Goal: Task Accomplishment & Management: Manage account settings

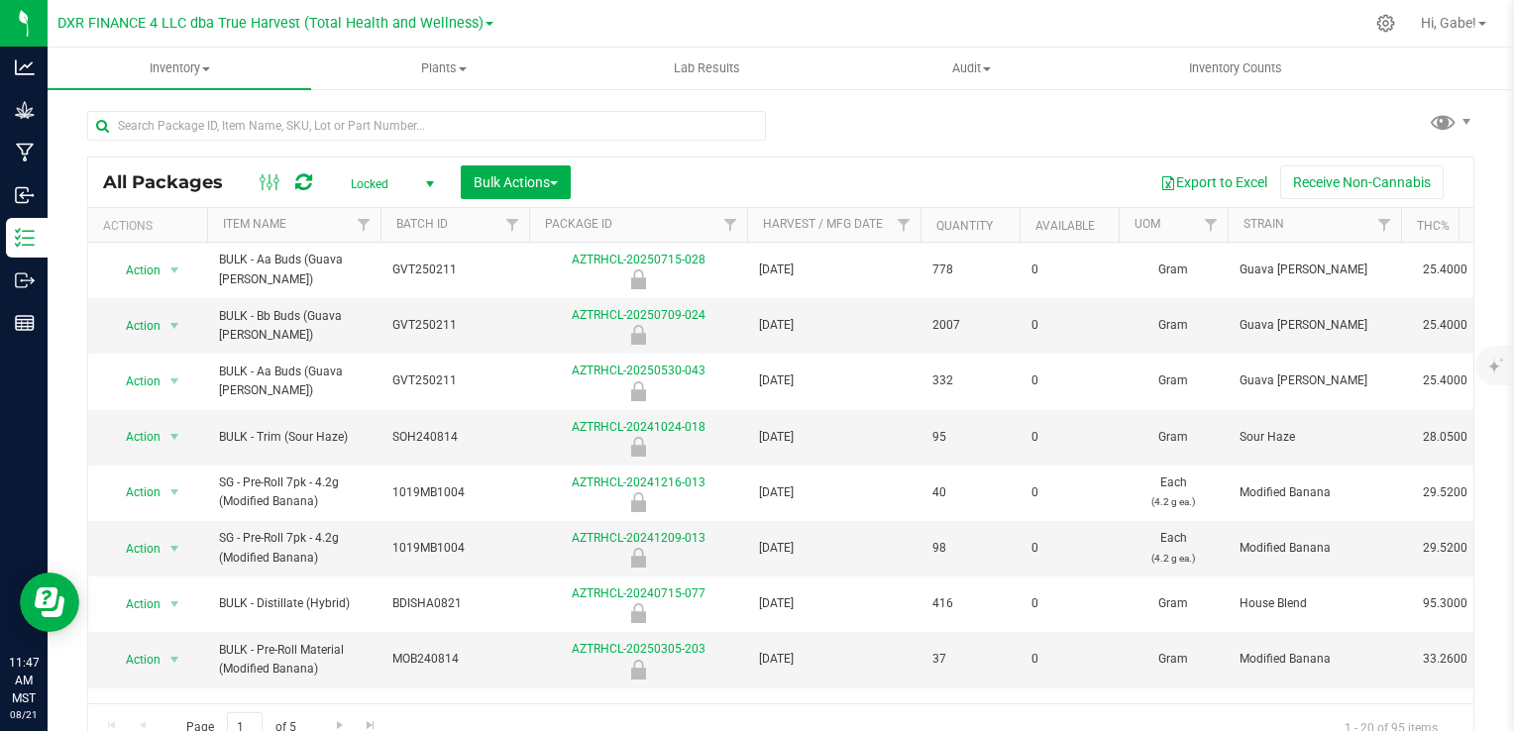
scroll to position [19, 0]
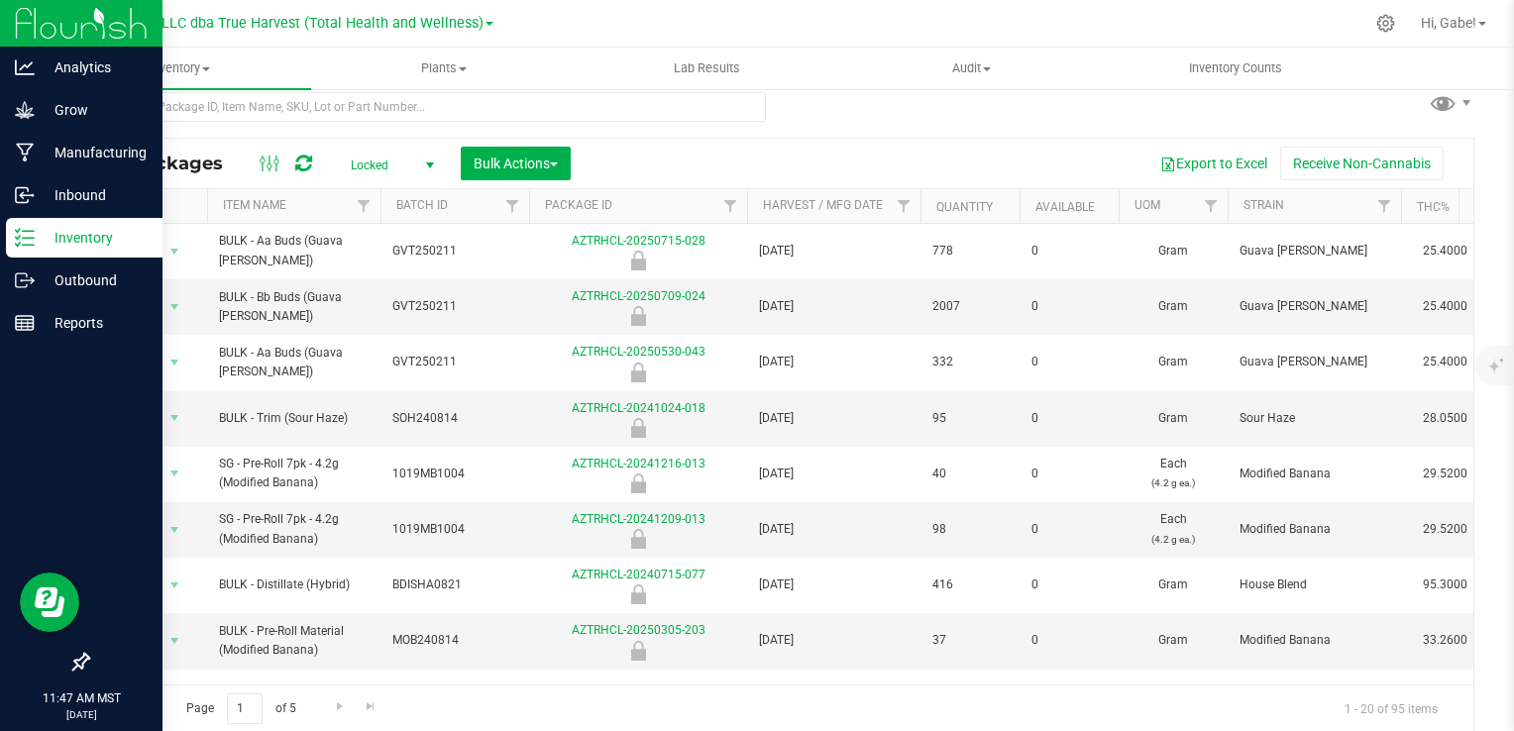
click at [22, 235] on icon at bounding box center [25, 238] width 20 height 20
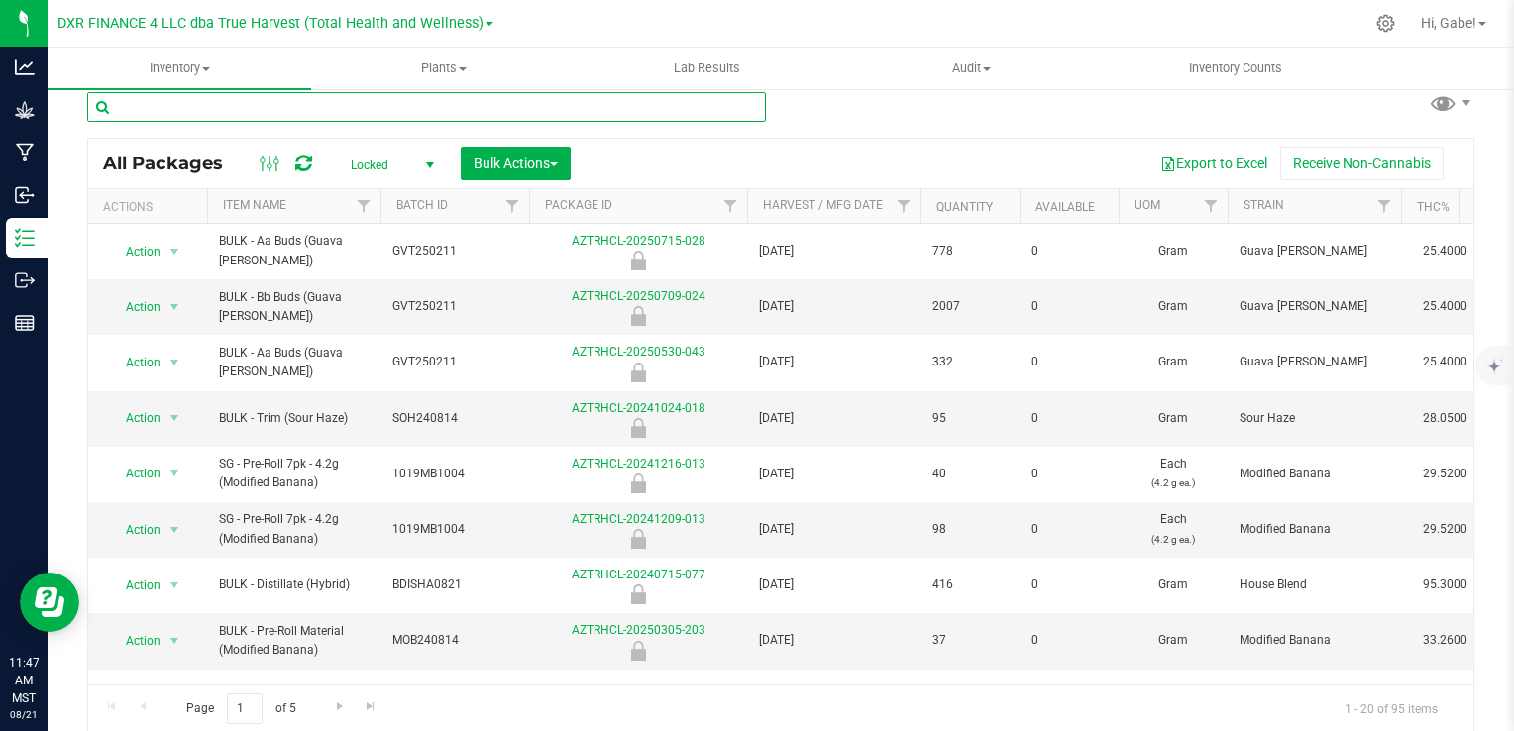
click at [259, 105] on input "text" at bounding box center [426, 107] width 679 height 30
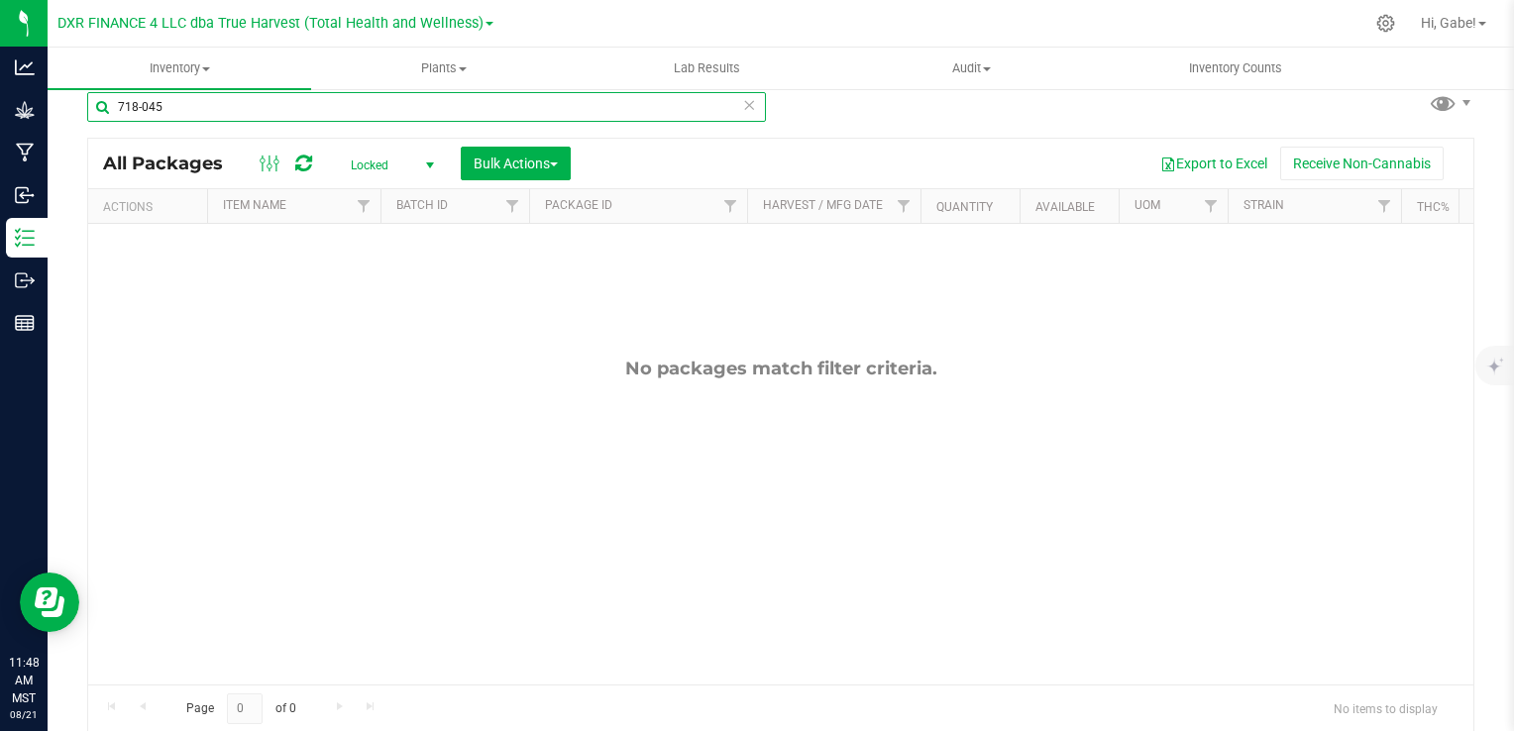
type input "718-045"
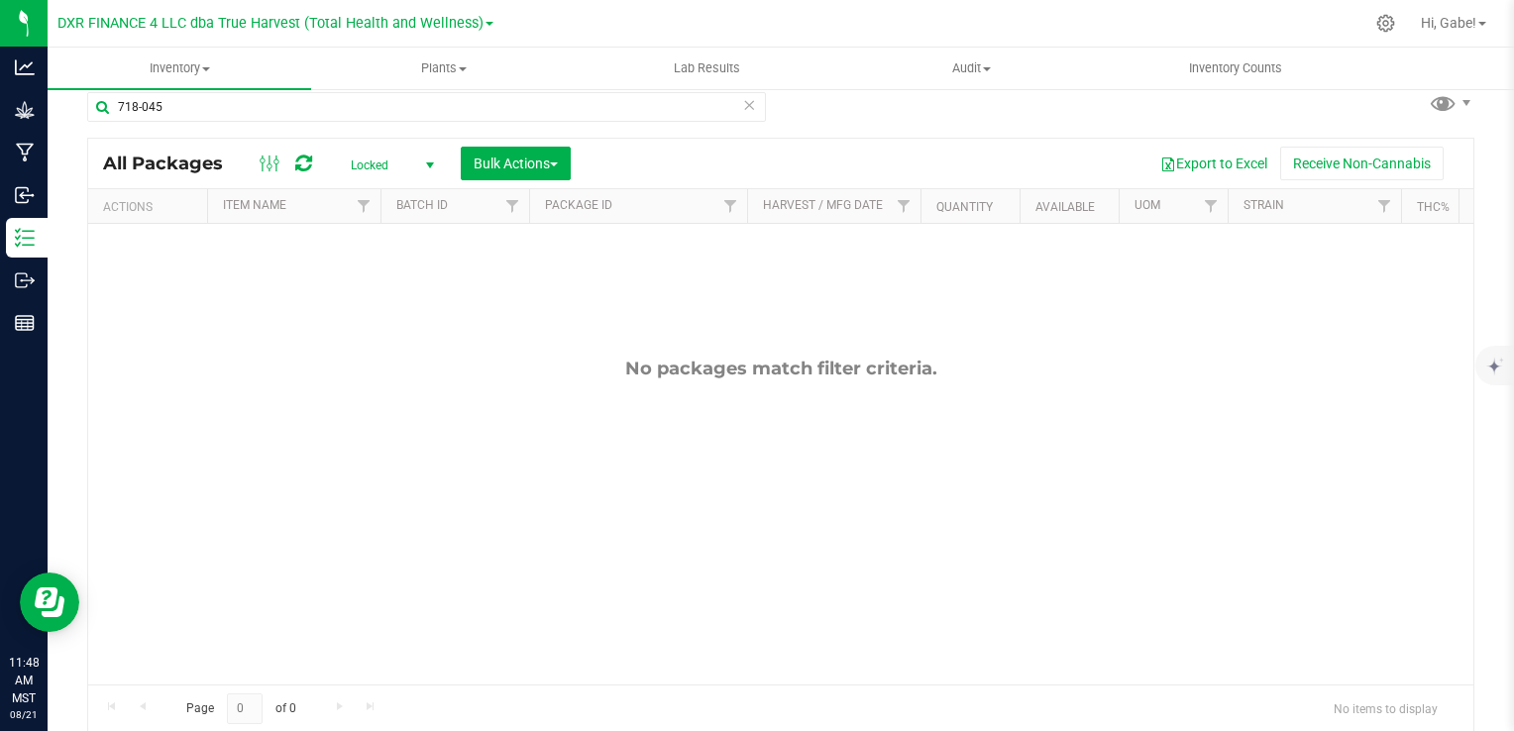
click at [303, 161] on icon at bounding box center [303, 164] width 17 height 20
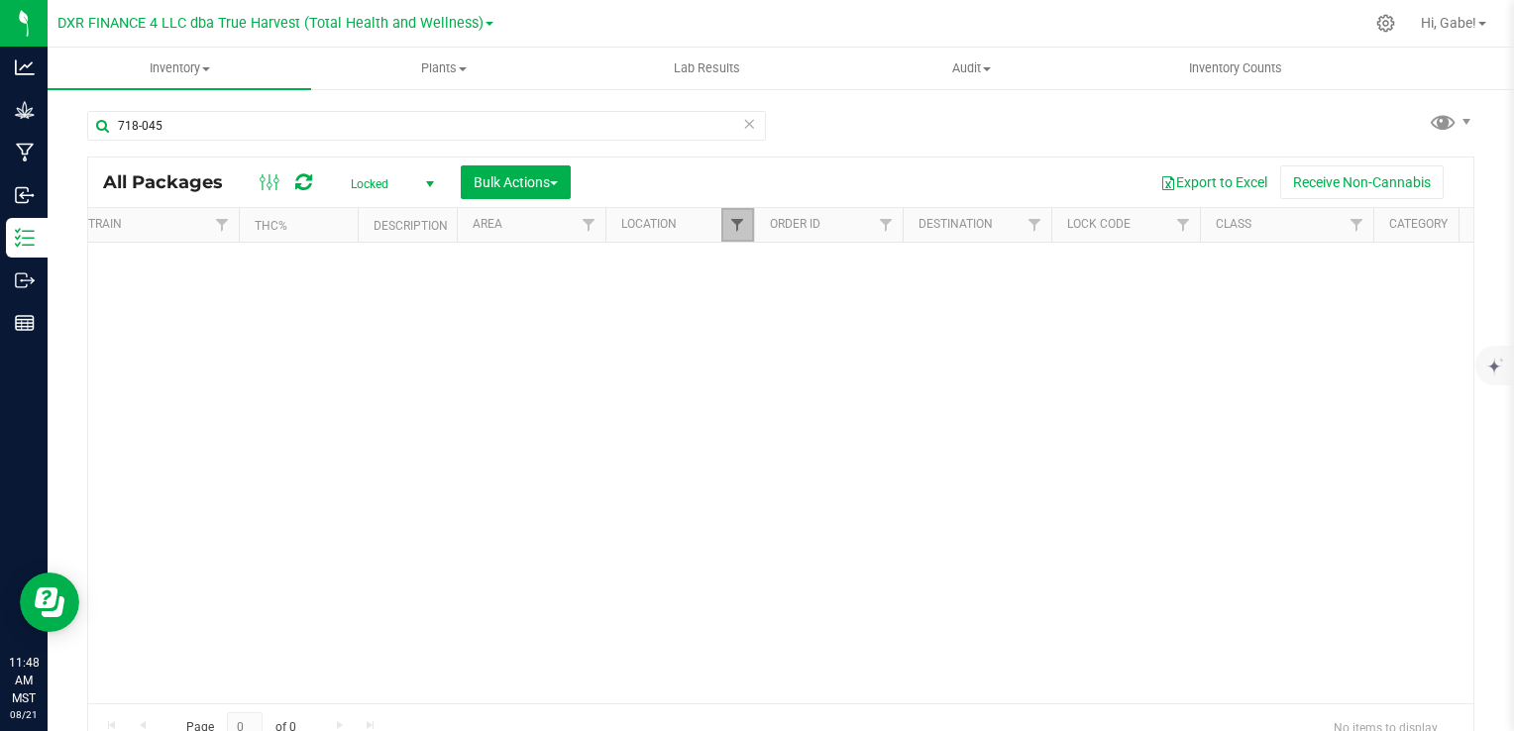
click at [739, 221] on span "Filter" at bounding box center [737, 225] width 16 height 16
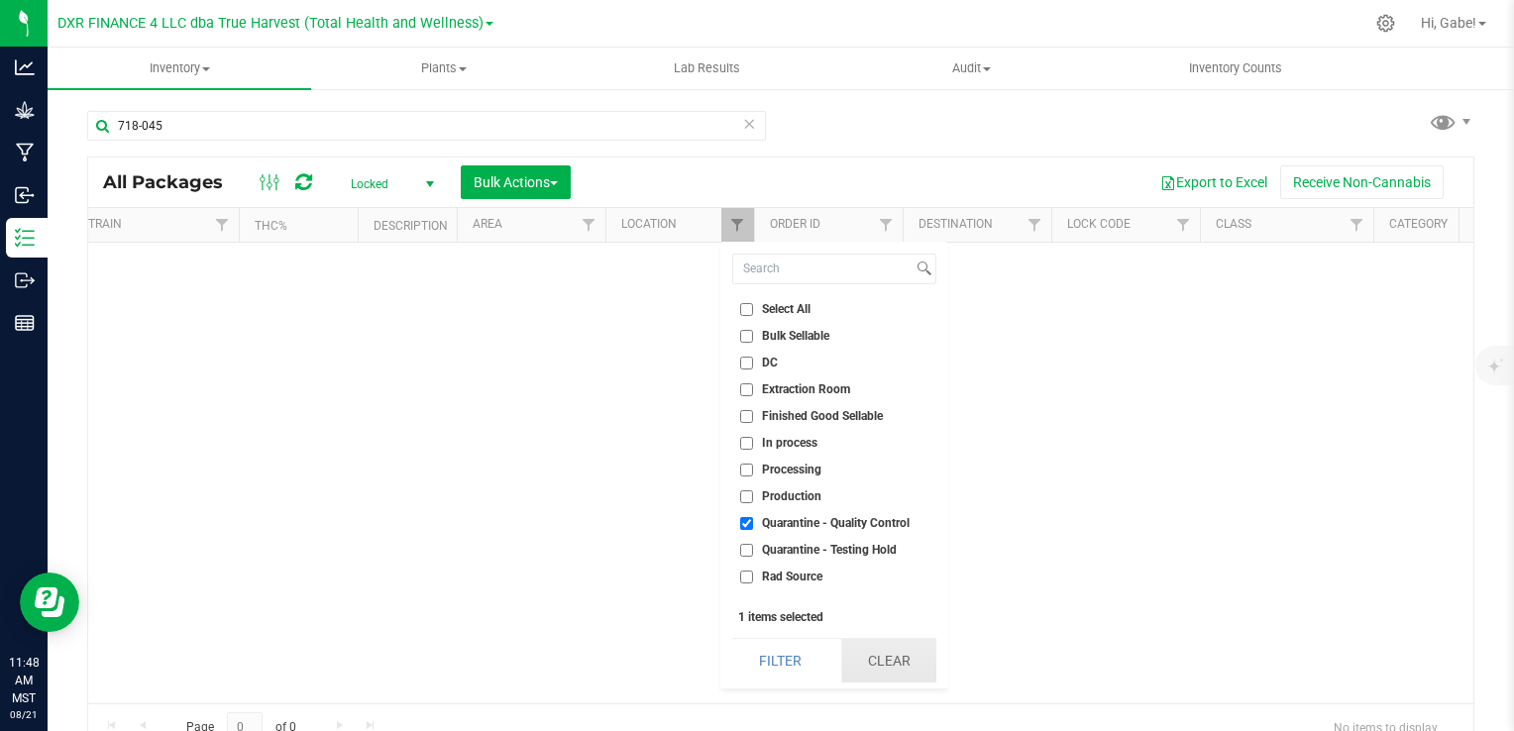
click at [900, 664] on button "Clear" at bounding box center [888, 661] width 95 height 44
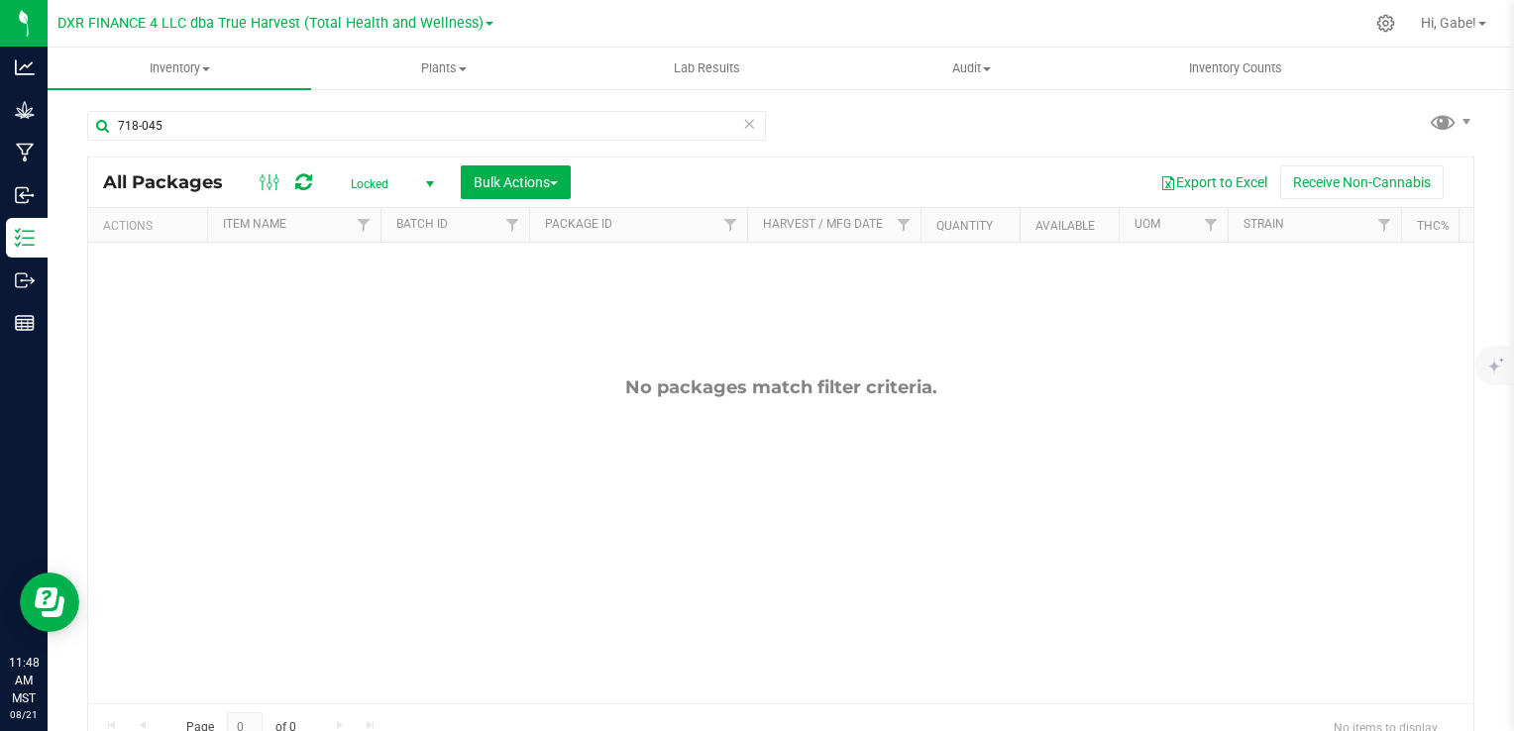
click at [295, 177] on icon at bounding box center [303, 182] width 17 height 20
click at [392, 180] on span "Locked" at bounding box center [388, 184] width 109 height 28
click at [396, 217] on li "Active Only" at bounding box center [387, 217] width 107 height 30
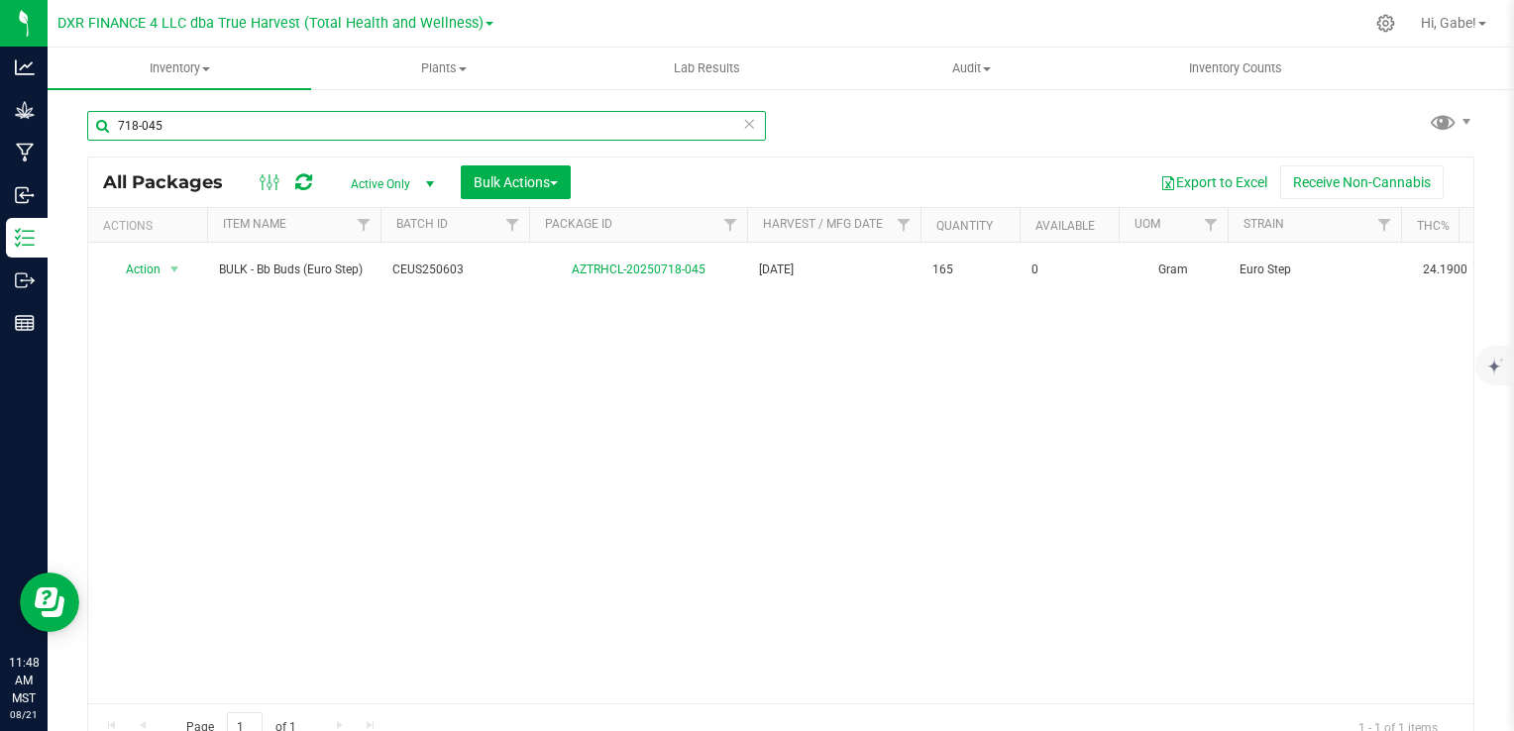
click at [301, 134] on input "718-045" at bounding box center [426, 126] width 679 height 30
click at [258, 132] on input "718-046" at bounding box center [426, 126] width 679 height 30
drag, startPoint x: 231, startPoint y: 130, endPoint x: 95, endPoint y: 114, distance: 136.7
click at [95, 114] on input "718-045" at bounding box center [426, 126] width 679 height 30
type input "8"
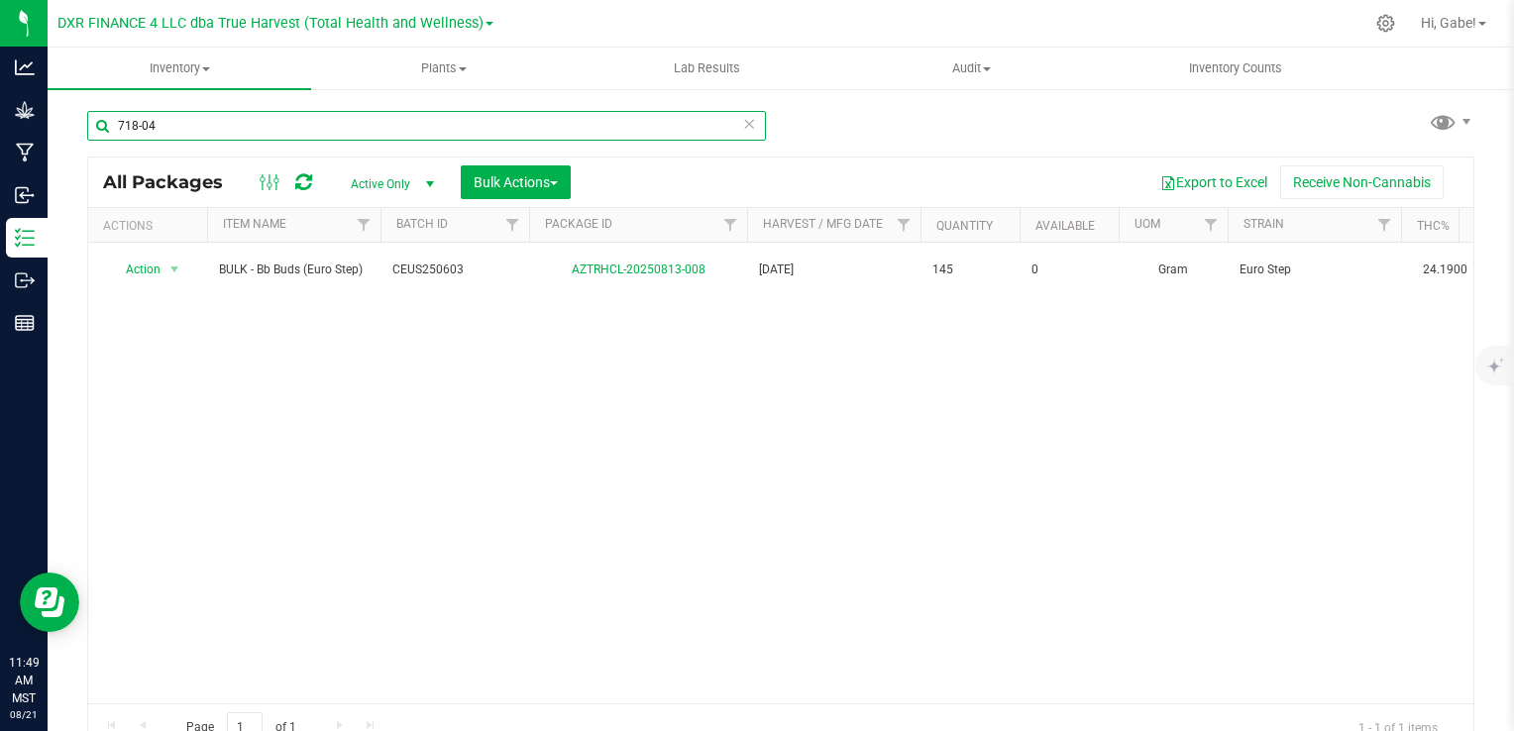
type input "718-045"
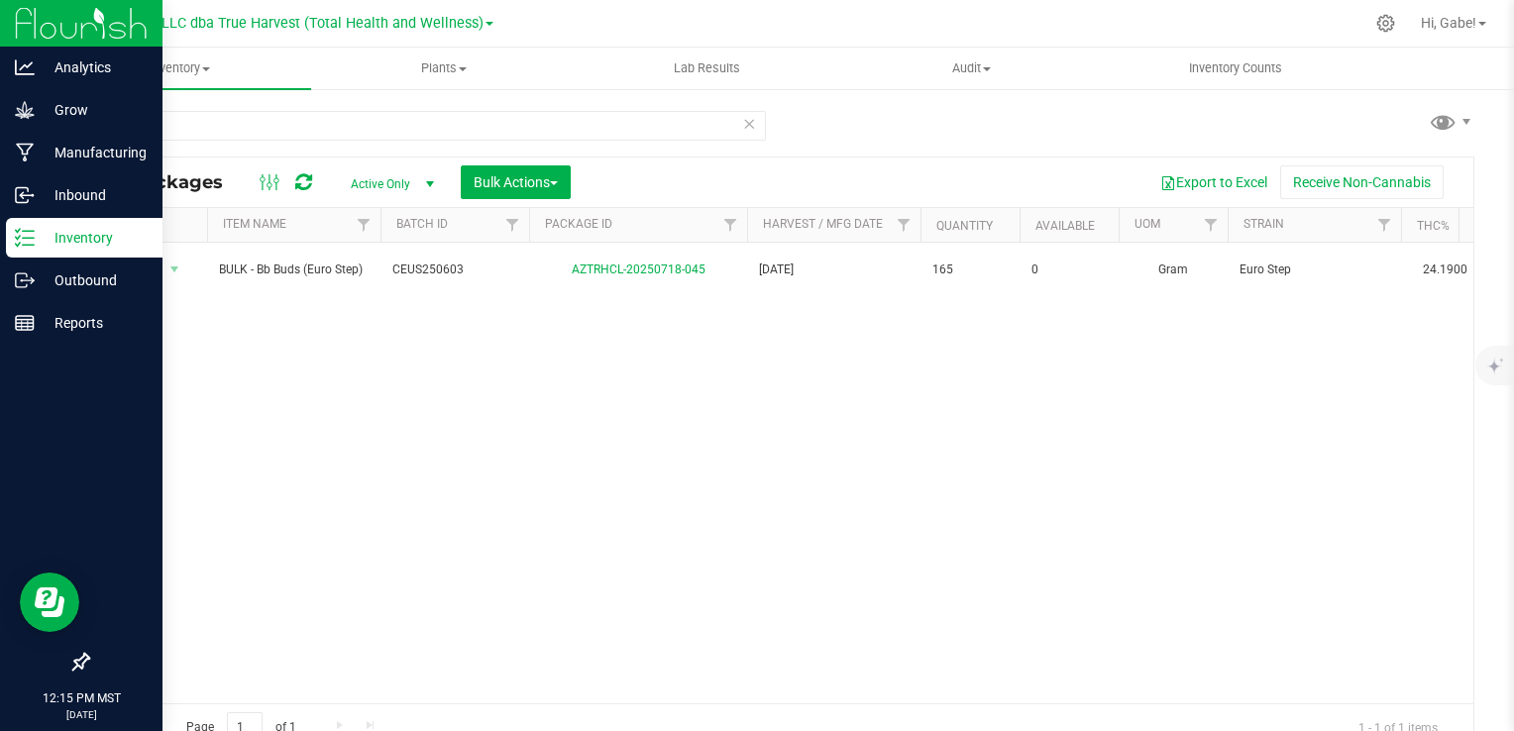
click at [61, 241] on p "Inventory" at bounding box center [94, 238] width 119 height 24
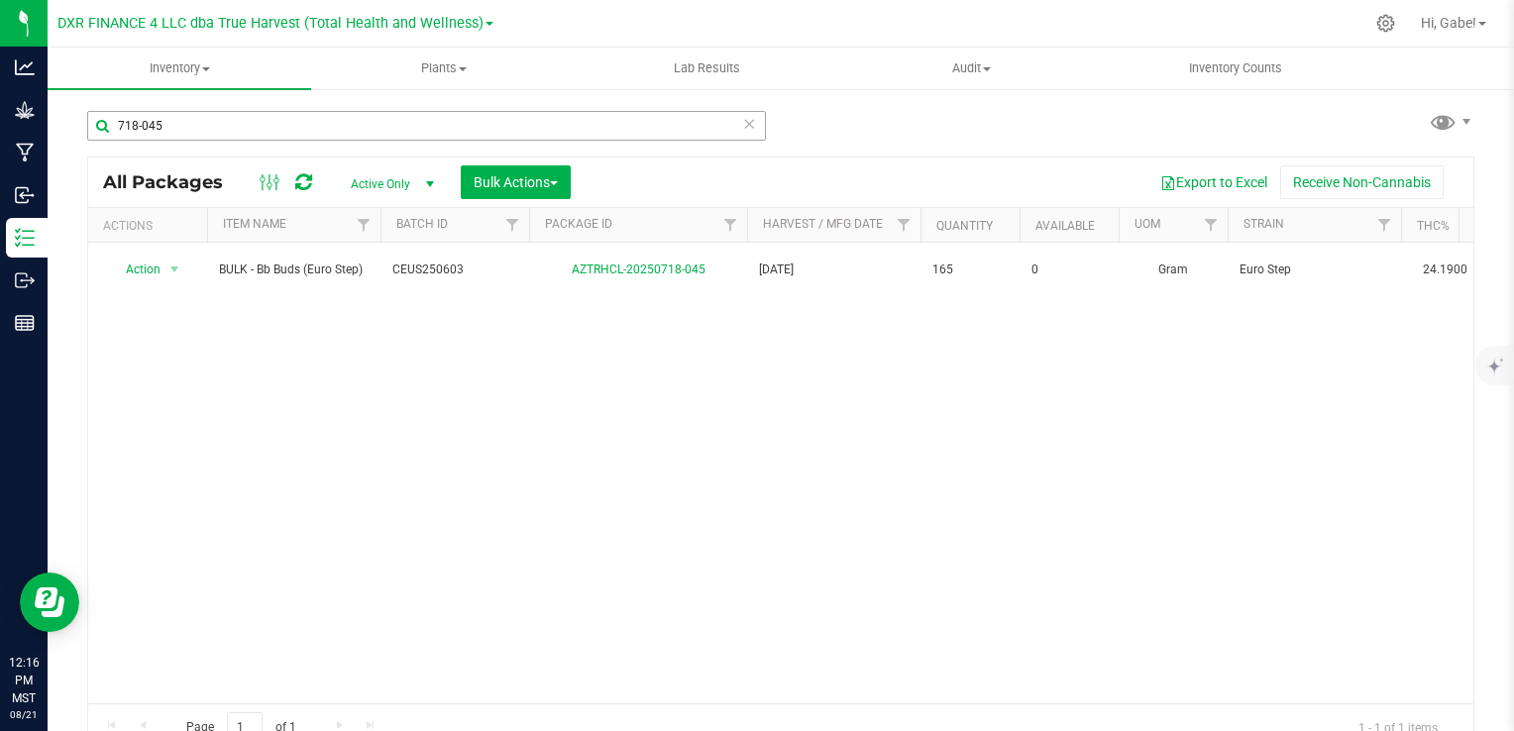
drag, startPoint x: 738, startPoint y: 120, endPoint x: 729, endPoint y: 129, distance: 12.6
click at [742, 120] on icon at bounding box center [749, 123] width 14 height 24
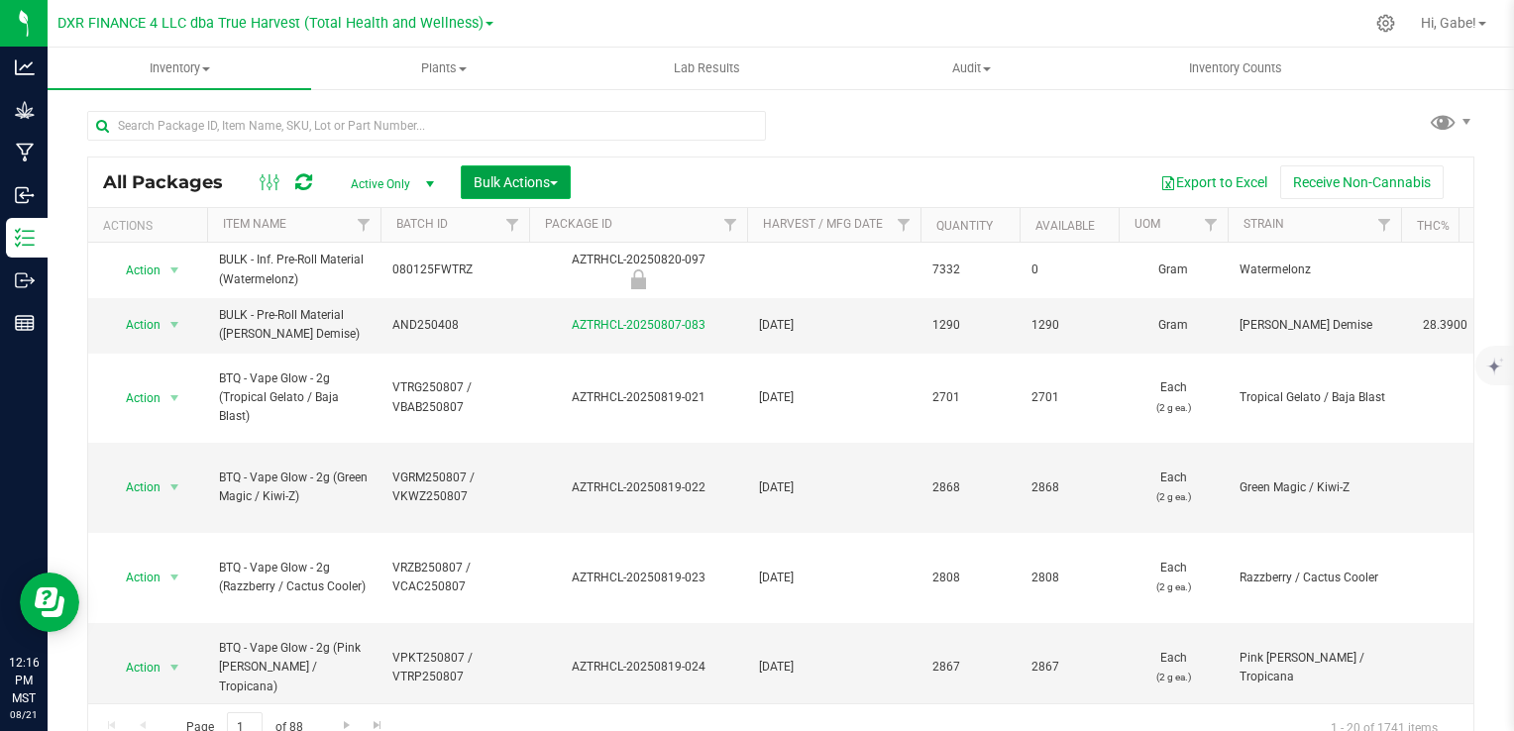
click at [538, 175] on span "Bulk Actions" at bounding box center [516, 182] width 84 height 16
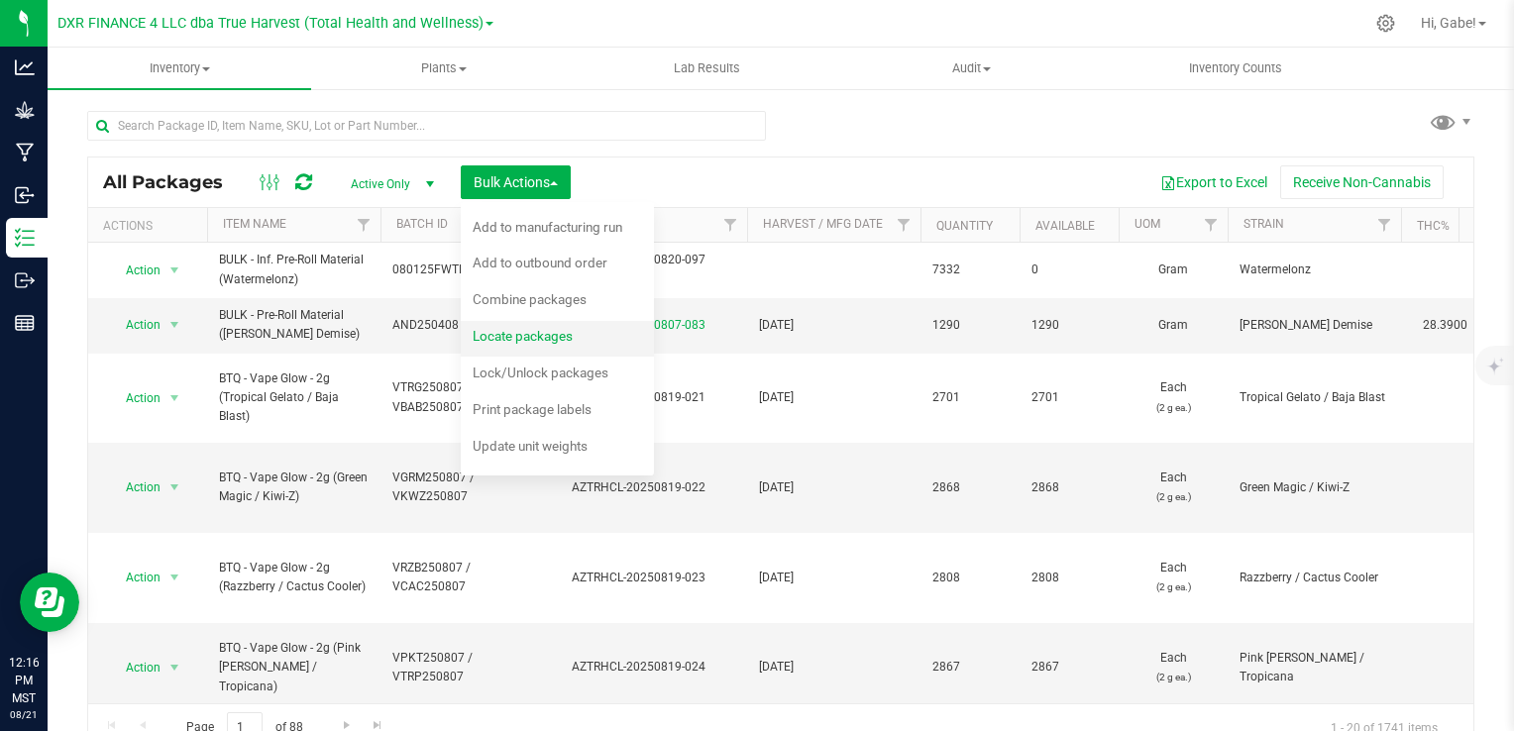
click at [543, 343] on span "Locate packages" at bounding box center [523, 336] width 100 height 16
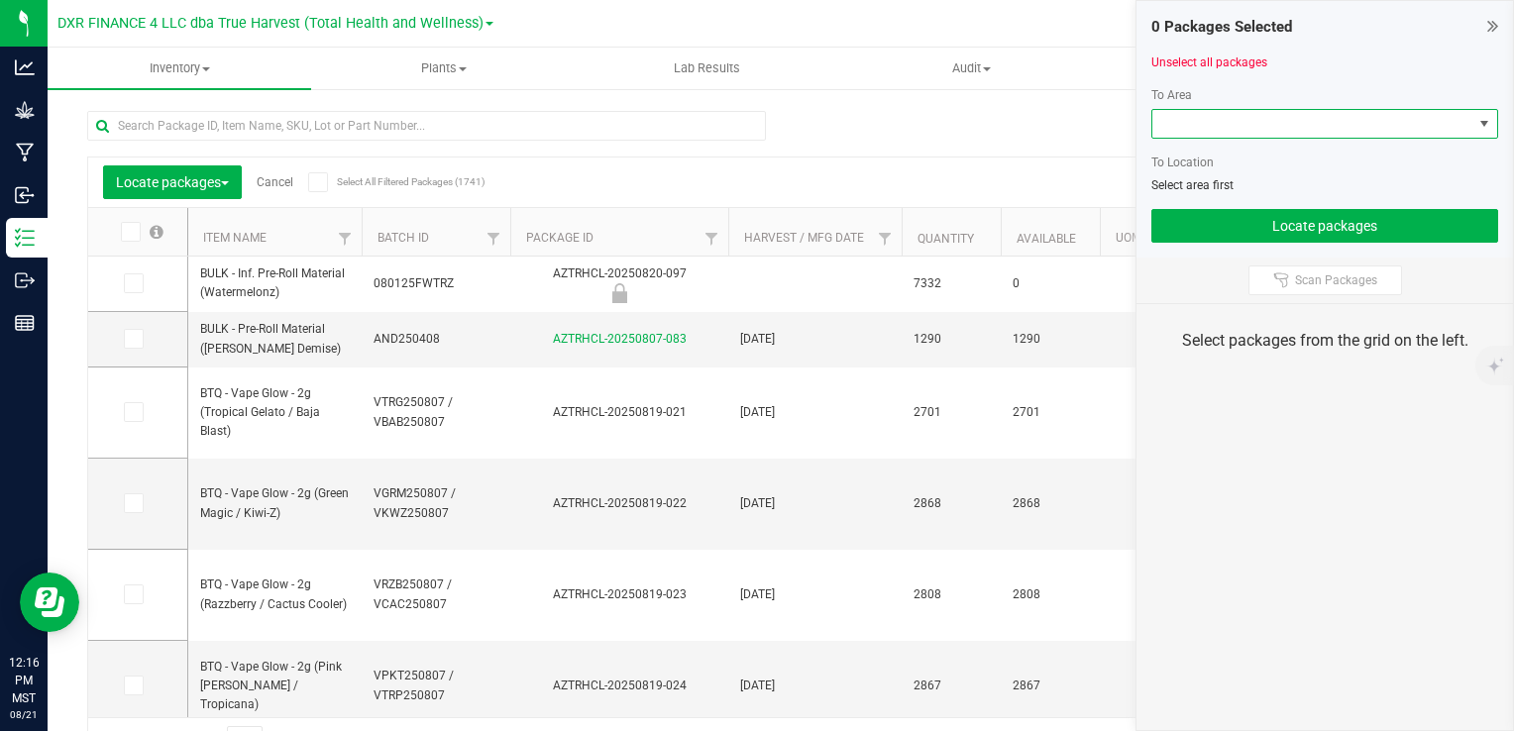
click at [1286, 128] on span at bounding box center [1313, 124] width 320 height 28
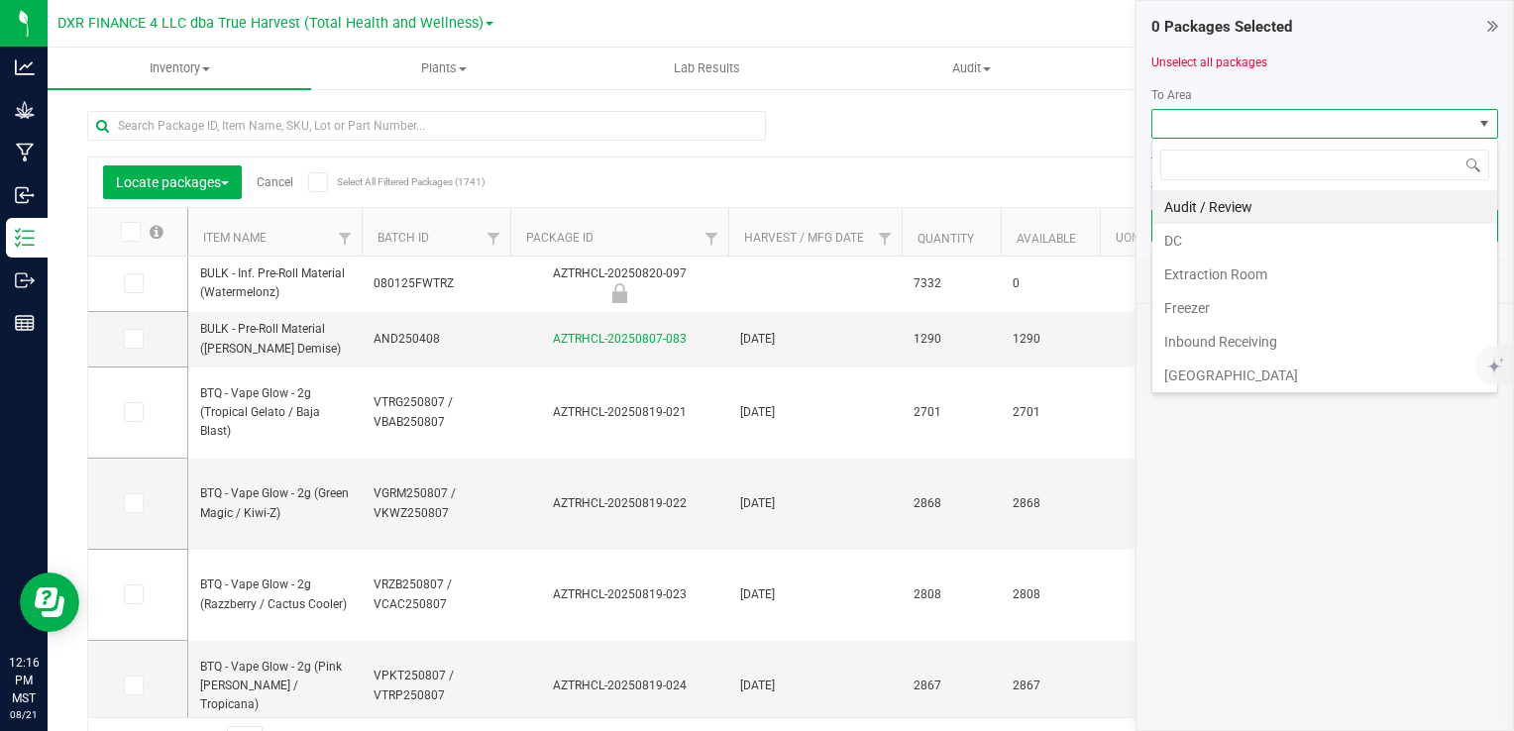
scroll to position [29, 347]
click at [1227, 243] on li "DC" at bounding box center [1325, 241] width 345 height 34
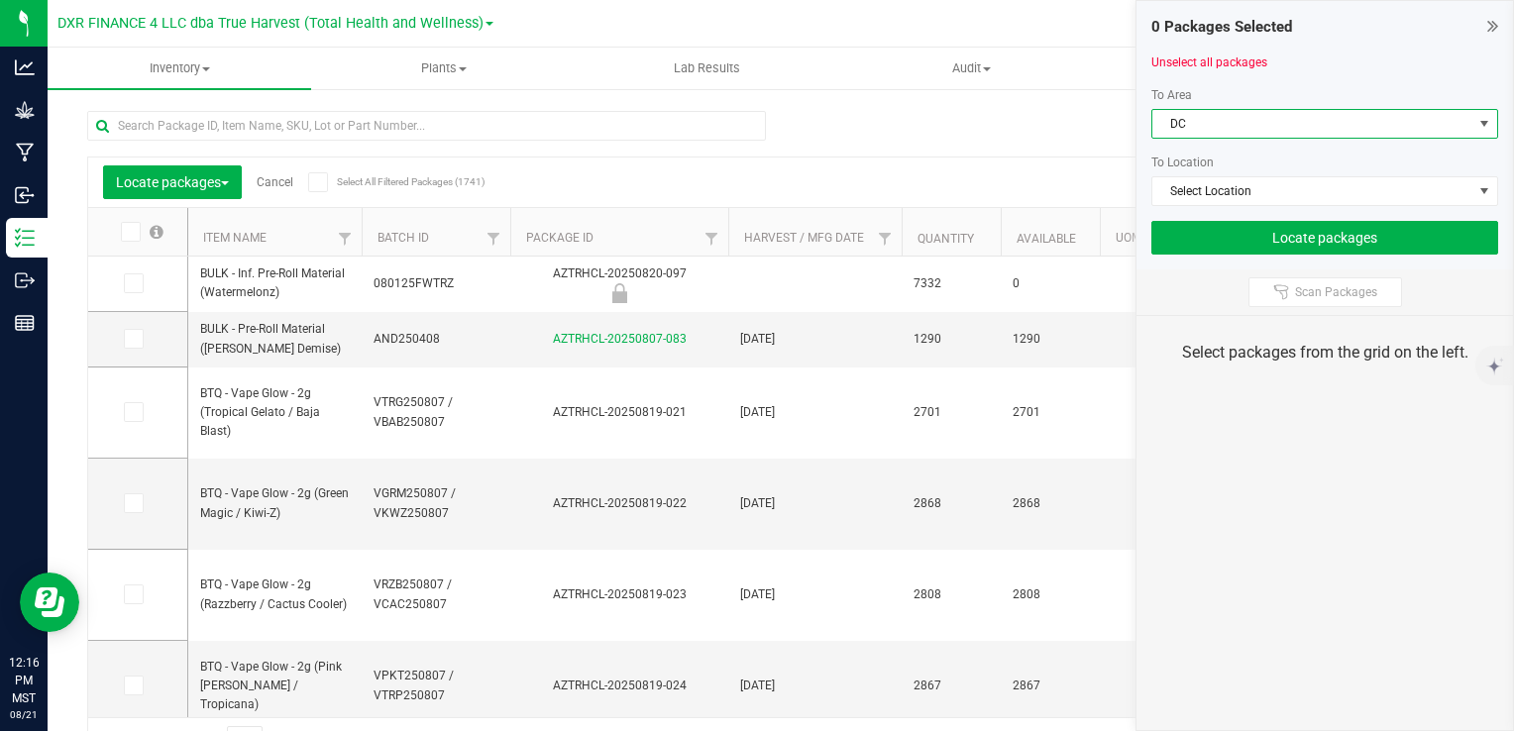
click at [1261, 132] on span "DC" at bounding box center [1313, 124] width 320 height 28
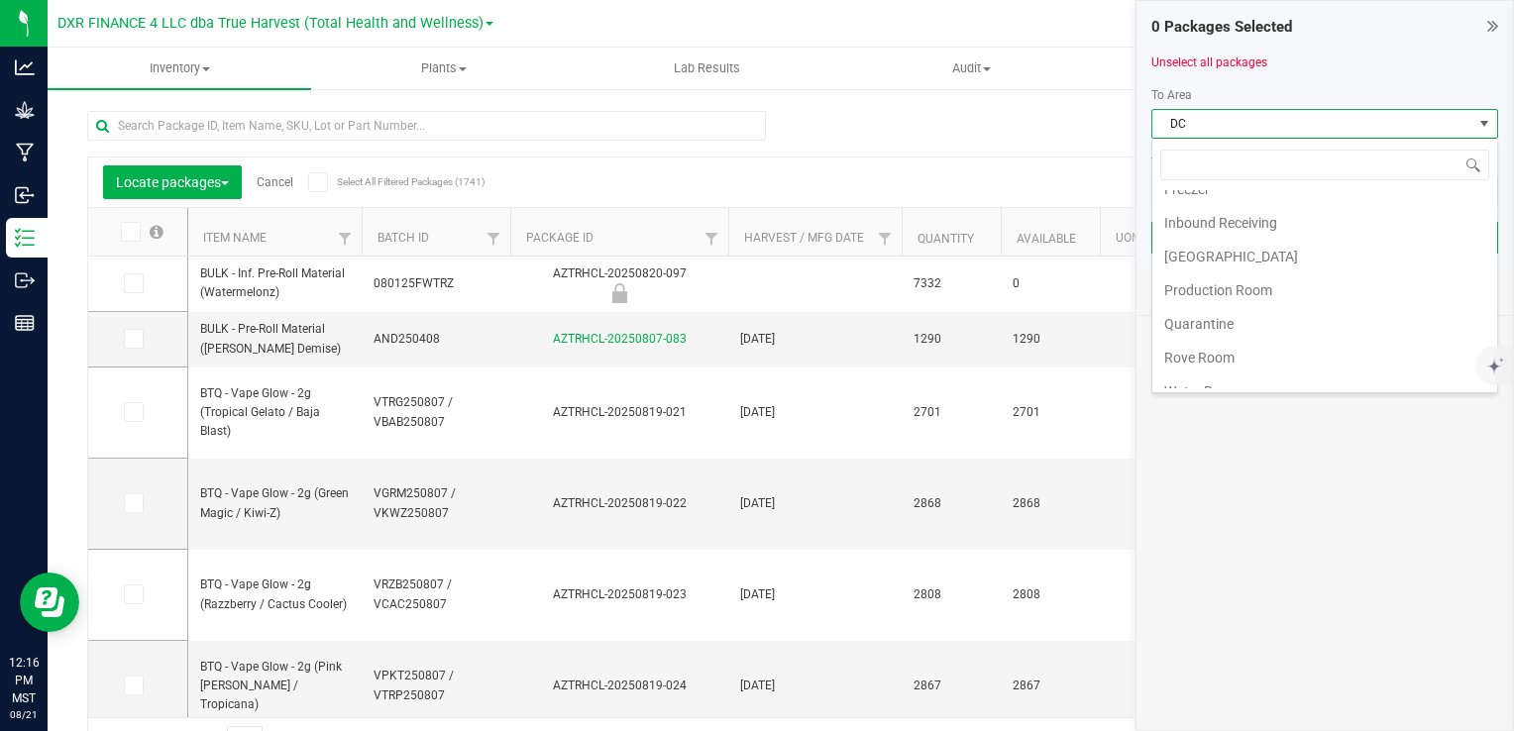
scroll to position [135, 0]
click at [1248, 261] on li "Production Room" at bounding box center [1325, 275] width 345 height 34
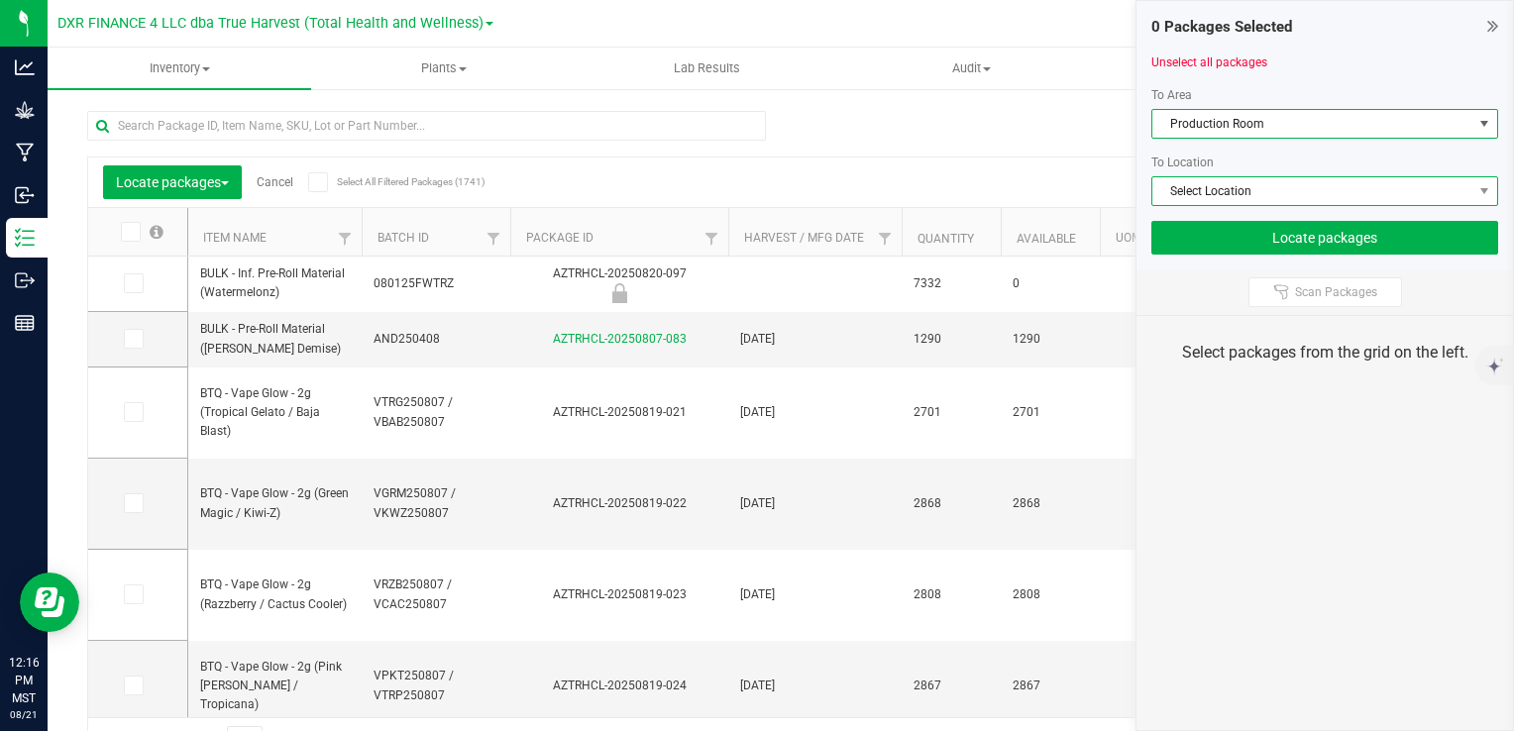
click at [1271, 186] on span "Select Location" at bounding box center [1313, 191] width 320 height 28
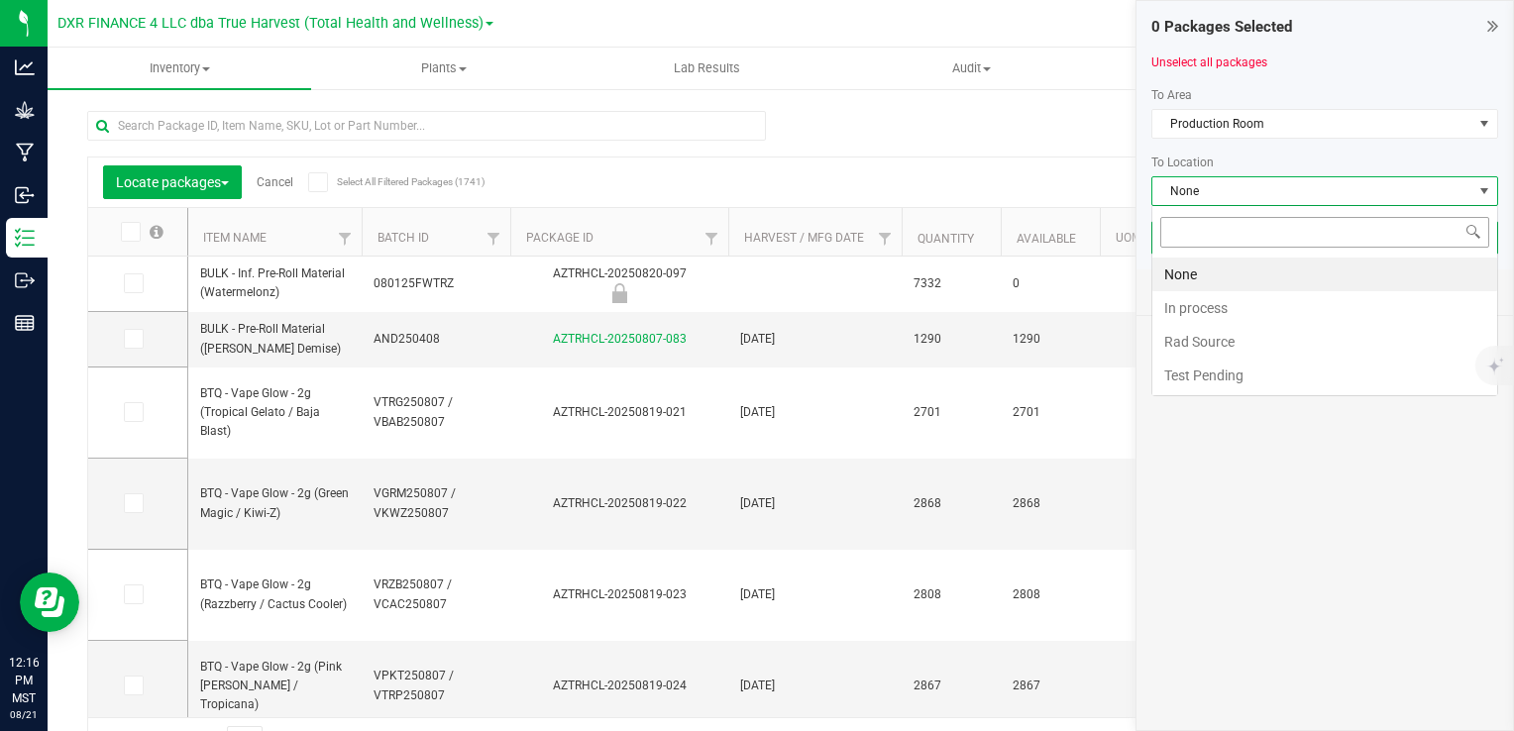
scroll to position [29, 347]
click at [1234, 308] on li "In process" at bounding box center [1325, 308] width 345 height 34
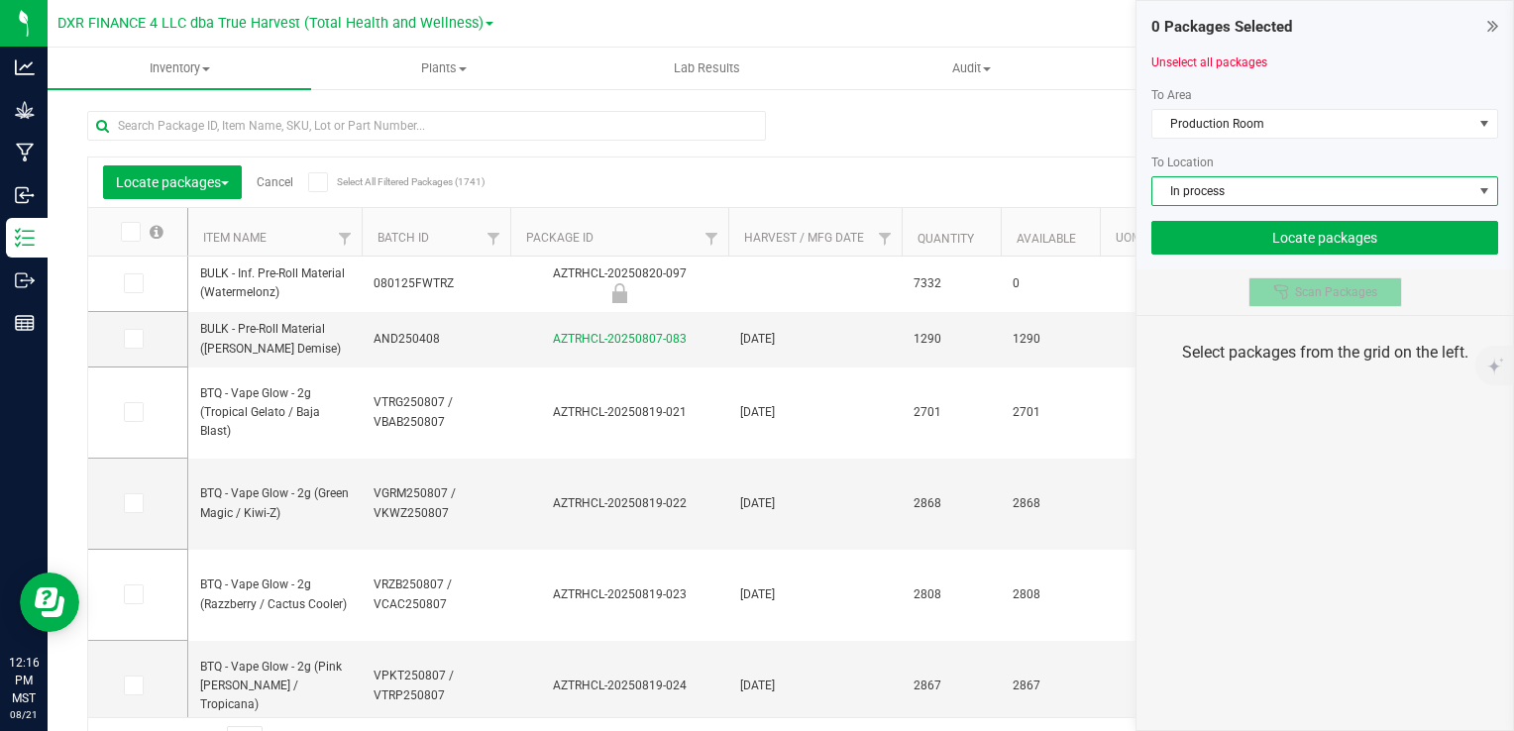
click at [1352, 295] on span "Scan Packages" at bounding box center [1336, 292] width 82 height 16
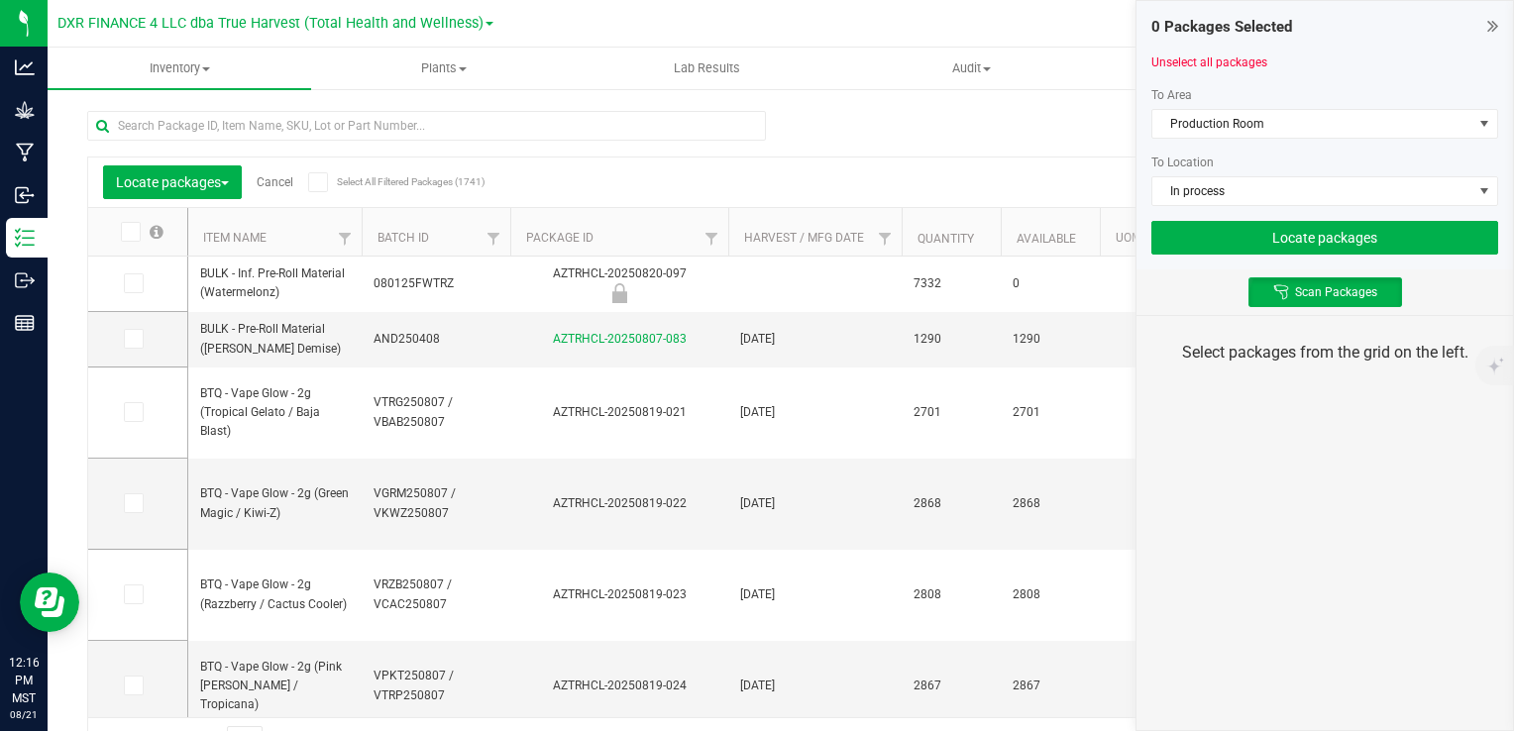
click at [1415, 280] on div "Scan Packages" at bounding box center [1325, 293] width 377 height 46
click at [1238, 443] on div "0 Packages Selected Unselect all packages To Area Production Room To Location I…" at bounding box center [1325, 365] width 379 height 731
click at [1177, 298] on div "Scan Packages" at bounding box center [1325, 293] width 377 height 46
drag, startPoint x: 1197, startPoint y: 303, endPoint x: 1287, endPoint y: 305, distance: 90.2
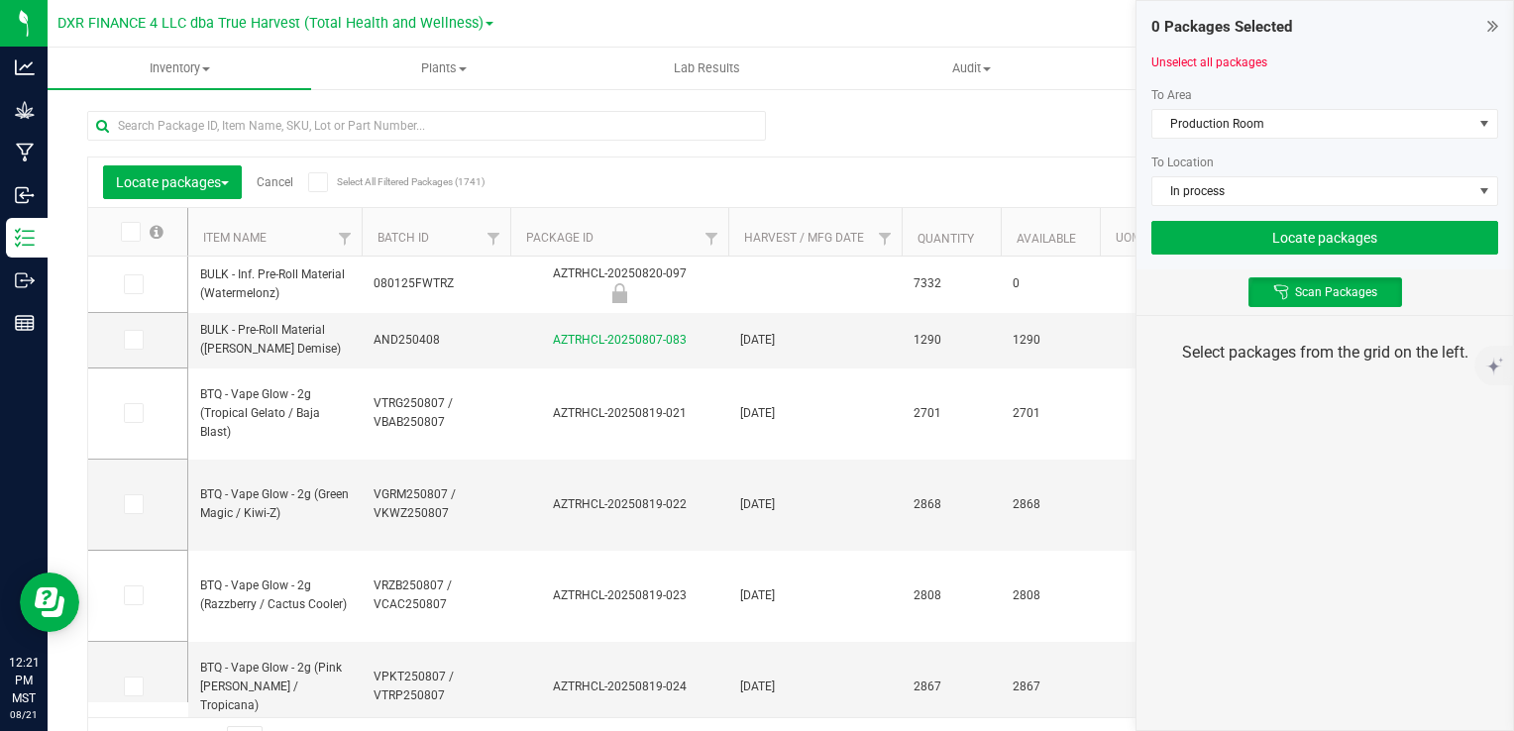
click at [1198, 303] on div "Scan Packages" at bounding box center [1325, 293] width 377 height 46
click at [1292, 304] on button "Scan Packages" at bounding box center [1326, 292] width 154 height 30
click at [1279, 294] on icon at bounding box center [1281, 292] width 16 height 16
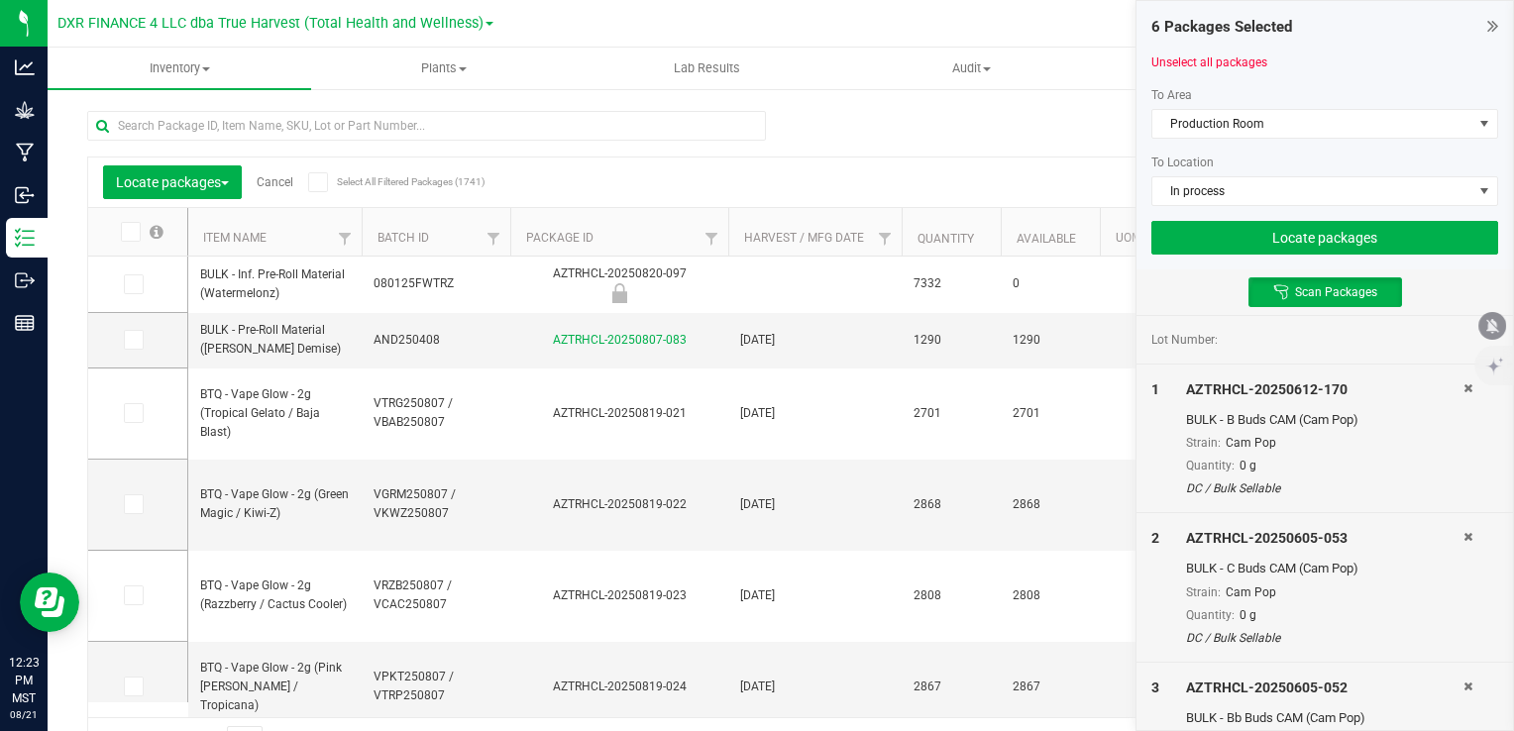
click at [1173, 303] on div "Scan Packages" at bounding box center [1325, 293] width 377 height 46
click at [1348, 235] on button "Locate packages" at bounding box center [1325, 238] width 347 height 34
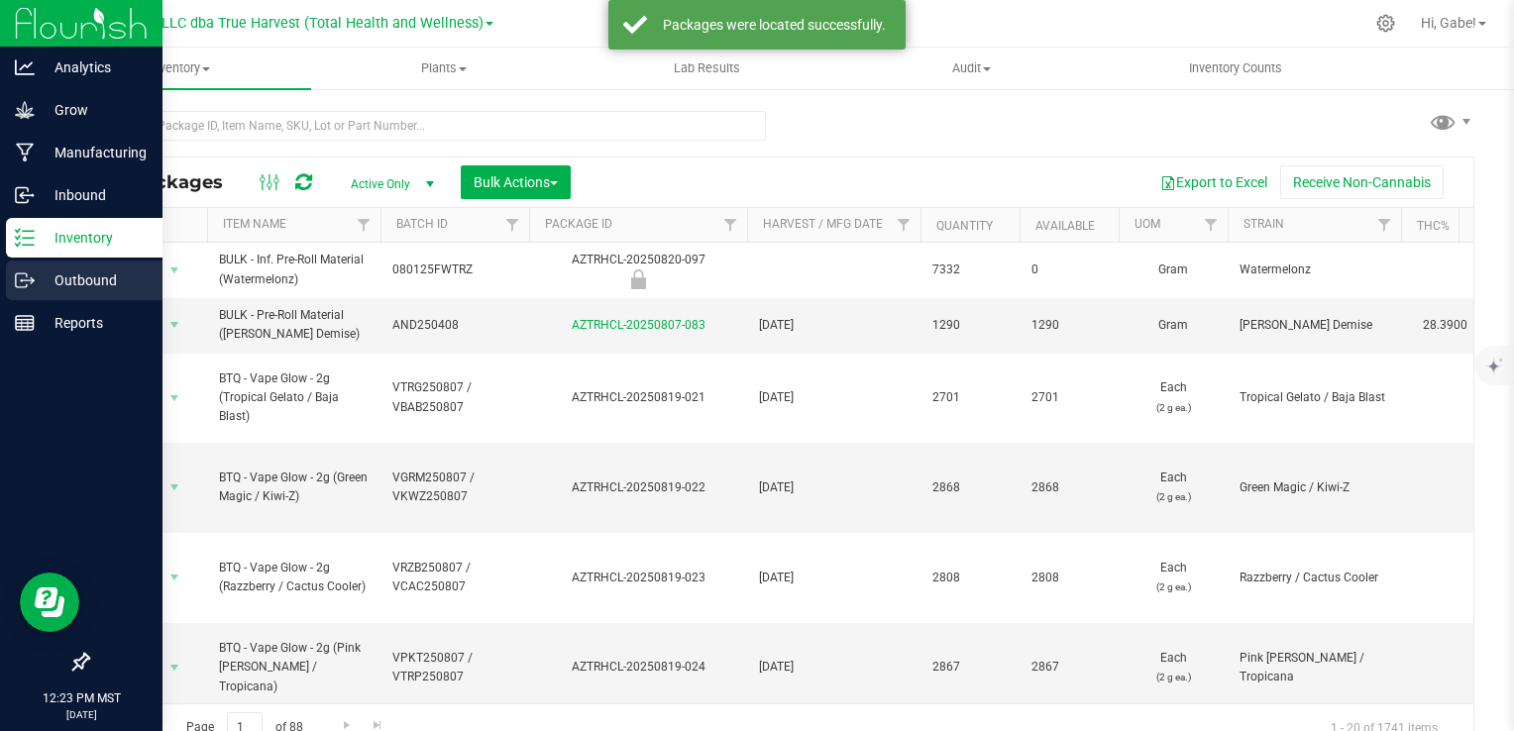
click at [40, 287] on p "Outbound" at bounding box center [94, 281] width 119 height 24
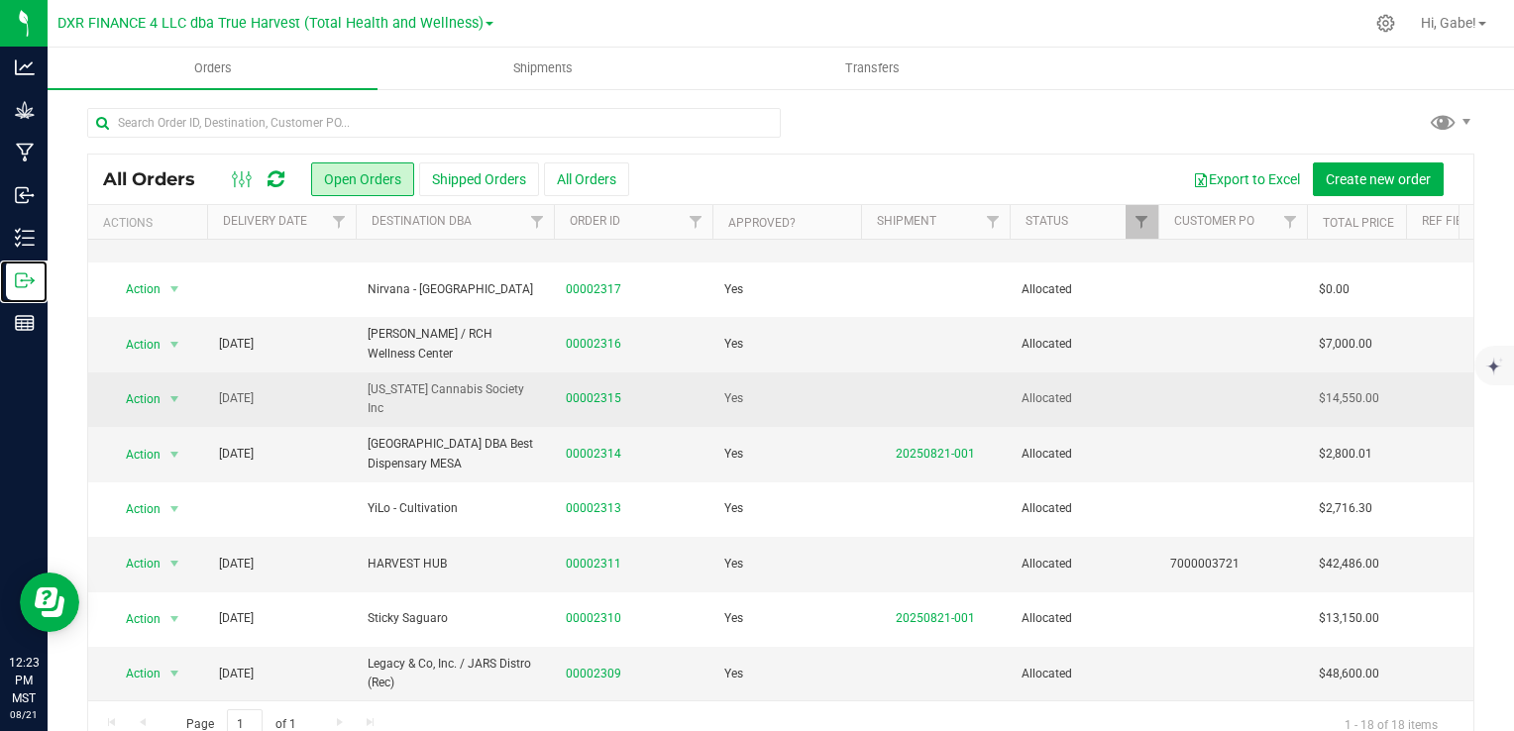
scroll to position [538, 0]
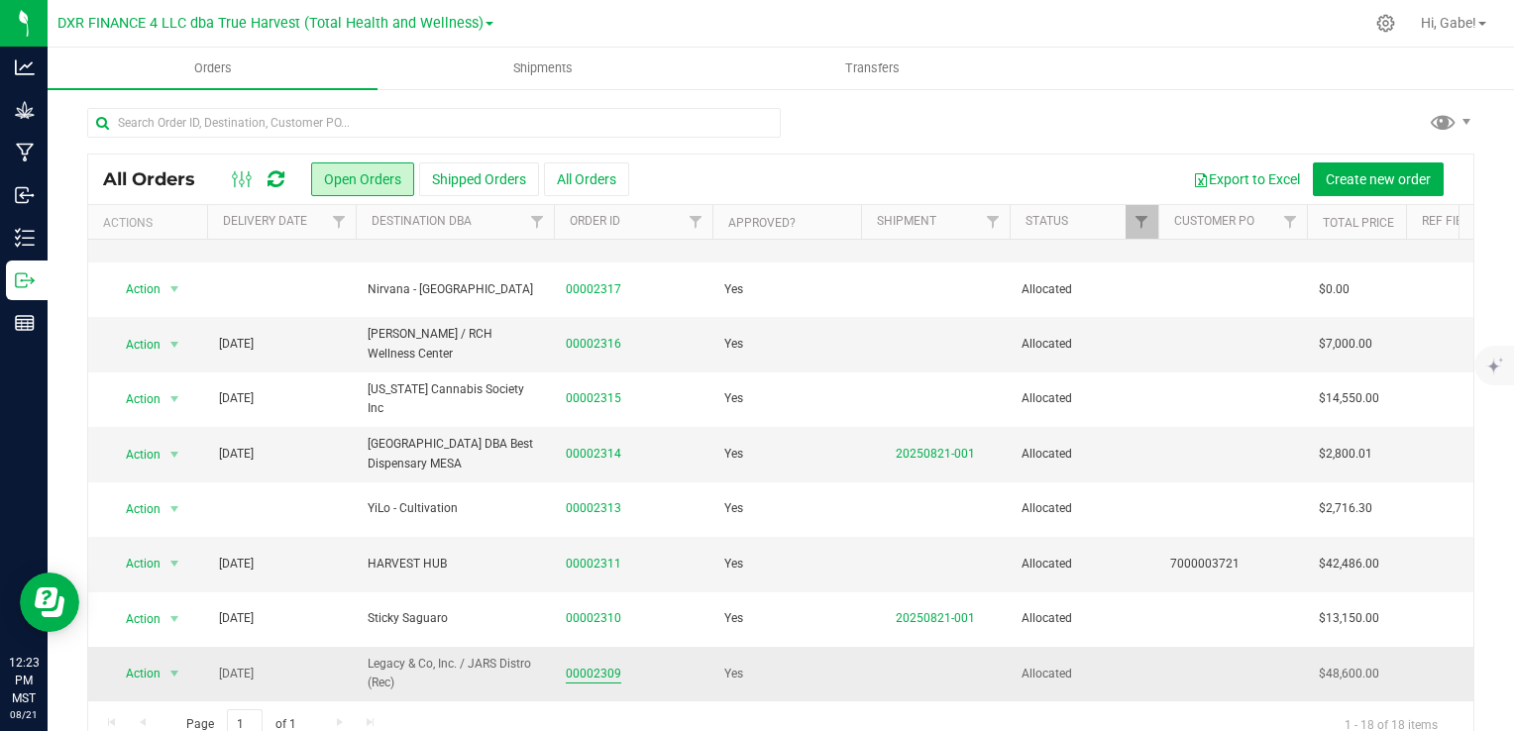
click at [605, 665] on link "00002309" at bounding box center [593, 674] width 55 height 19
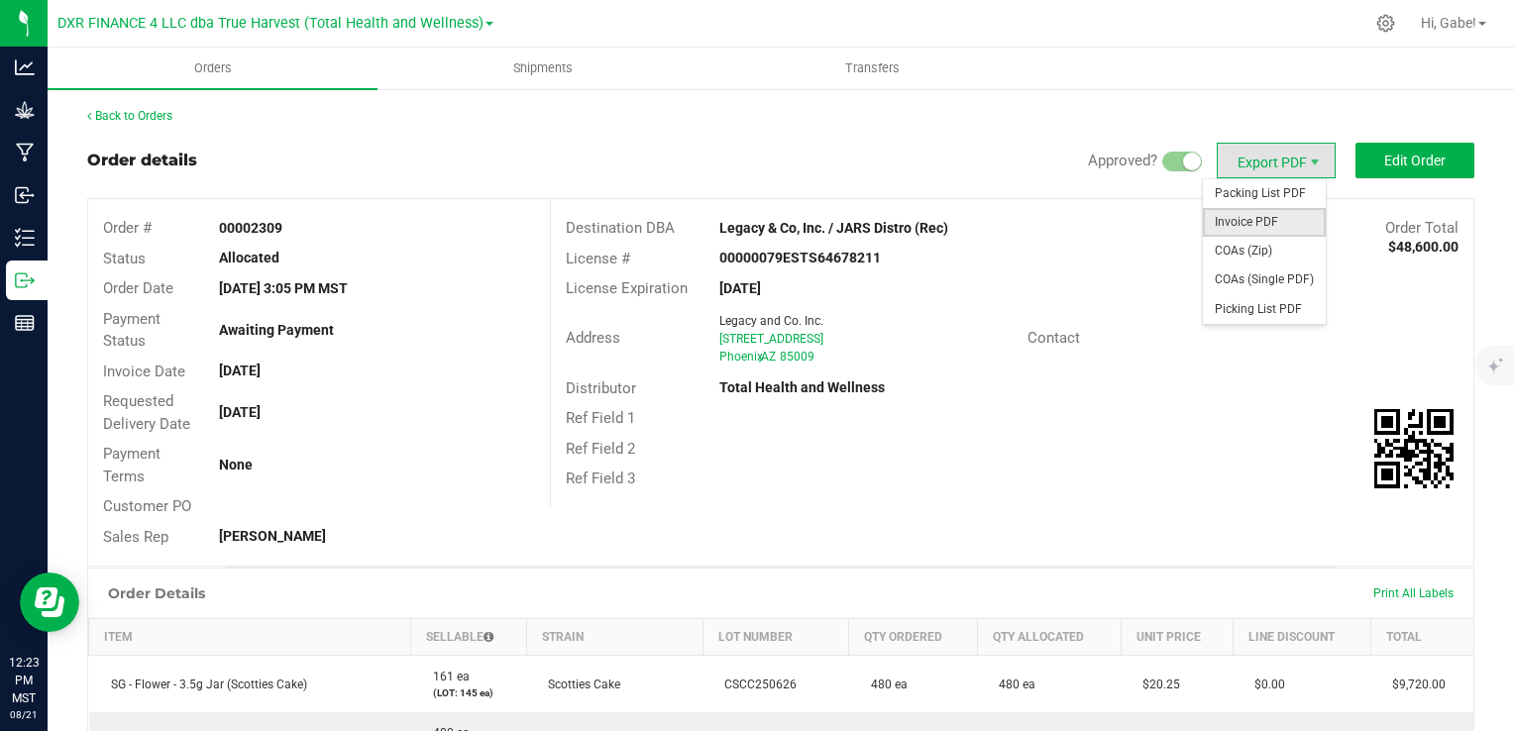
click at [1264, 220] on span "Invoice PDF" at bounding box center [1264, 222] width 123 height 29
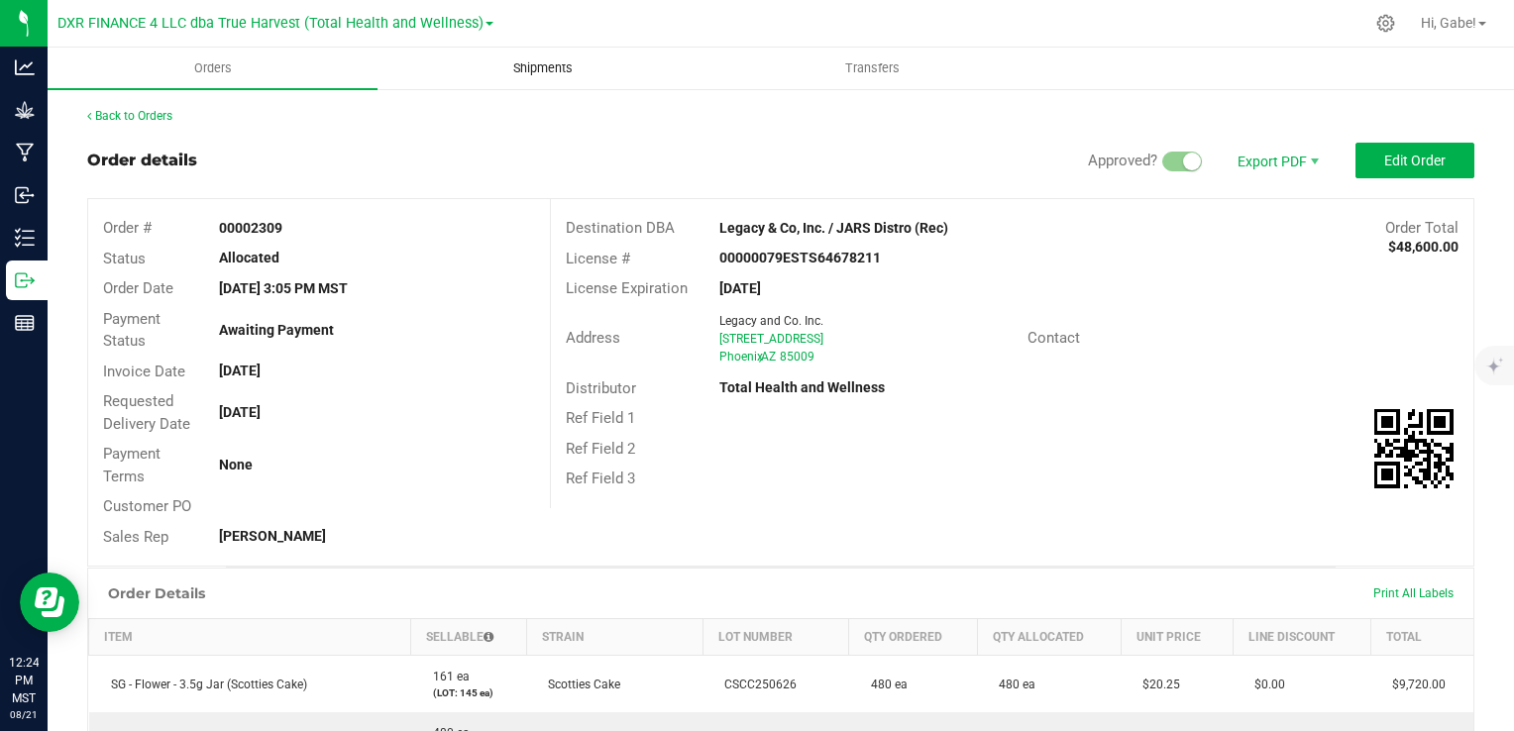
drag, startPoint x: 543, startPoint y: 67, endPoint x: 586, endPoint y: 63, distance: 42.8
click at [543, 66] on span "Shipments" at bounding box center [543, 68] width 113 height 18
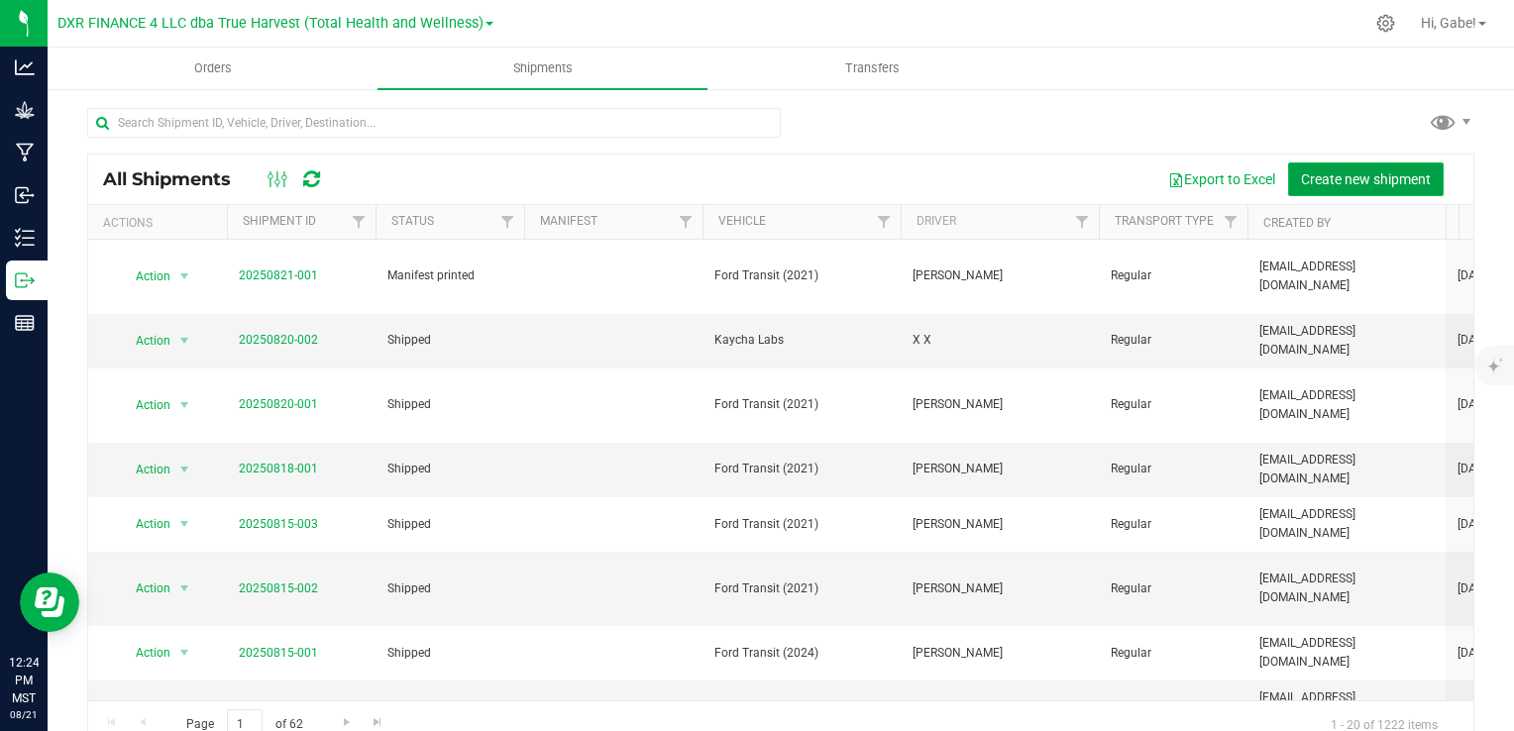
click at [1303, 184] on span "Create new shipment" at bounding box center [1366, 179] width 130 height 16
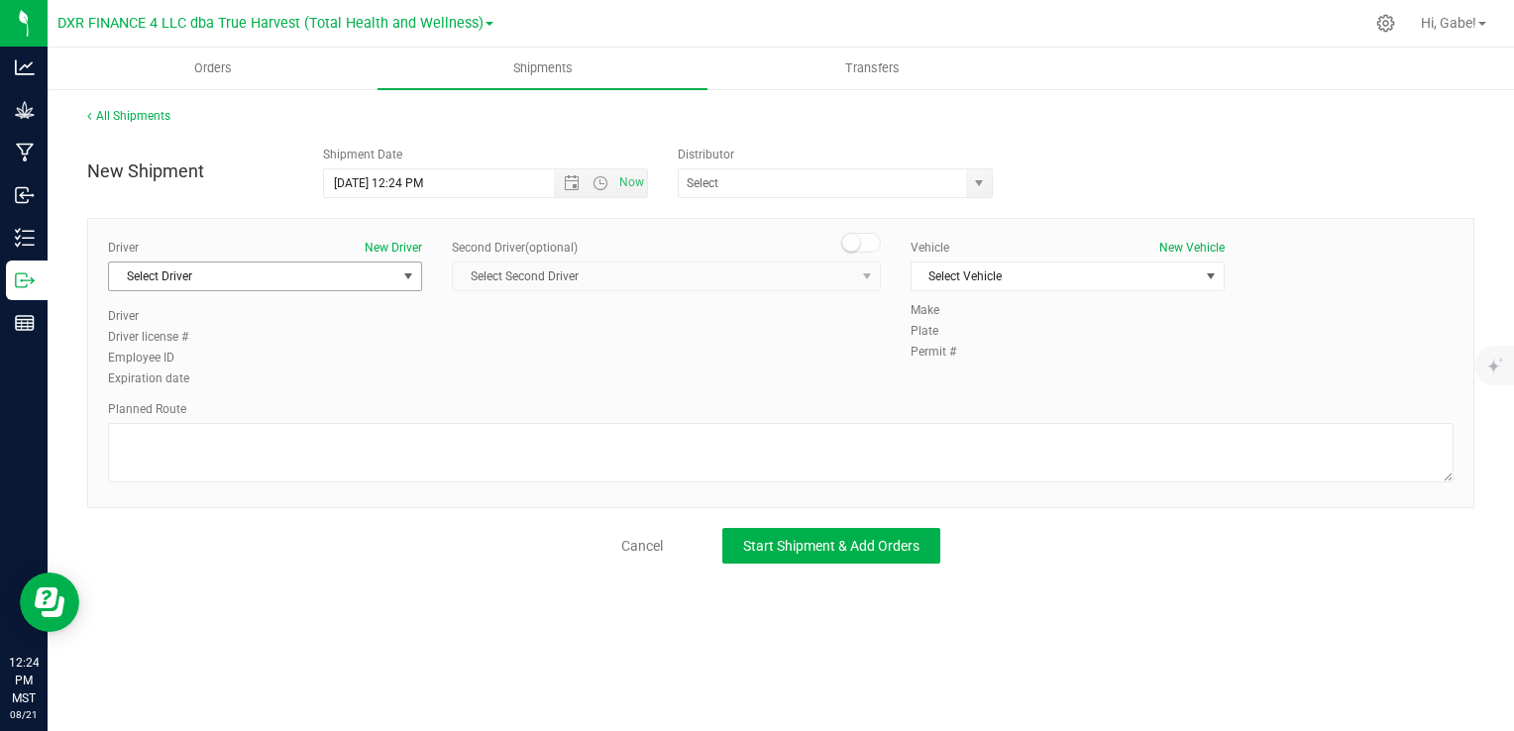
click at [255, 257] on div "Driver New Driver Select Driver Select Driver [PERSON_NAME] [PERSON_NAME] [PERS…" at bounding box center [265, 273] width 314 height 68
click at [256, 290] on div "Driver New Driver Select Driver Select Driver [PERSON_NAME] [PERSON_NAME] [PERS…" at bounding box center [265, 273] width 314 height 68
click at [252, 272] on span "Select Driver" at bounding box center [252, 277] width 287 height 28
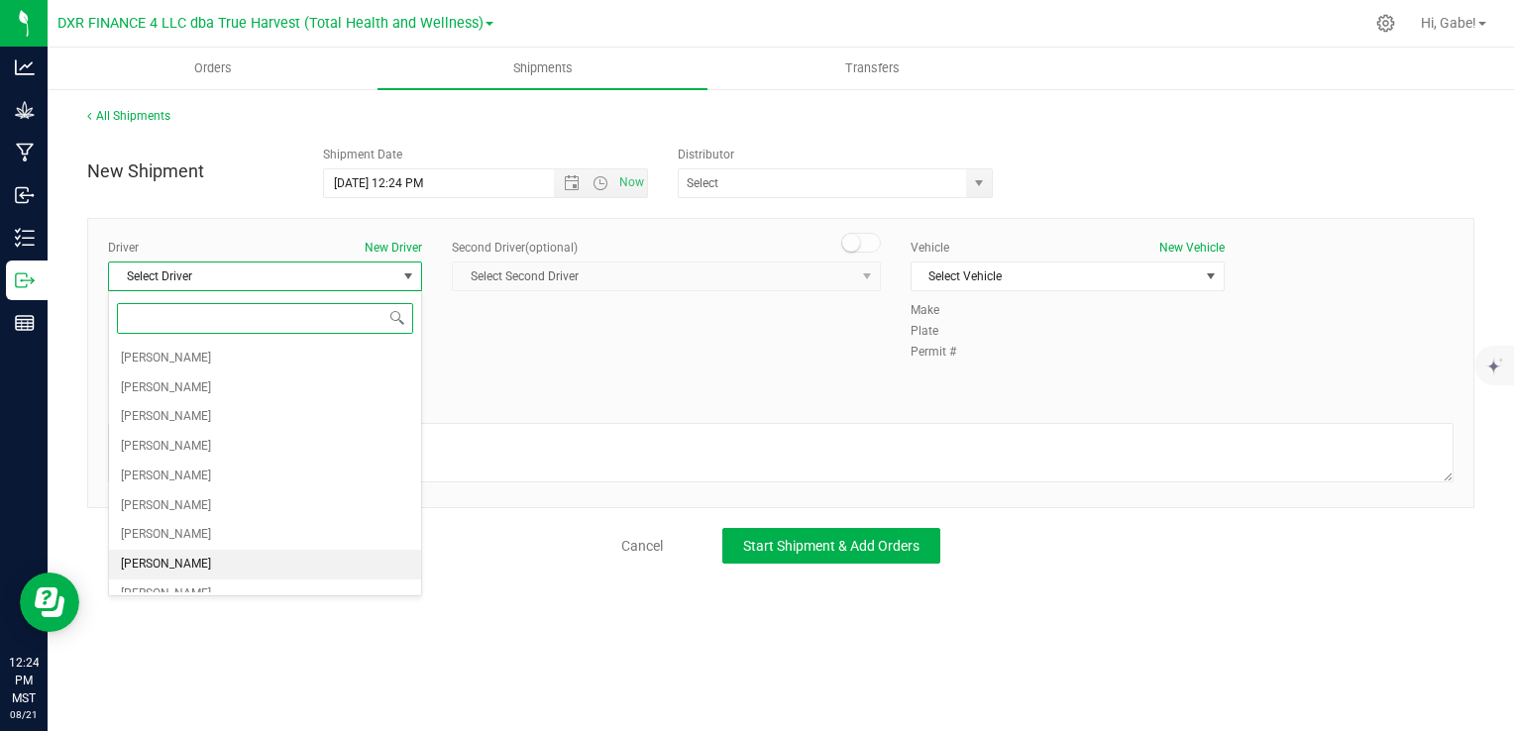
click at [246, 554] on li "[PERSON_NAME]" at bounding box center [265, 565] width 312 height 30
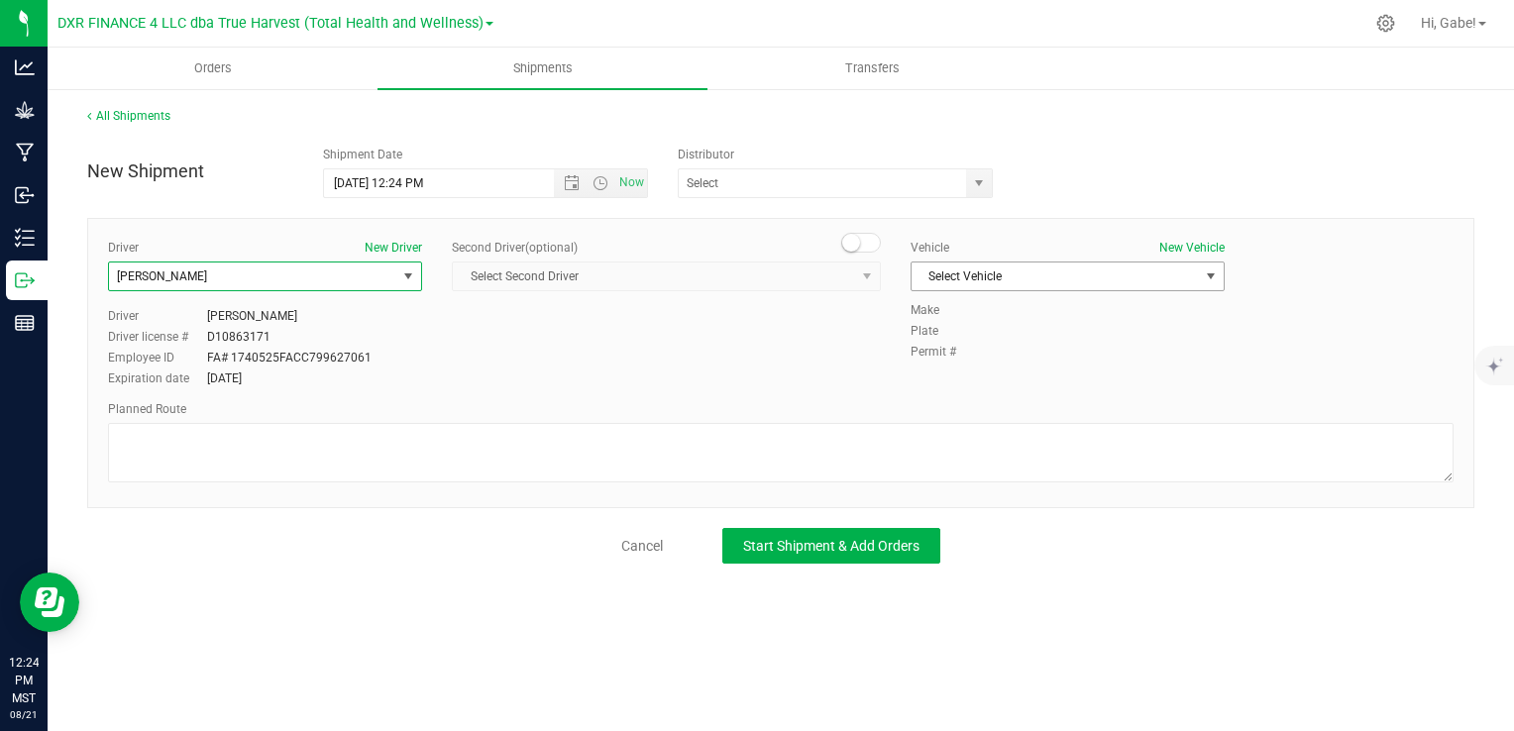
click at [975, 270] on span "Select Vehicle" at bounding box center [1055, 277] width 287 height 28
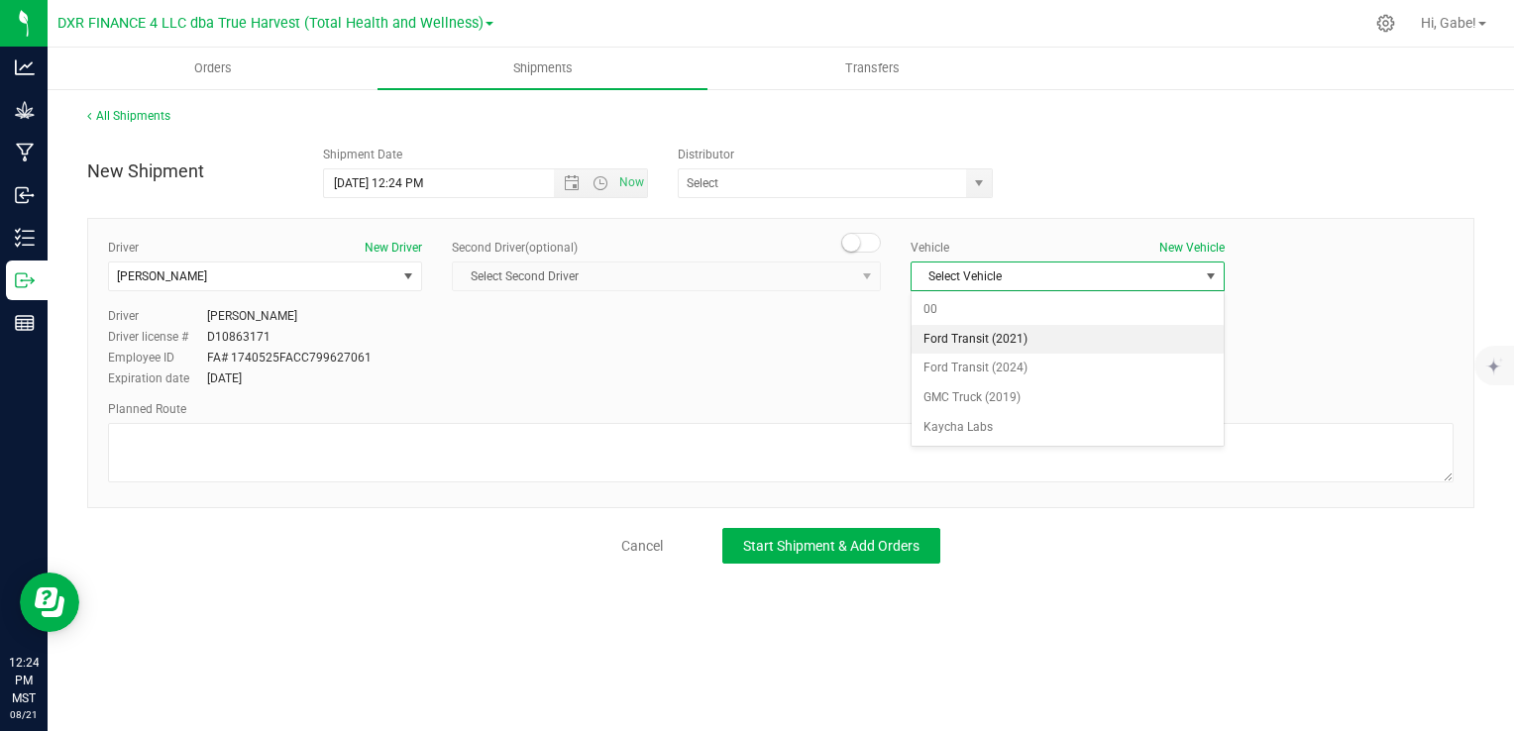
click at [953, 336] on li "Ford Transit (2021)" at bounding box center [1068, 340] width 312 height 30
click at [971, 188] on span "select" at bounding box center [978, 183] width 25 height 28
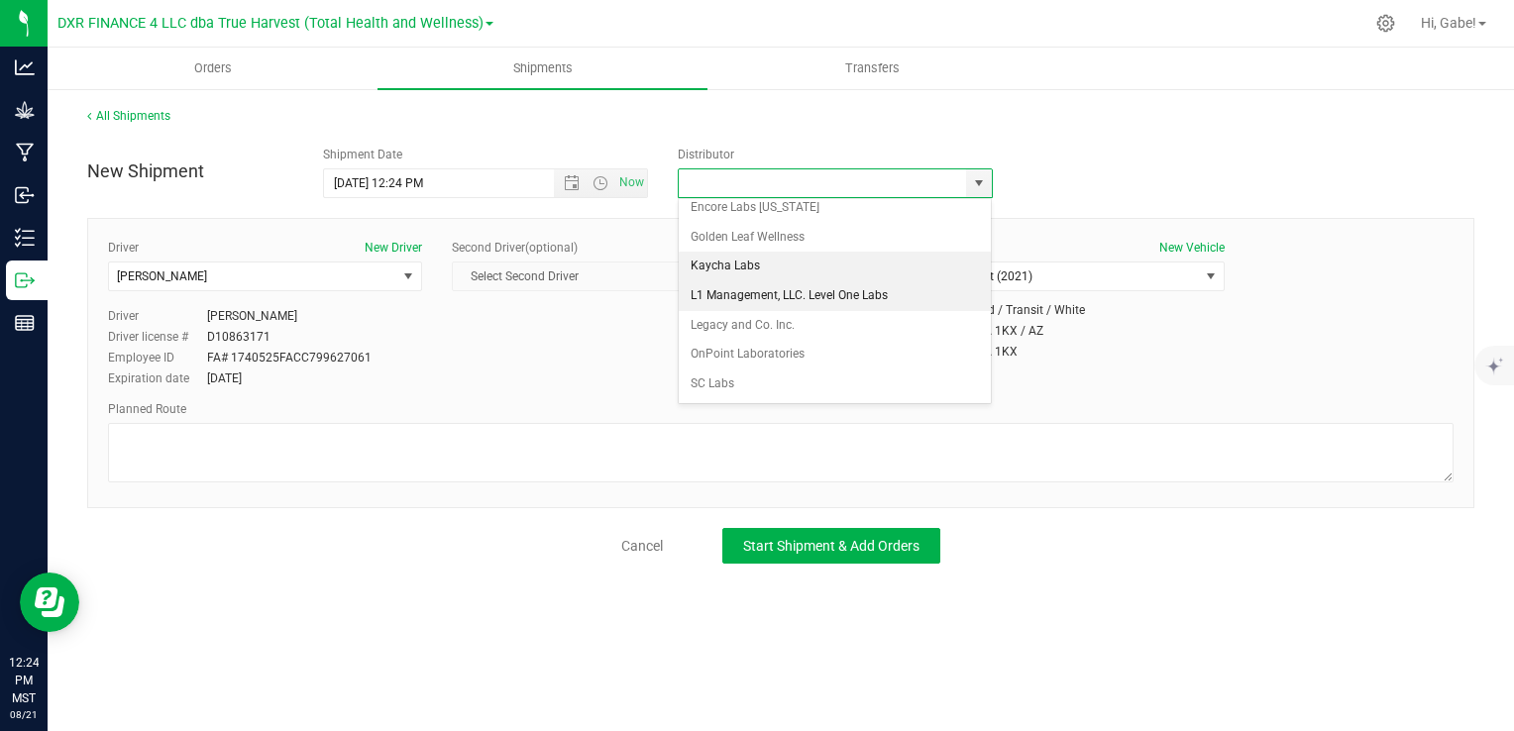
scroll to position [178, 0]
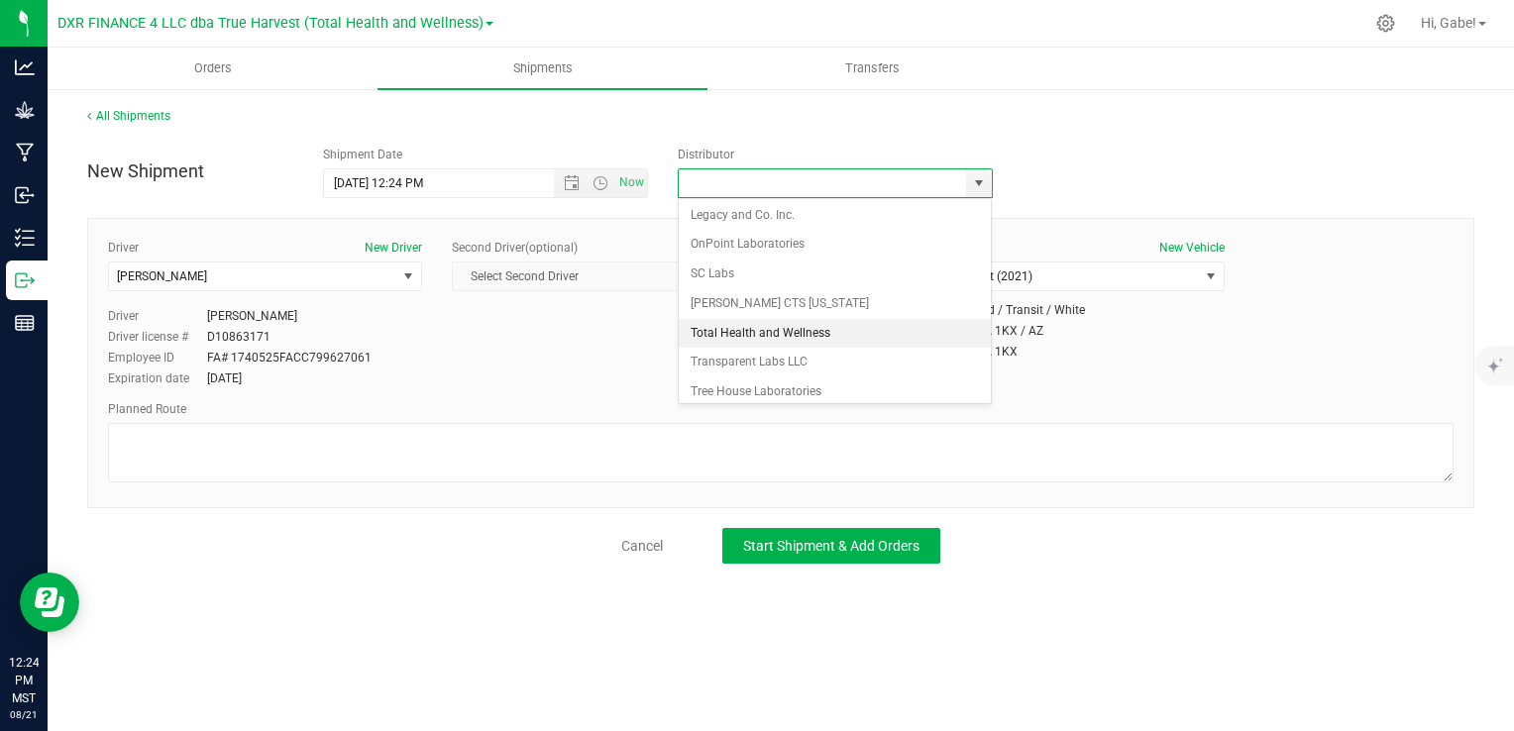
click at [838, 329] on li "Total Health and Wellness" at bounding box center [835, 334] width 313 height 30
type input "Total Health and Wellness"
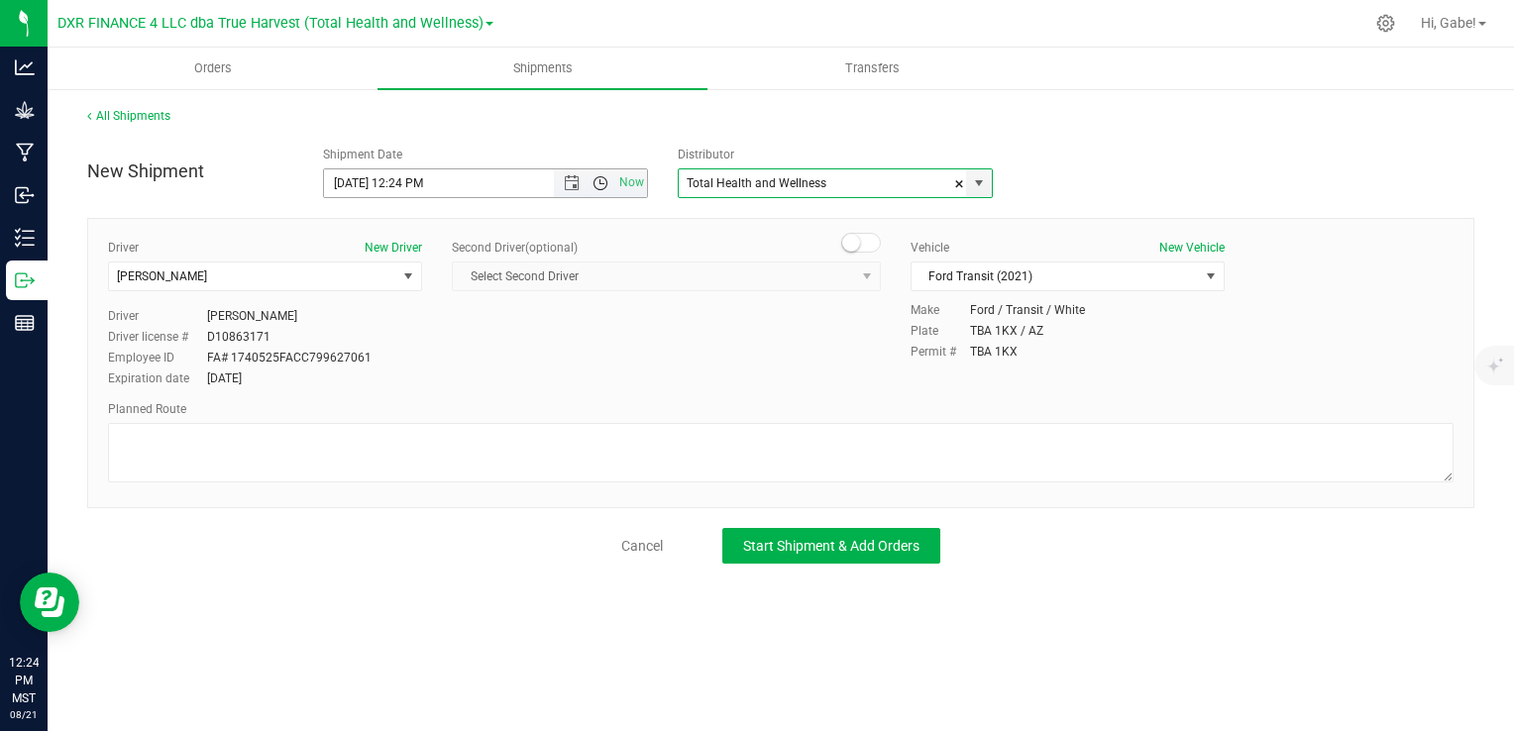
click at [591, 177] on span "Open the time view" at bounding box center [601, 183] width 34 height 16
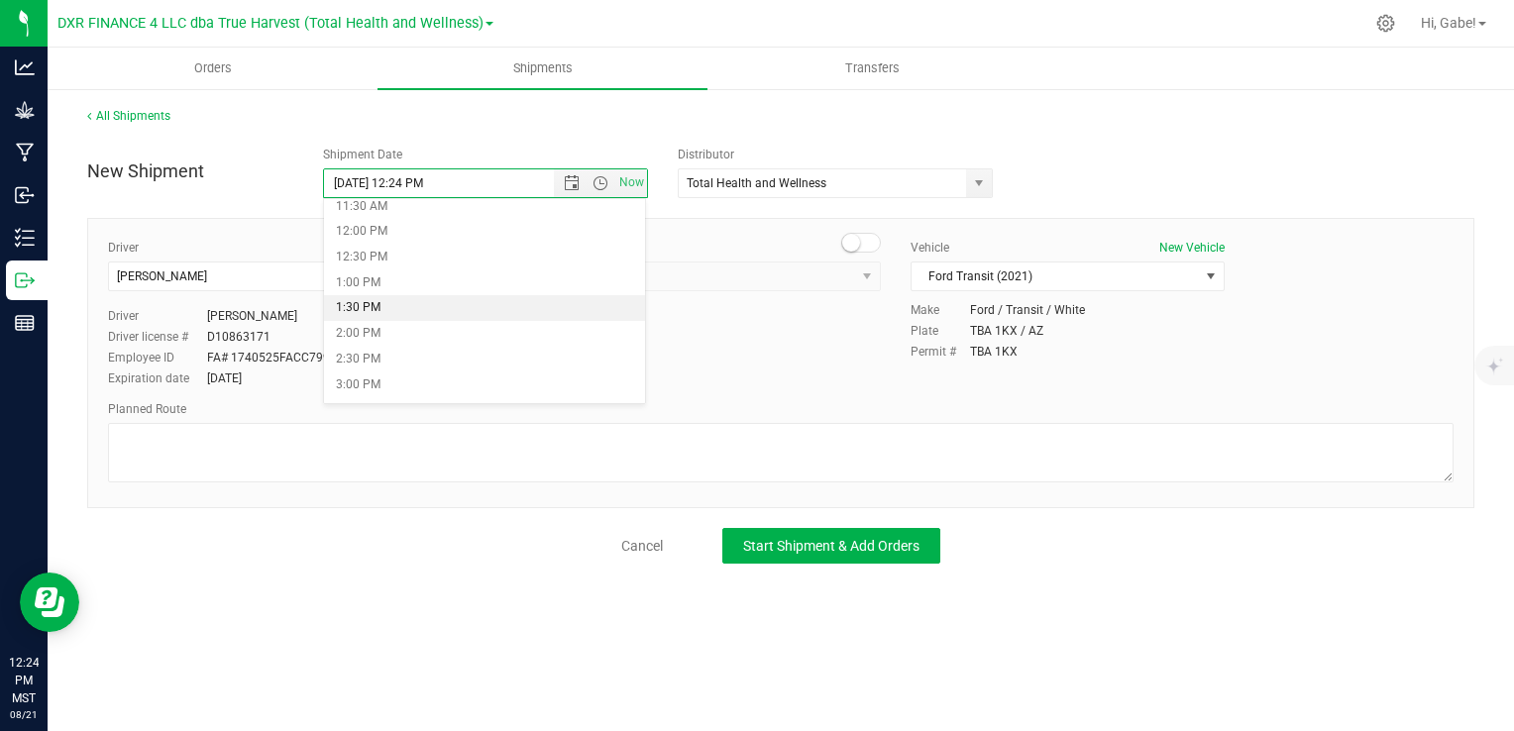
scroll to position [595, 0]
click at [464, 271] on li "1:00 PM" at bounding box center [484, 284] width 321 height 26
type input "[DATE] 1:00 PM"
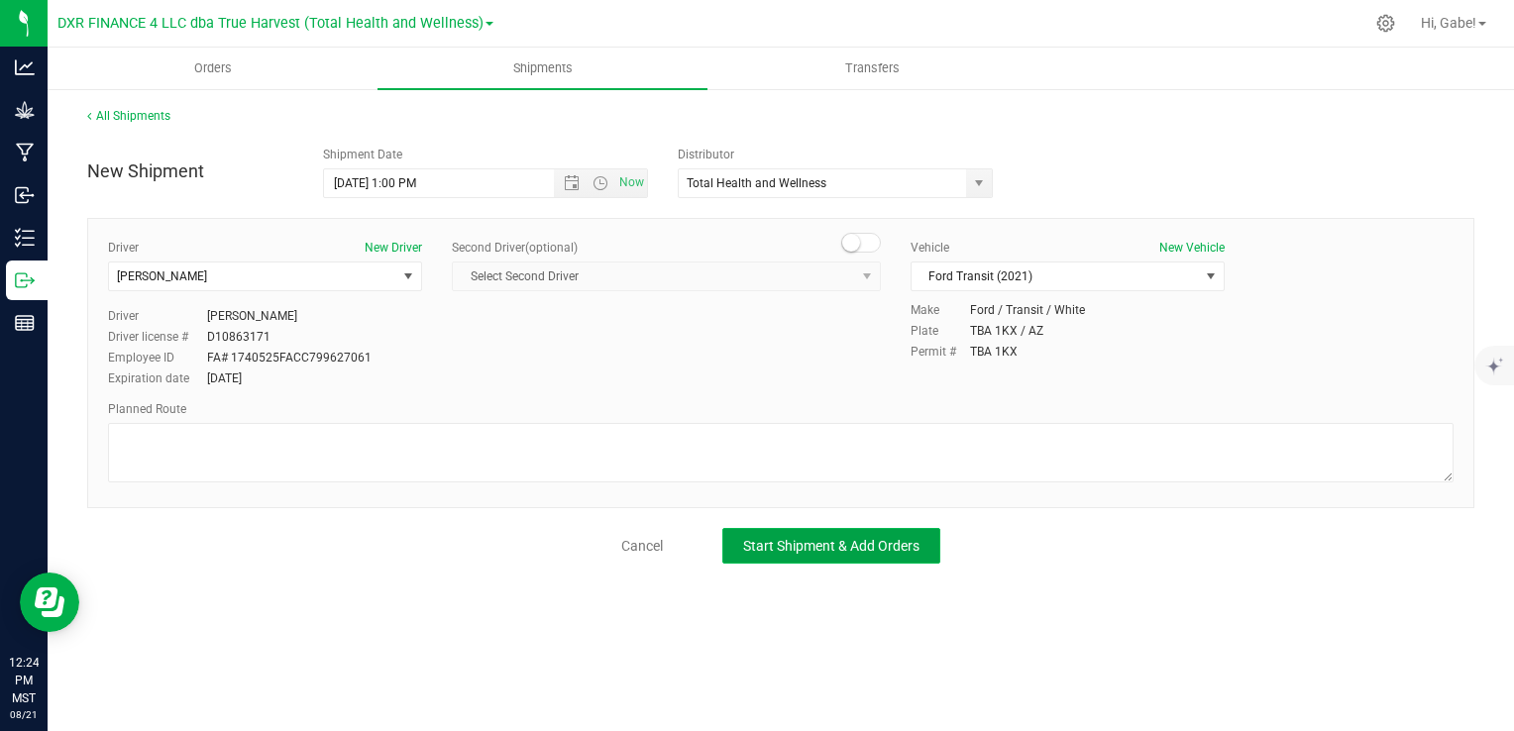
click at [793, 532] on button "Start Shipment & Add Orders" at bounding box center [831, 546] width 218 height 36
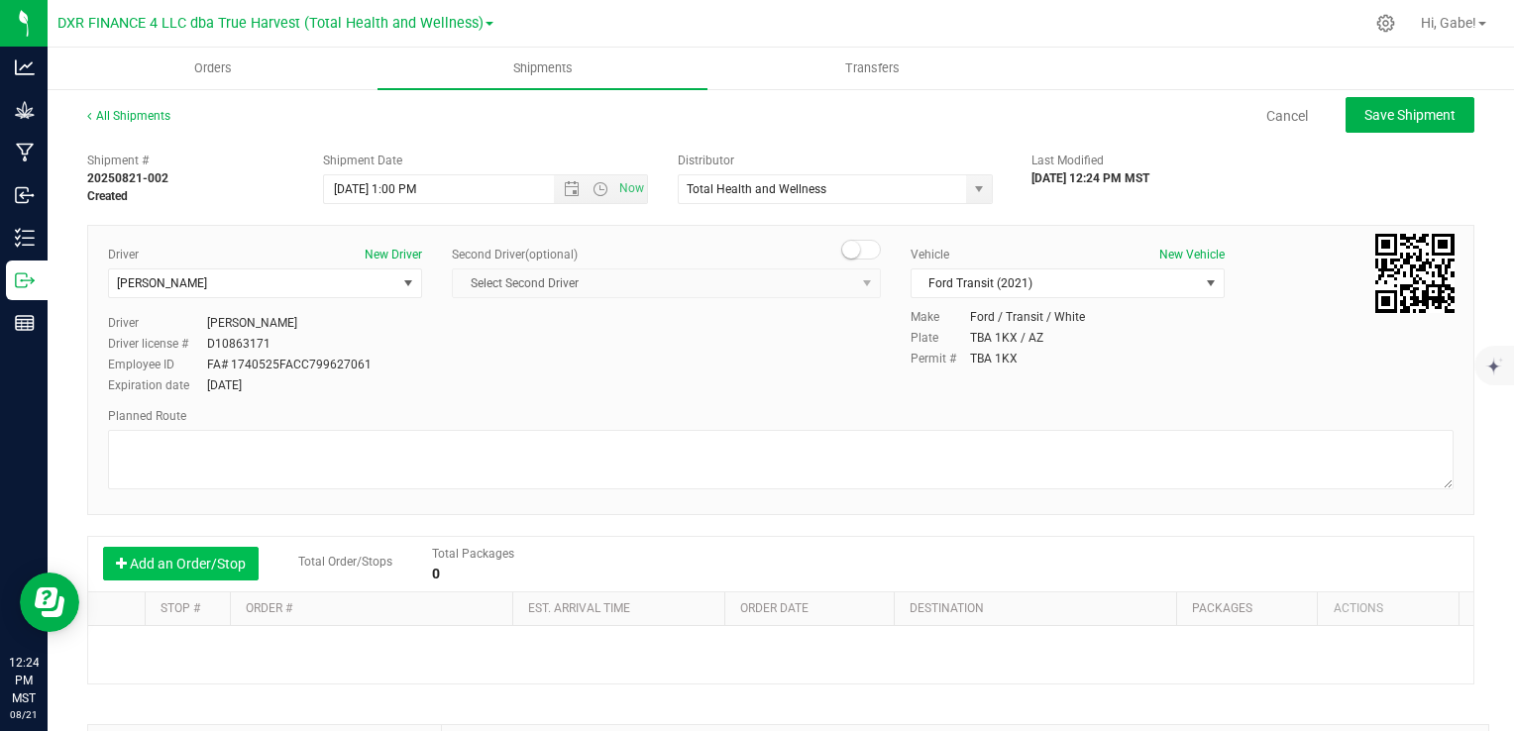
click at [243, 552] on button "Add an Order/Stop" at bounding box center [181, 564] width 156 height 34
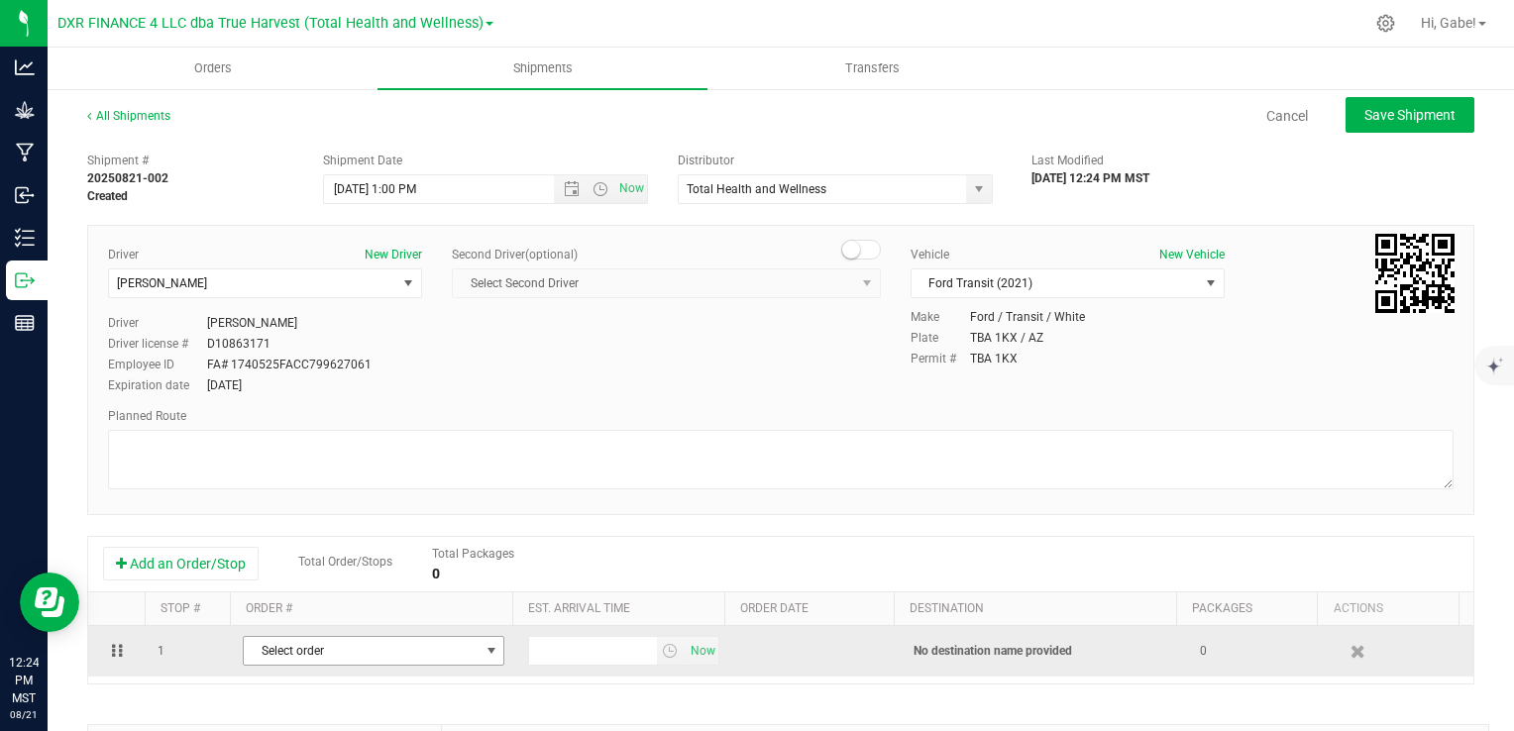
click at [277, 638] on span "Select order" at bounding box center [361, 651] width 235 height 28
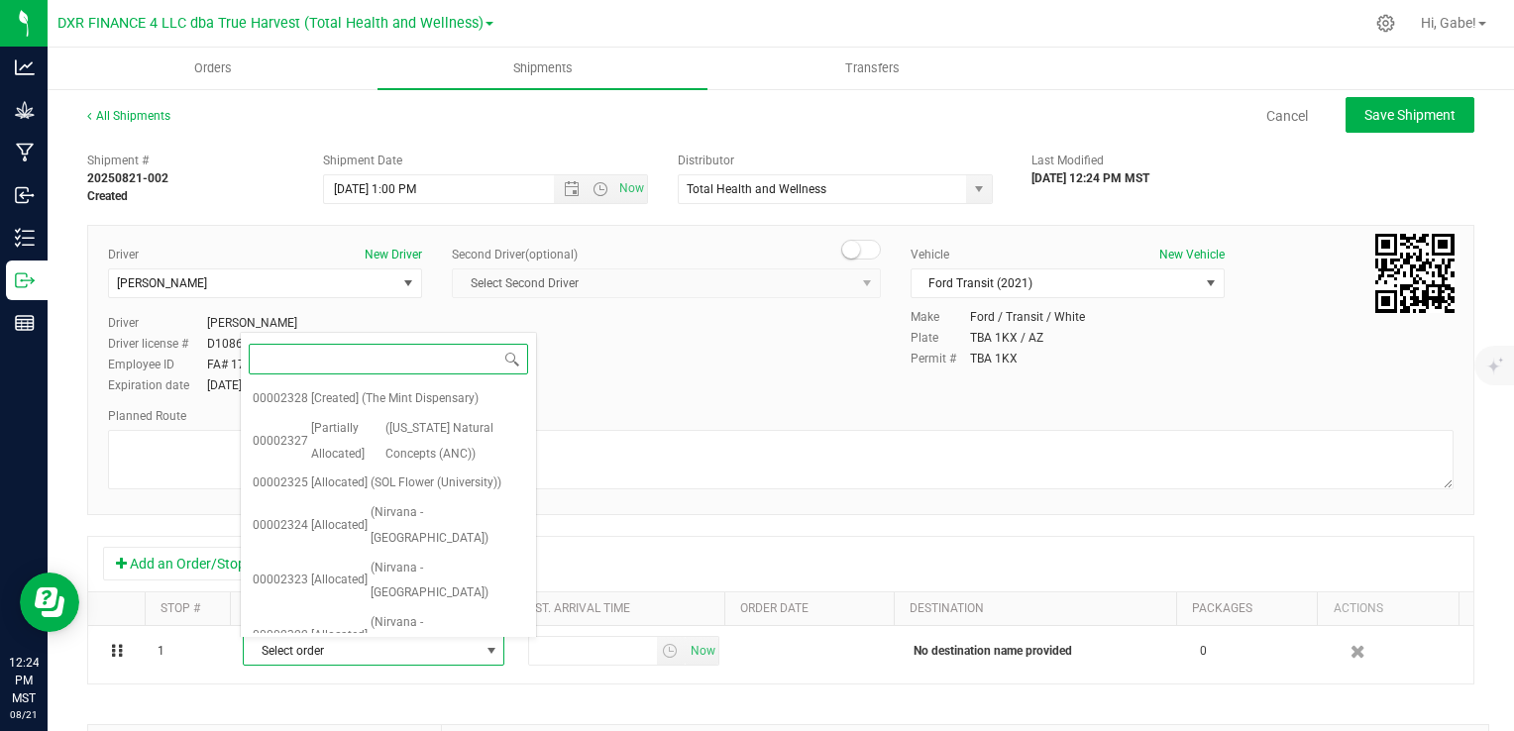
scroll to position [343, 0]
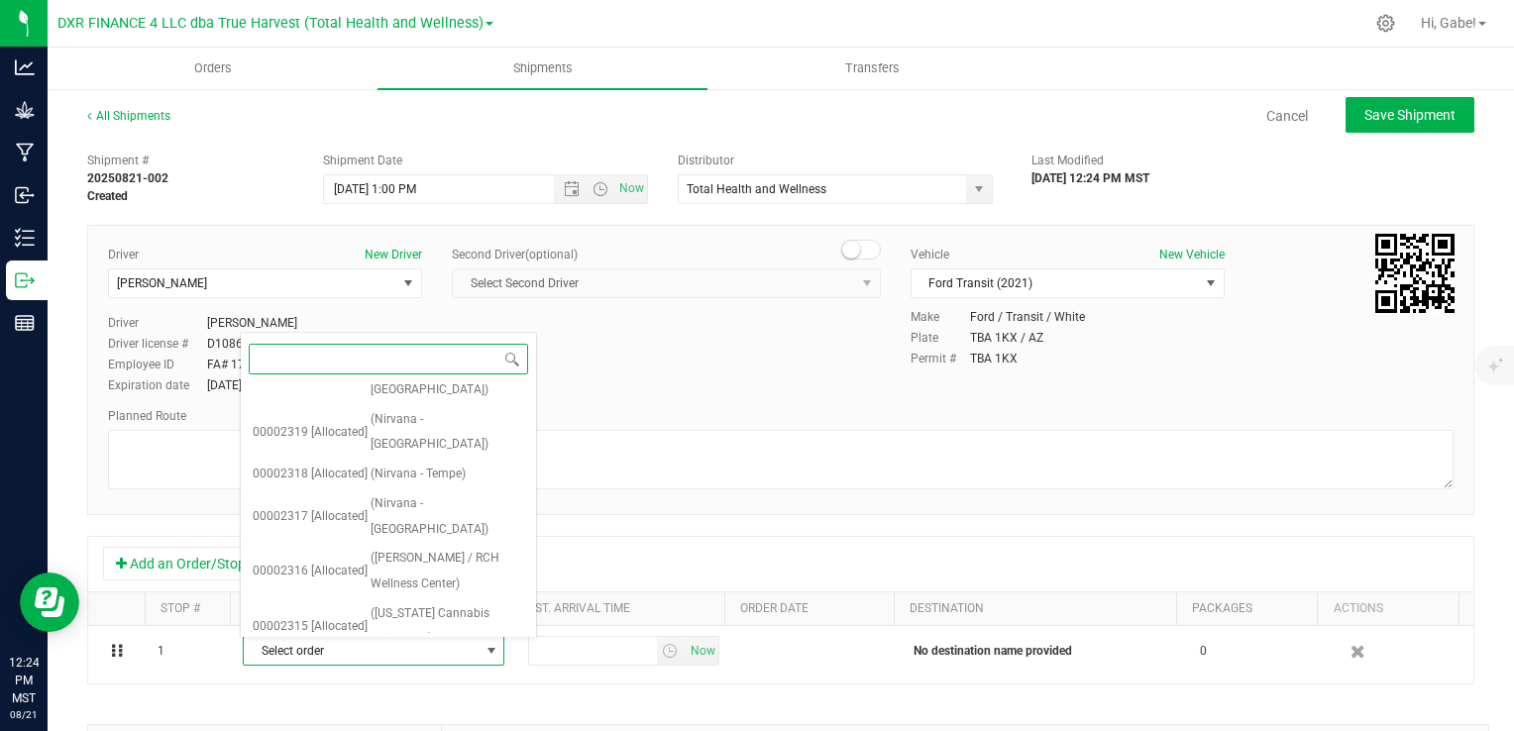
click at [404, 716] on span "(Legacy & Co, Inc. / JARS Distro (Rec))" at bounding box center [448, 741] width 154 height 51
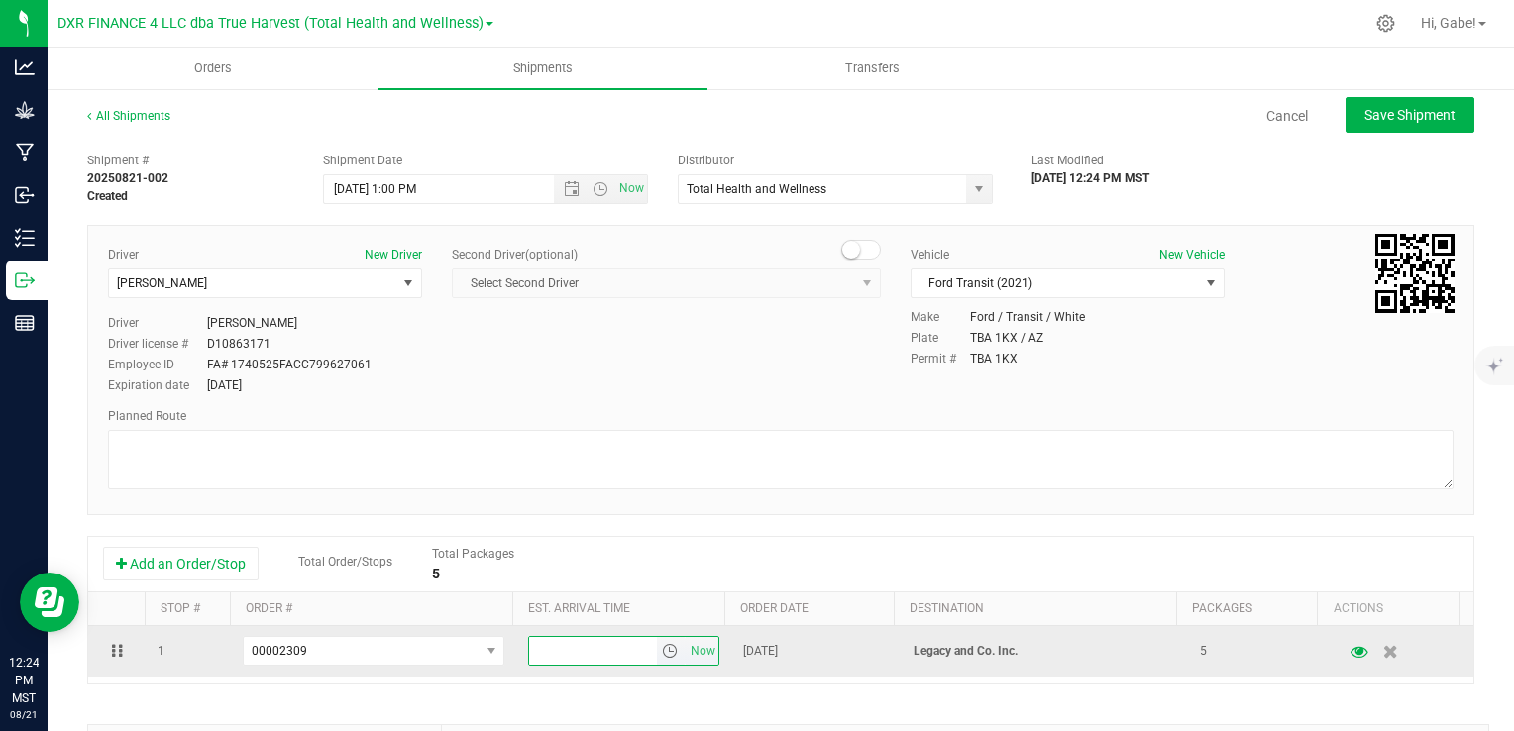
click at [642, 649] on input "text" at bounding box center [592, 651] width 127 height 28
click at [662, 644] on span "select" at bounding box center [670, 651] width 16 height 16
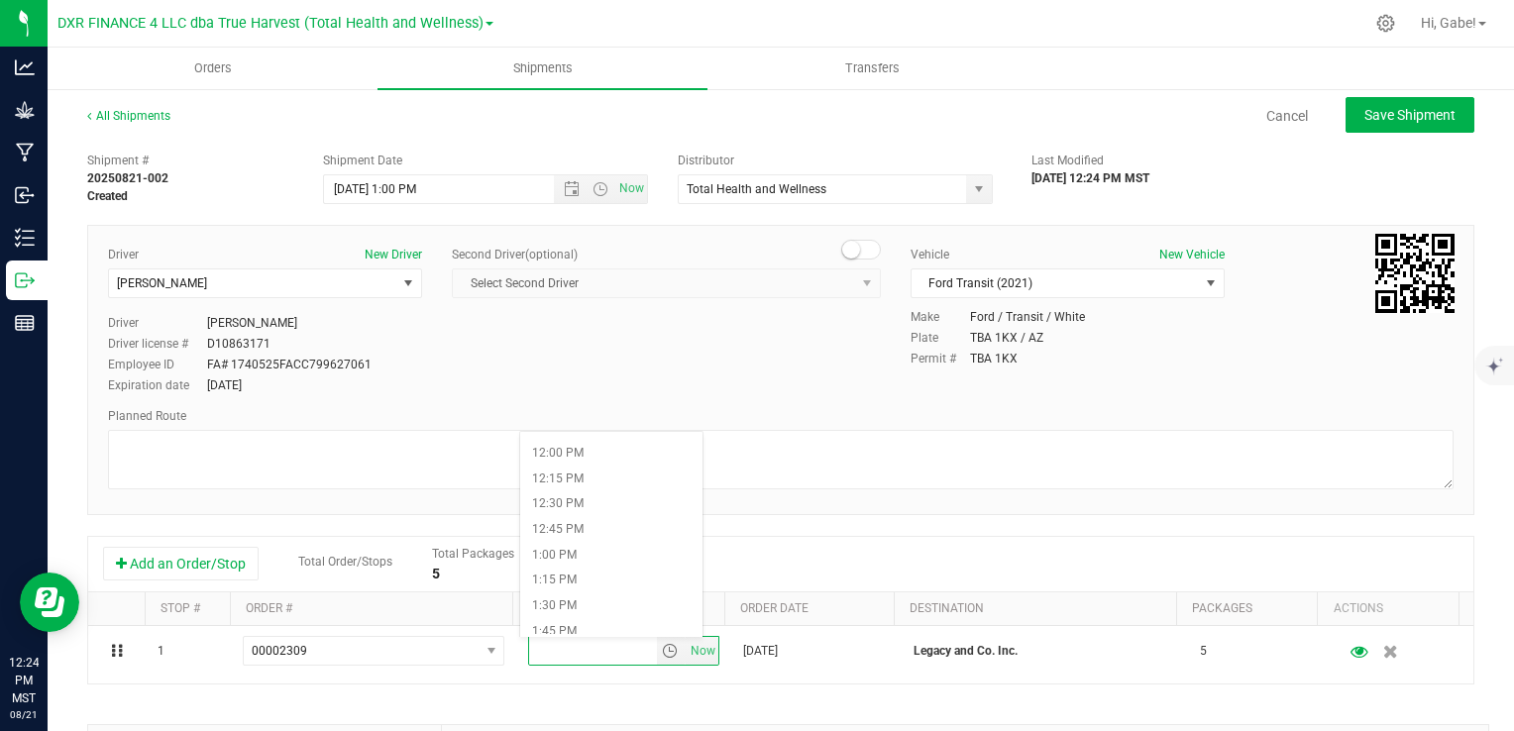
scroll to position [1189, 0]
click at [569, 621] on li "1:30 PM" at bounding box center [611, 634] width 182 height 26
click at [954, 511] on div "Driver New Driver [PERSON_NAME] Select Driver [PERSON_NAME] [PERSON_NAME] [PERS…" at bounding box center [780, 370] width 1387 height 290
click at [1354, 104] on button "Save Shipment" at bounding box center [1410, 115] width 129 height 36
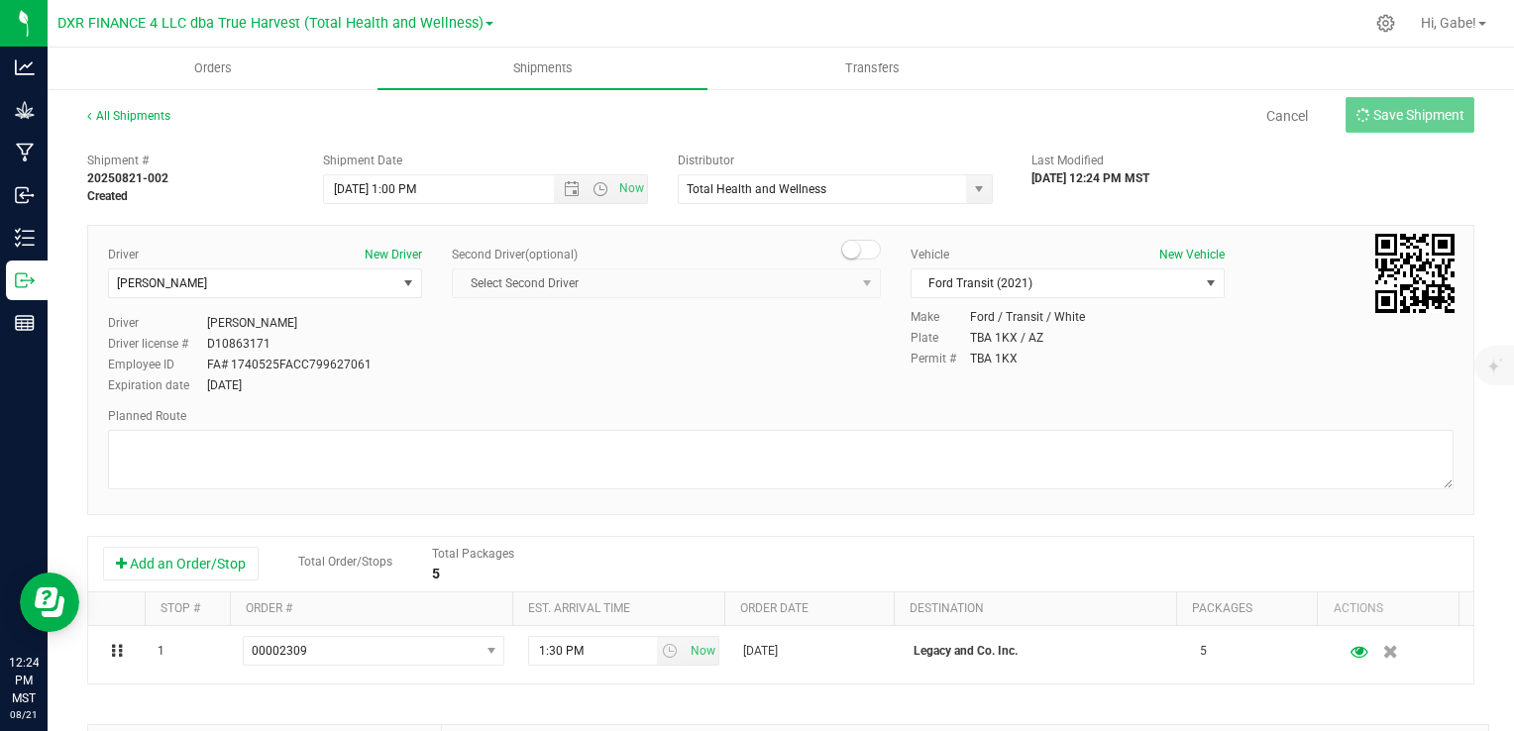
type input "[DATE] 8:00 PM"
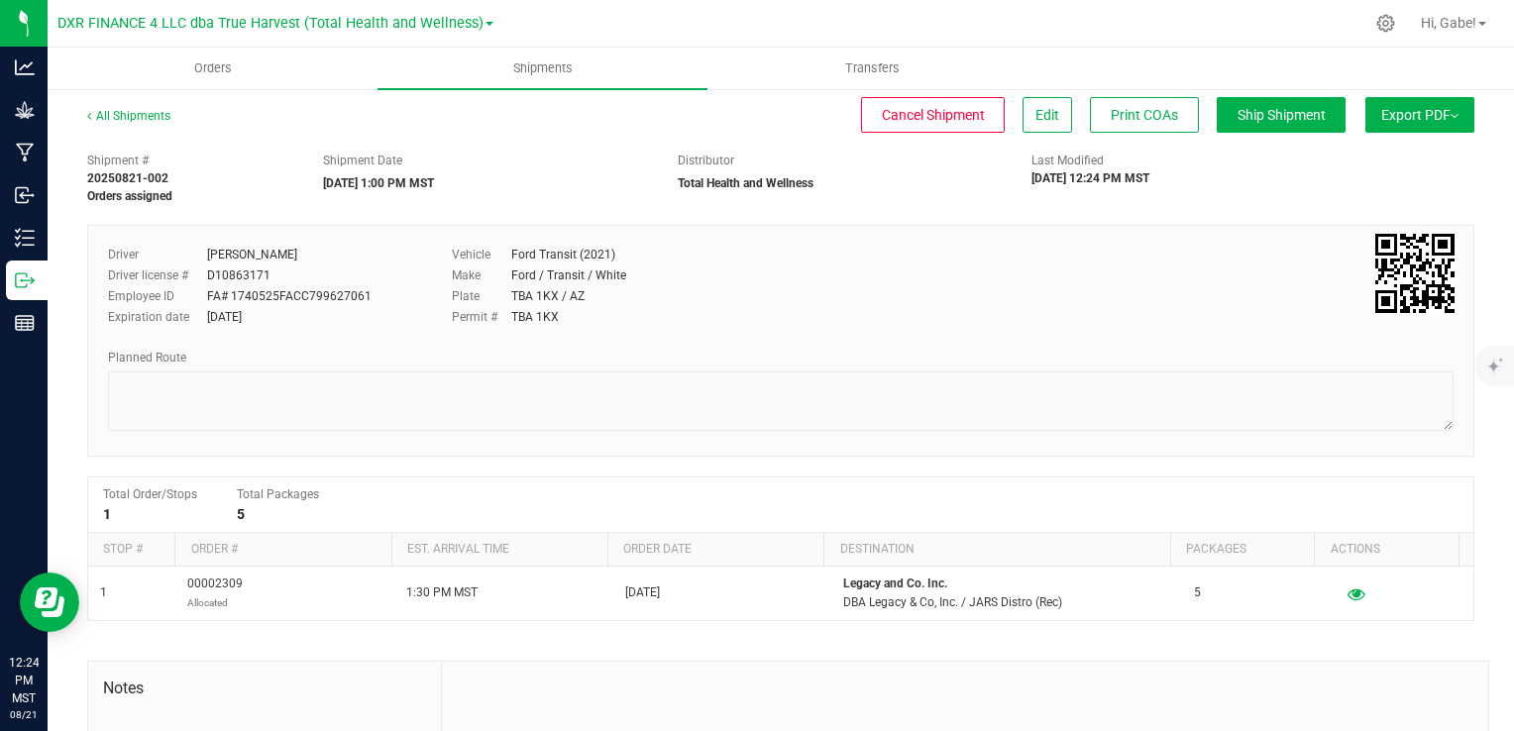
click at [1423, 109] on button "Export PDF" at bounding box center [1420, 115] width 109 height 36
click at [1391, 157] on span "Manifest by Package ID" at bounding box center [1391, 159] width 126 height 14
click at [221, 64] on span "Orders" at bounding box center [212, 68] width 91 height 18
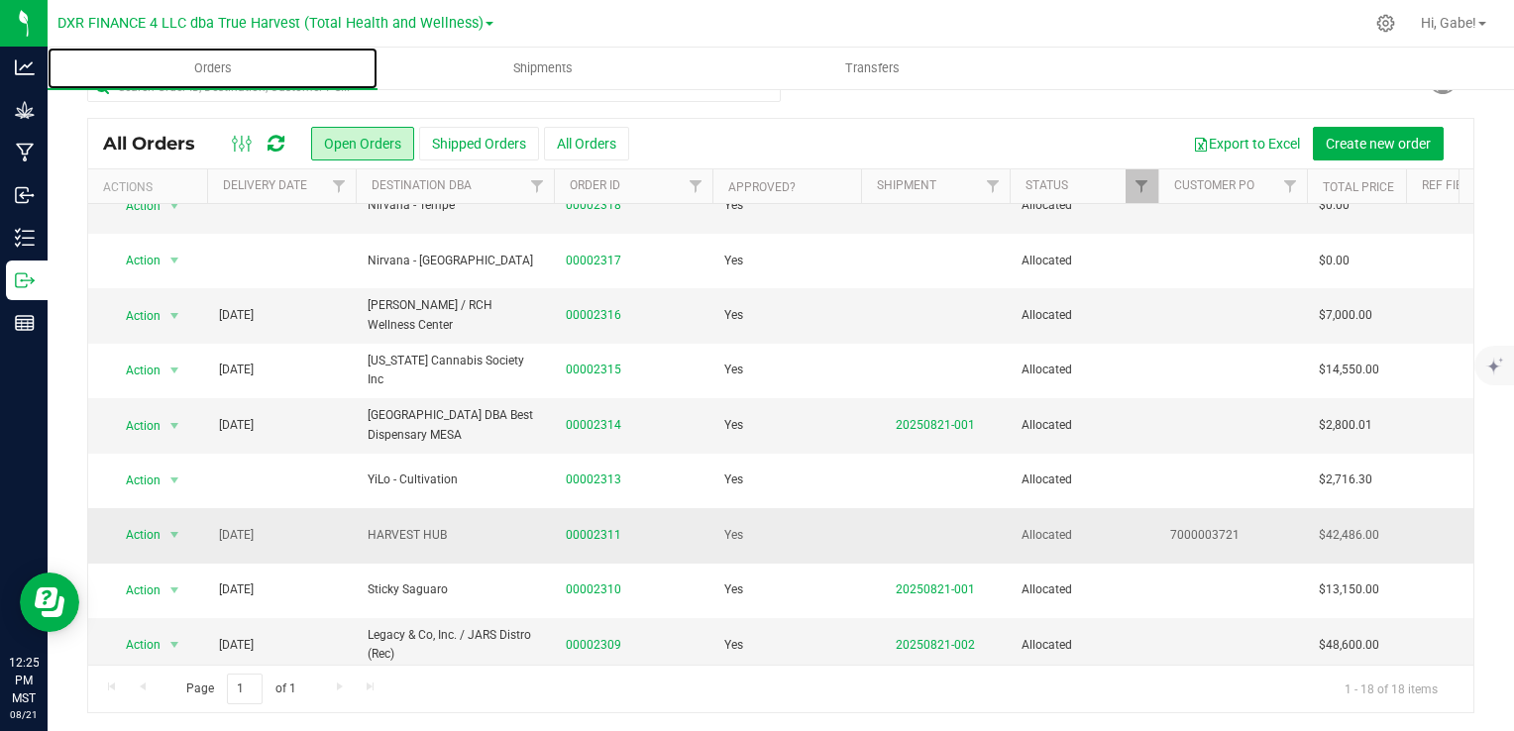
scroll to position [538, 0]
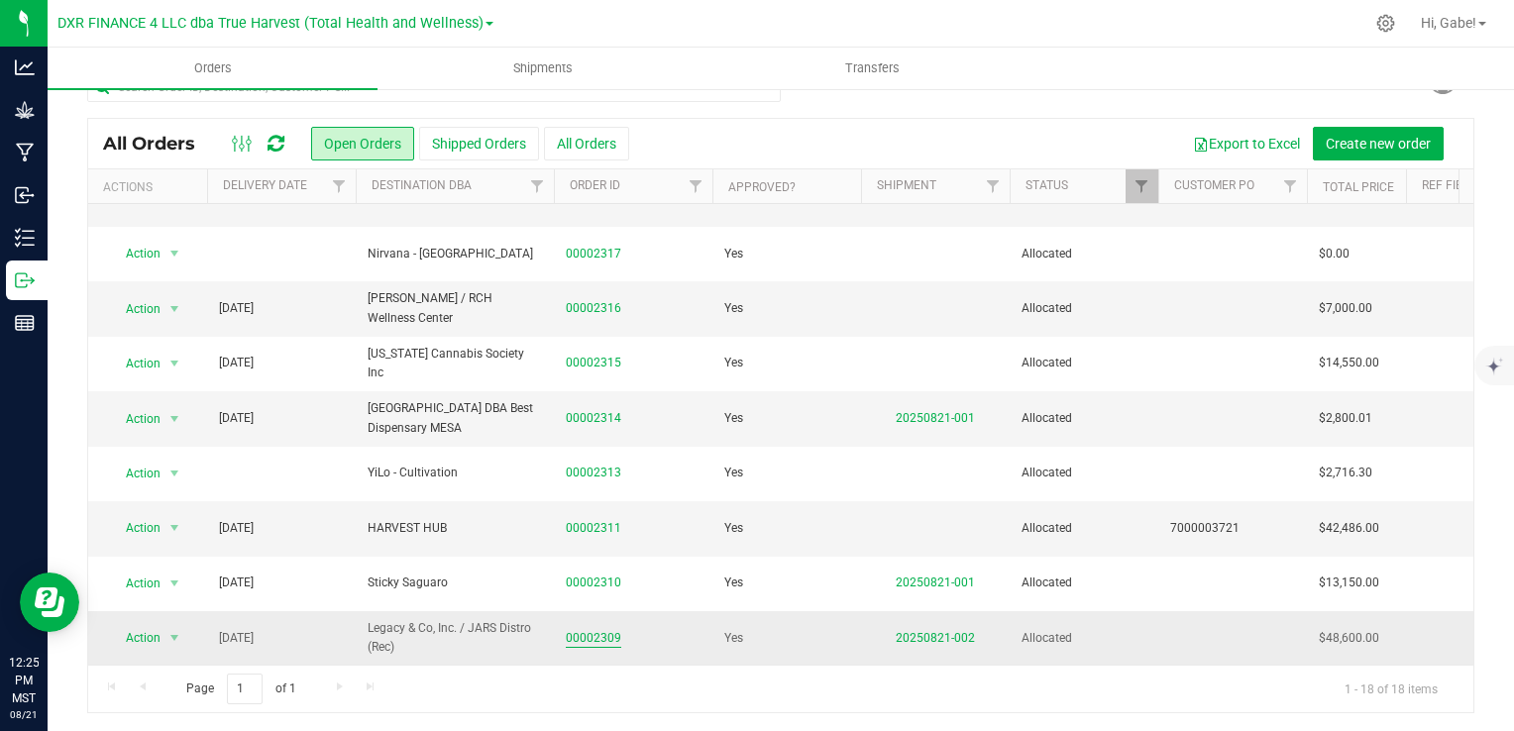
click at [599, 629] on link "00002309" at bounding box center [593, 638] width 55 height 19
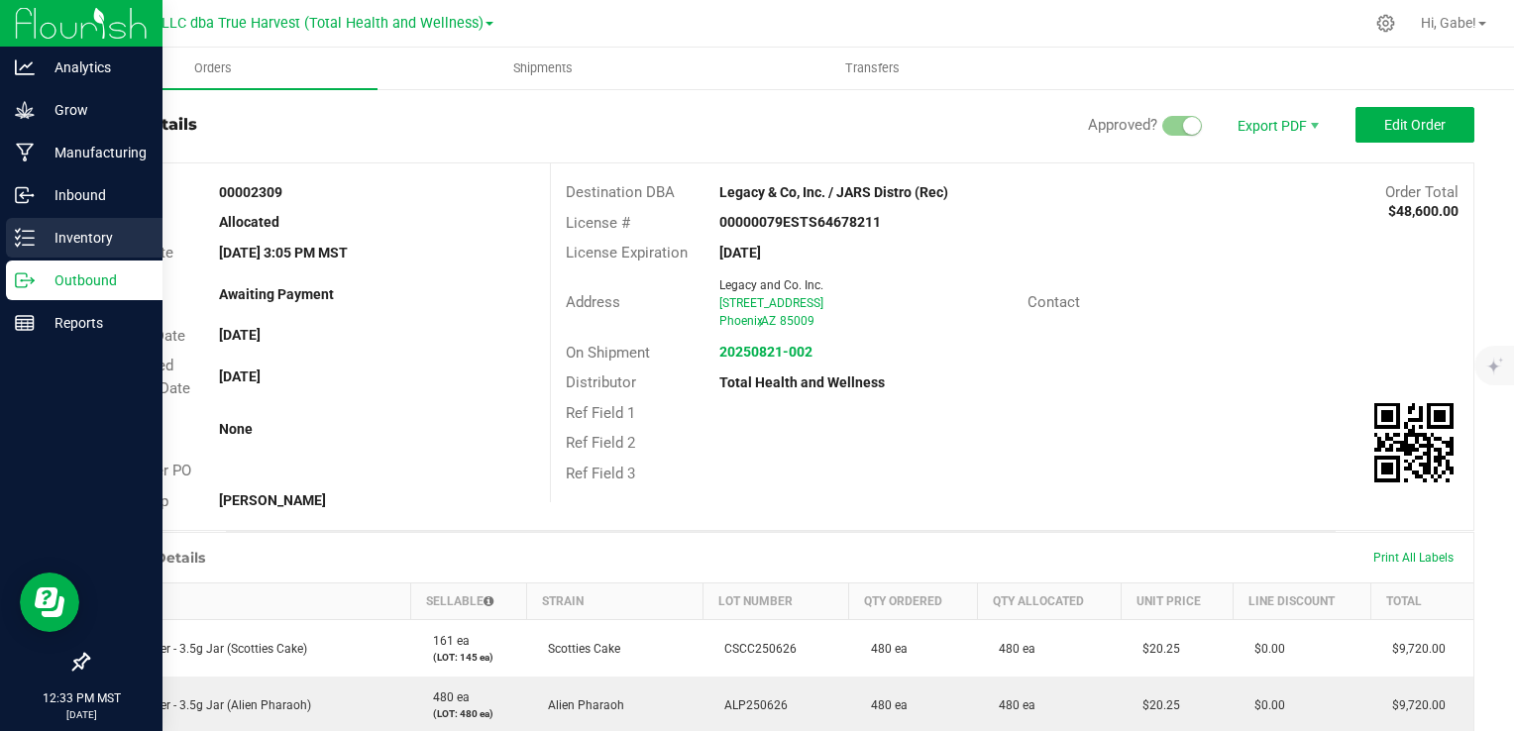
click at [35, 240] on p "Inventory" at bounding box center [94, 238] width 119 height 24
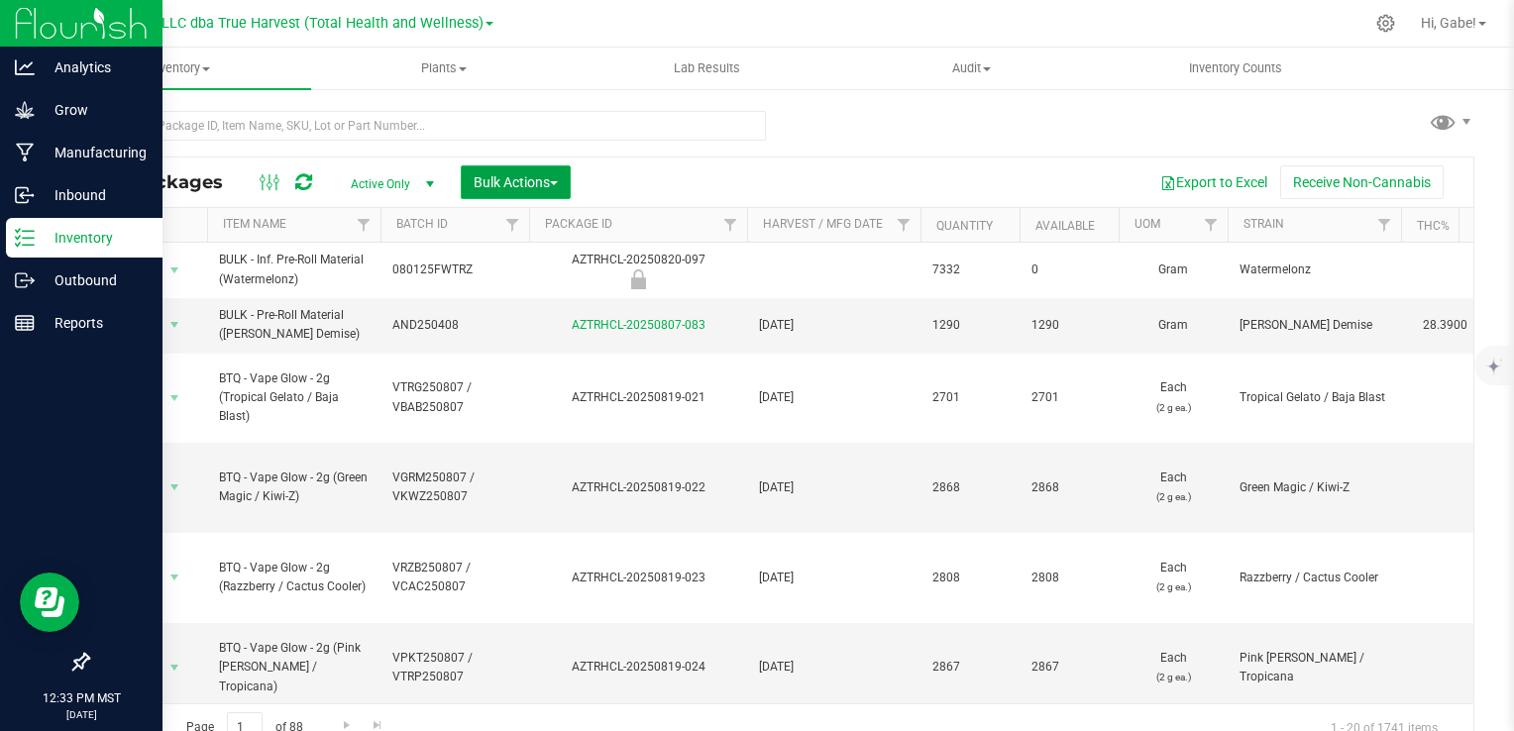
click at [508, 183] on span "Bulk Actions" at bounding box center [516, 182] width 84 height 16
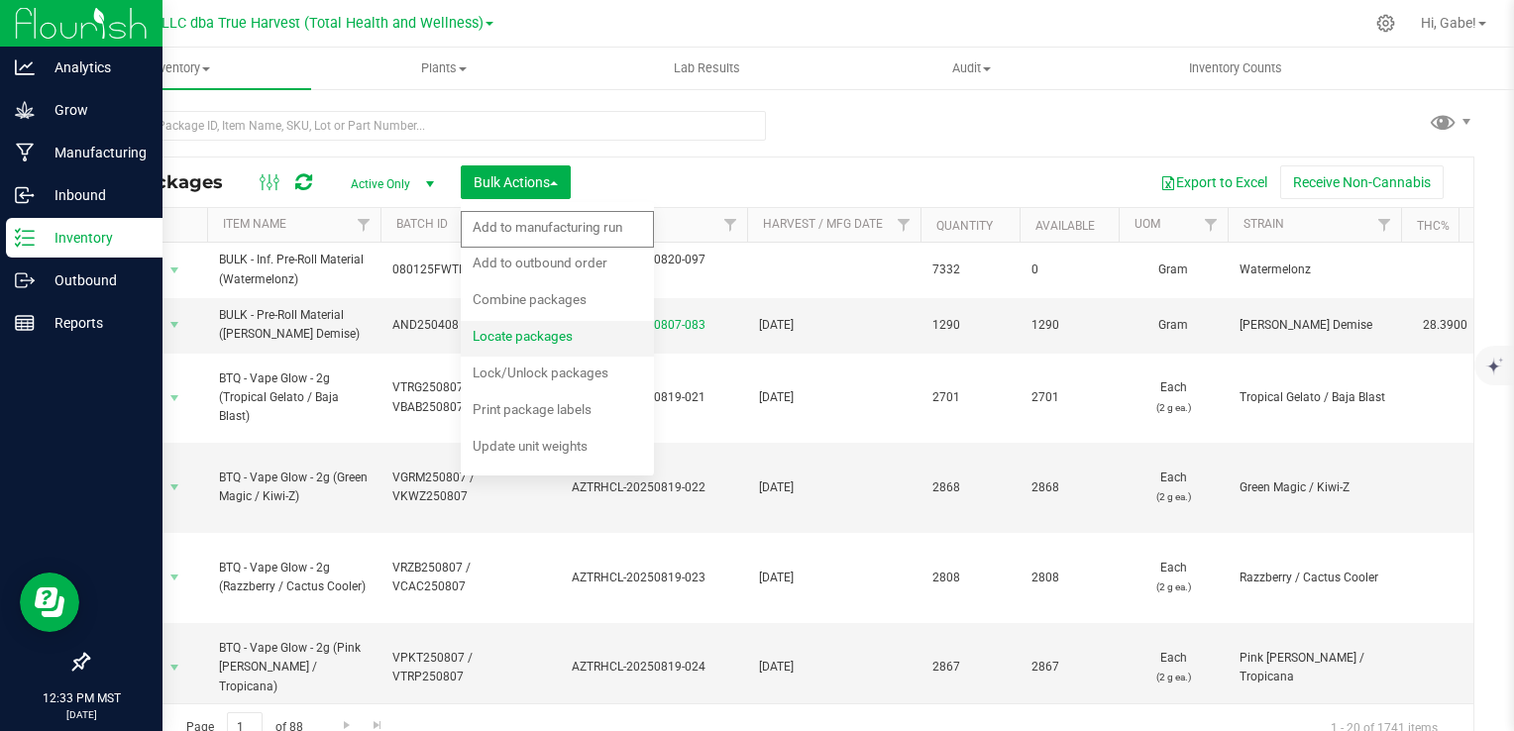
click at [533, 345] on div "Locate packages" at bounding box center [536, 339] width 127 height 32
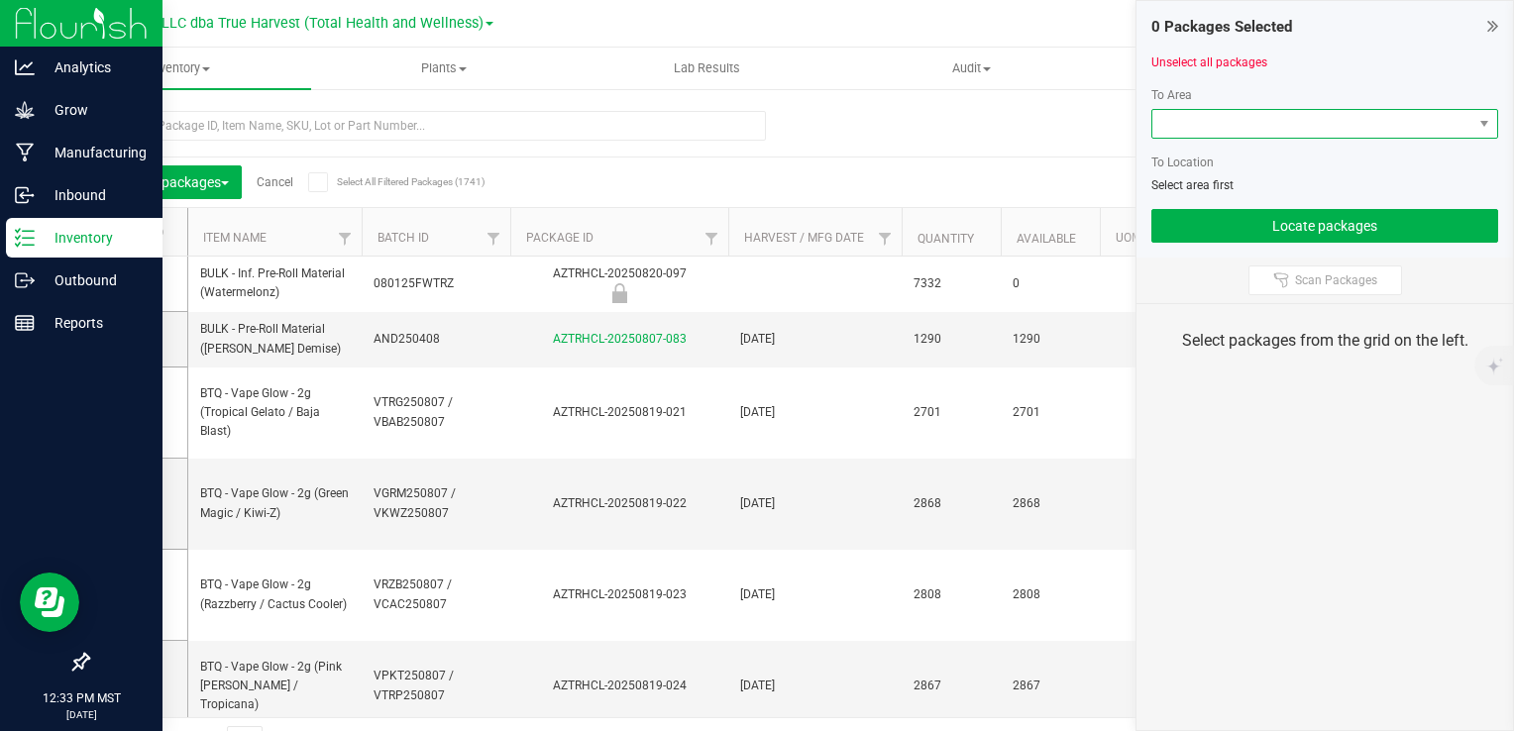
click at [1220, 129] on span at bounding box center [1313, 124] width 320 height 28
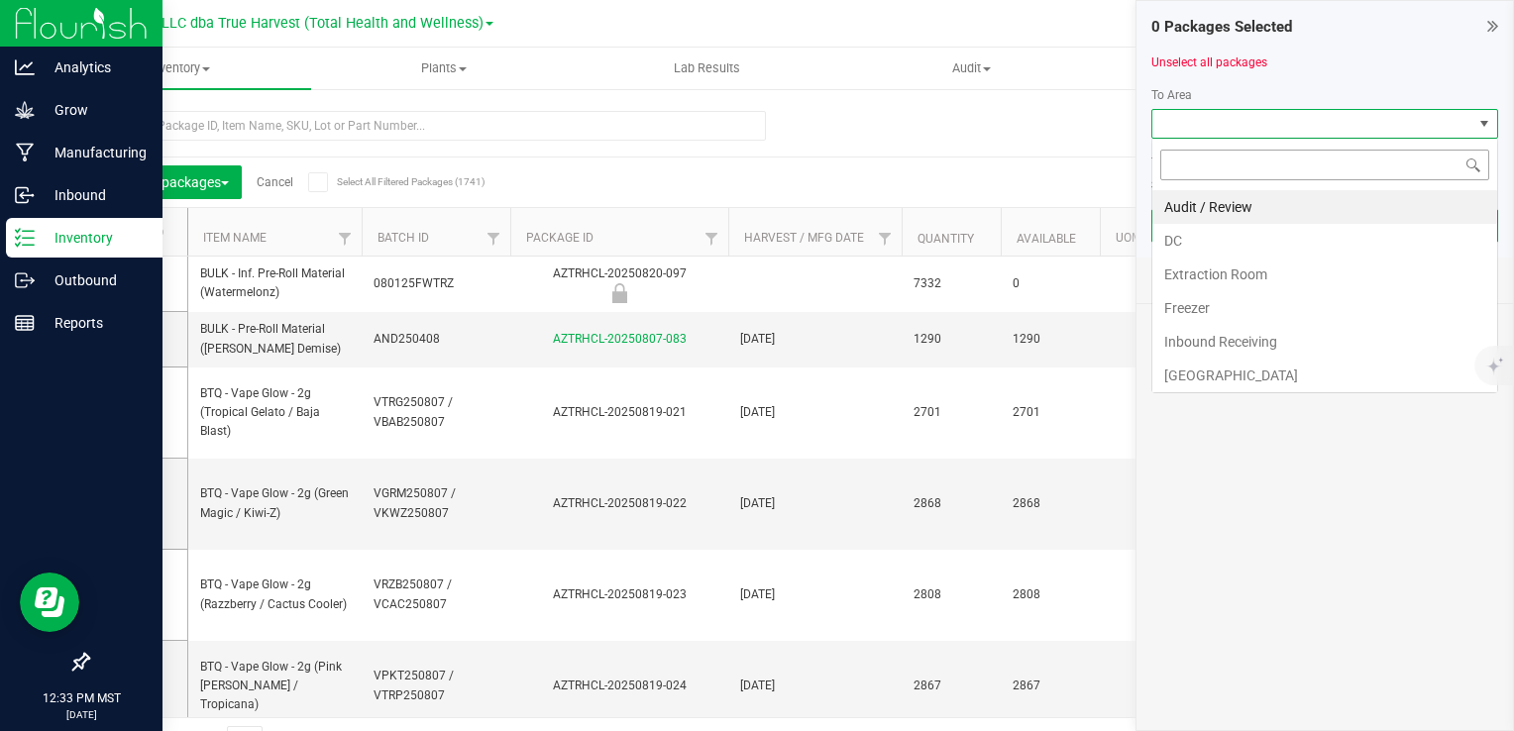
scroll to position [29, 347]
drag, startPoint x: 1185, startPoint y: 244, endPoint x: 1188, endPoint y: 234, distance: 10.3
click at [1185, 245] on li "DC" at bounding box center [1325, 241] width 345 height 34
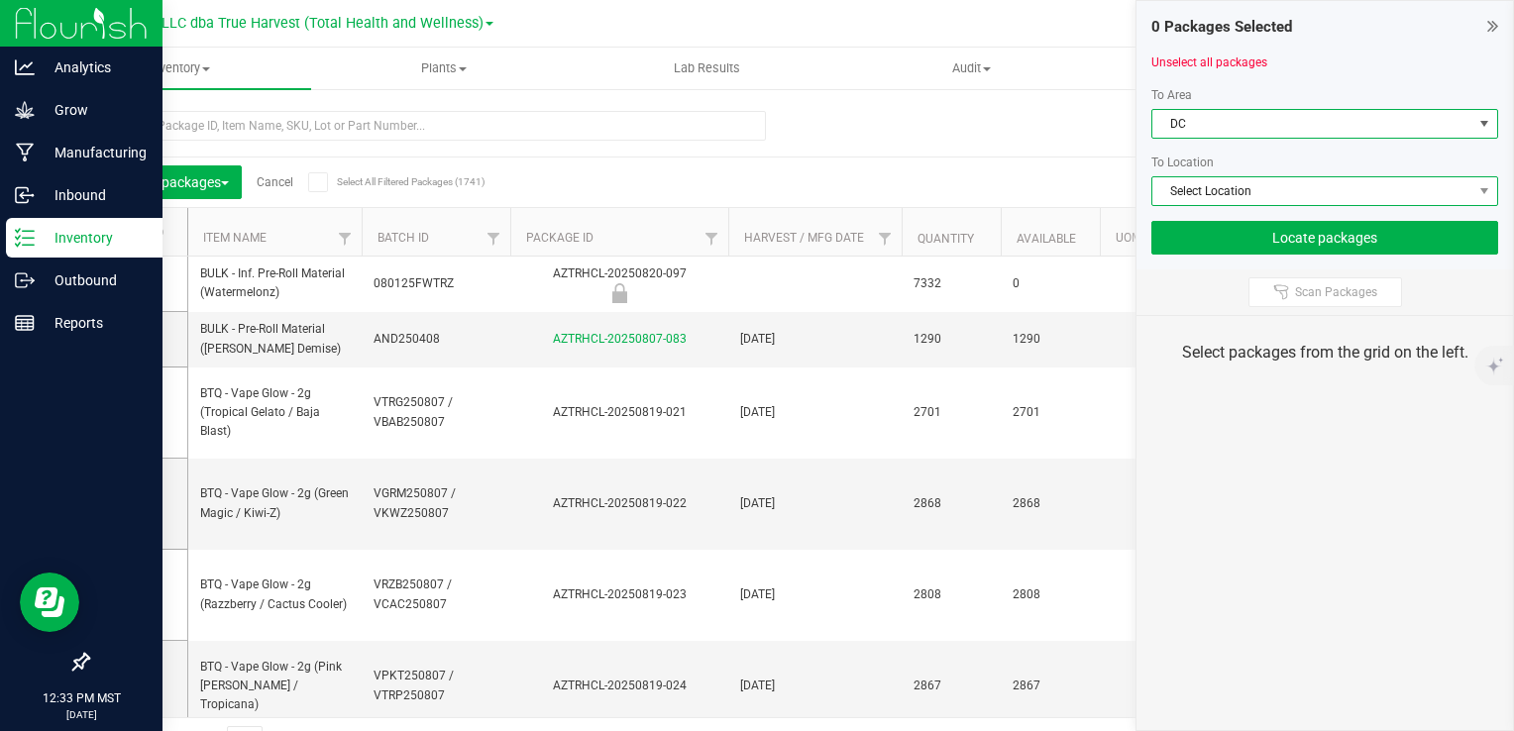
click at [1196, 188] on span "Select Location" at bounding box center [1313, 191] width 320 height 28
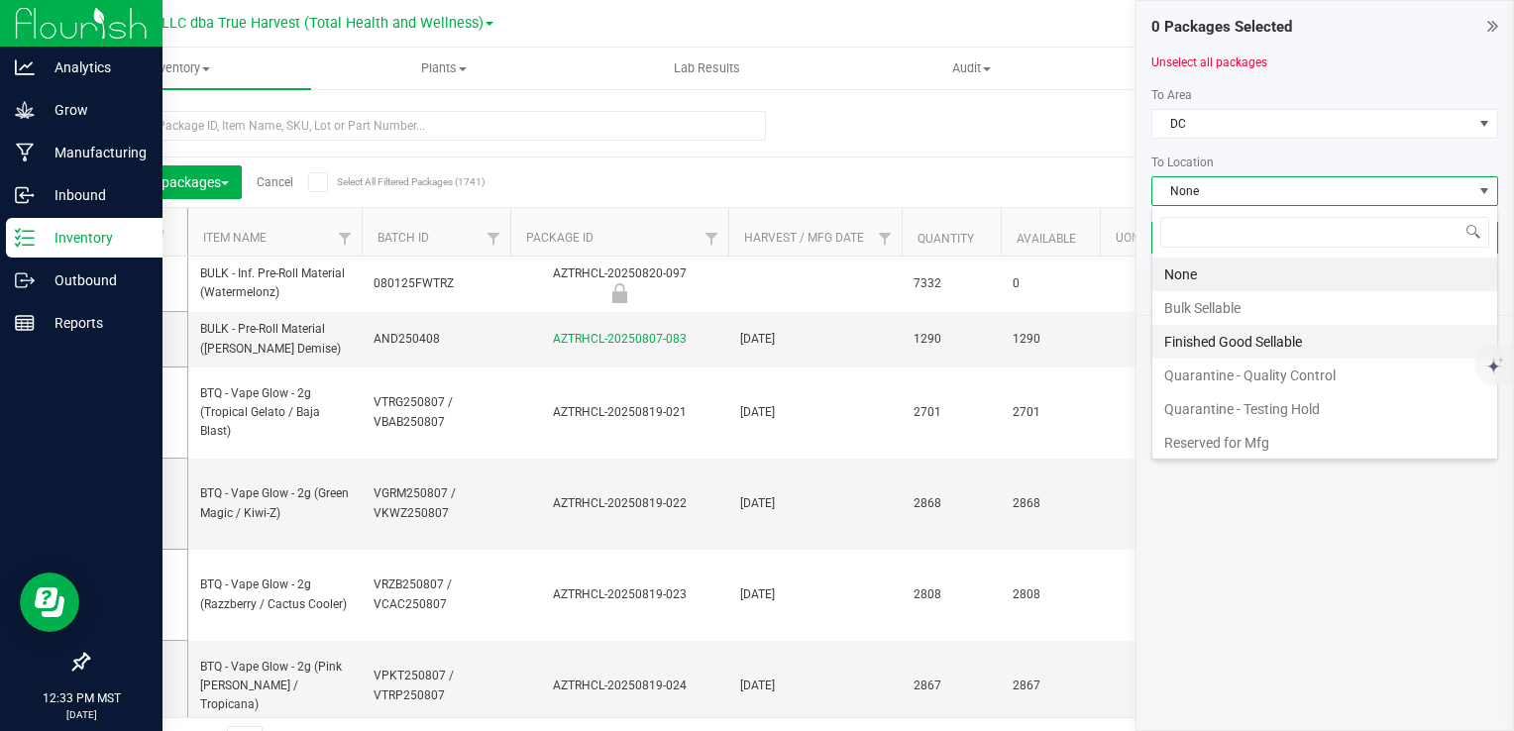
click at [1209, 335] on li "Finished Good Sellable" at bounding box center [1325, 342] width 345 height 34
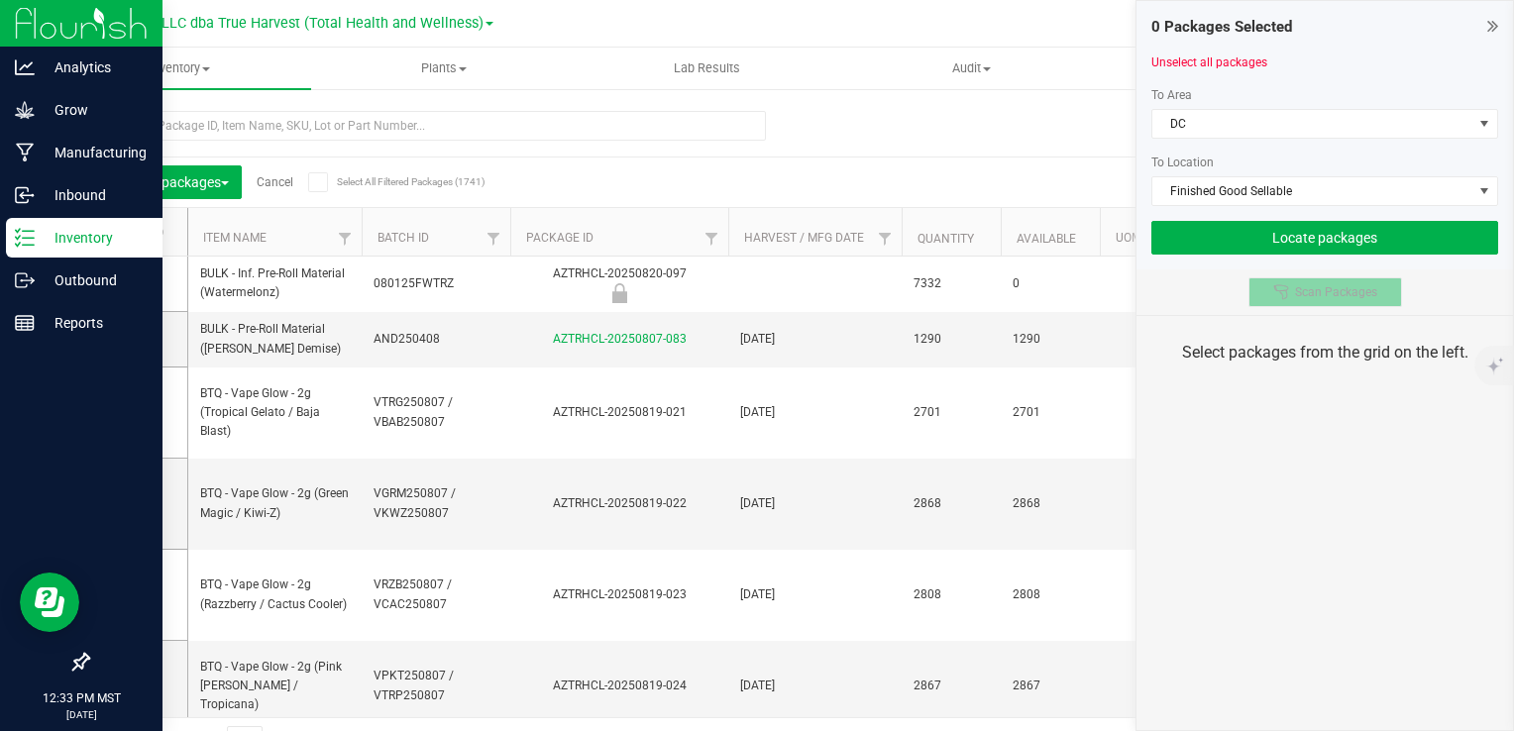
click at [1275, 285] on icon at bounding box center [1281, 292] width 16 height 16
click at [1199, 273] on div "Scan Packages" at bounding box center [1325, 293] width 377 height 46
click at [1249, 479] on div "0 Packages Selected Unselect all packages To Area [GEOGRAPHIC_DATA] To Location…" at bounding box center [1325, 365] width 379 height 731
click at [1280, 291] on icon at bounding box center [1281, 292] width 16 height 16
click at [1278, 291] on icon at bounding box center [1281, 292] width 16 height 16
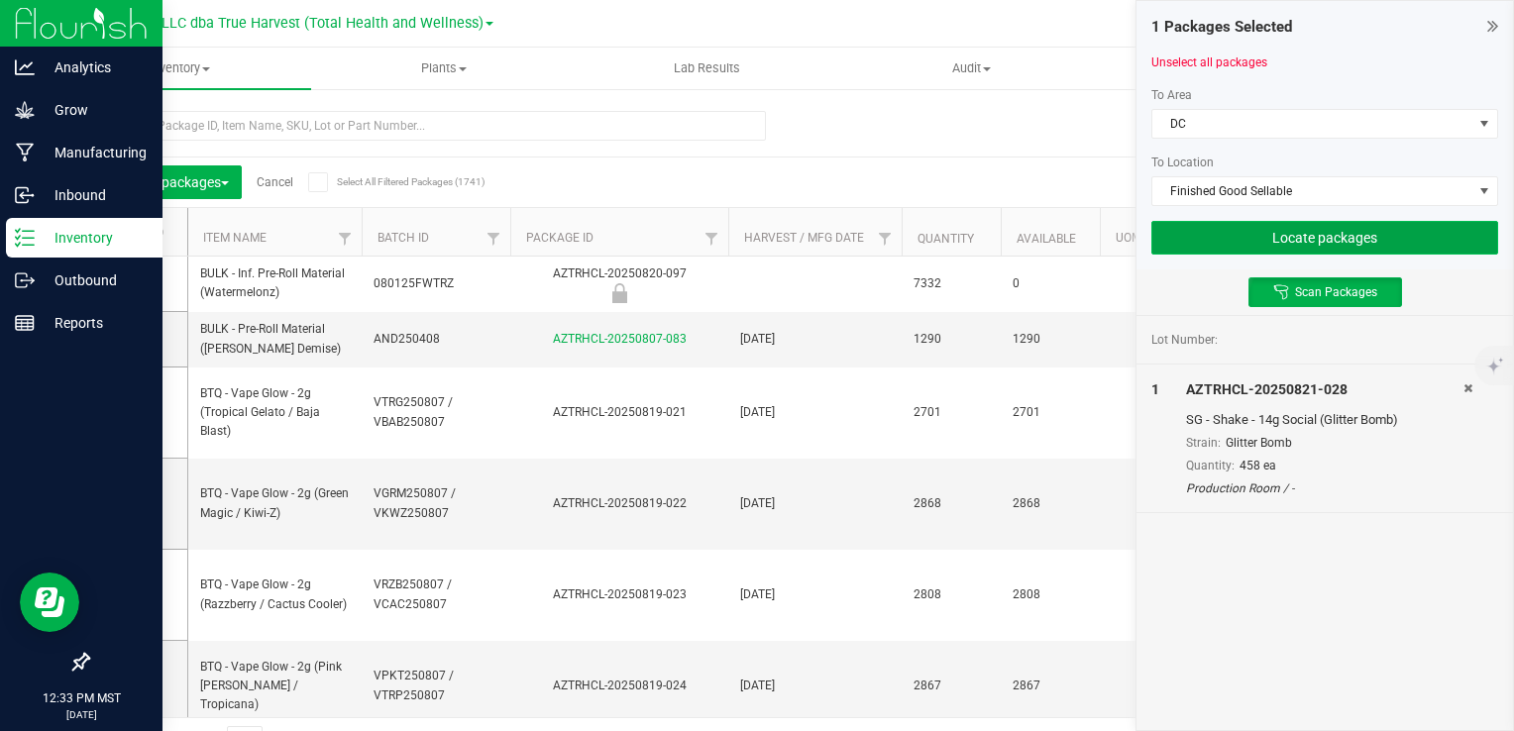
click at [1272, 221] on button "Locate packages" at bounding box center [1325, 238] width 347 height 34
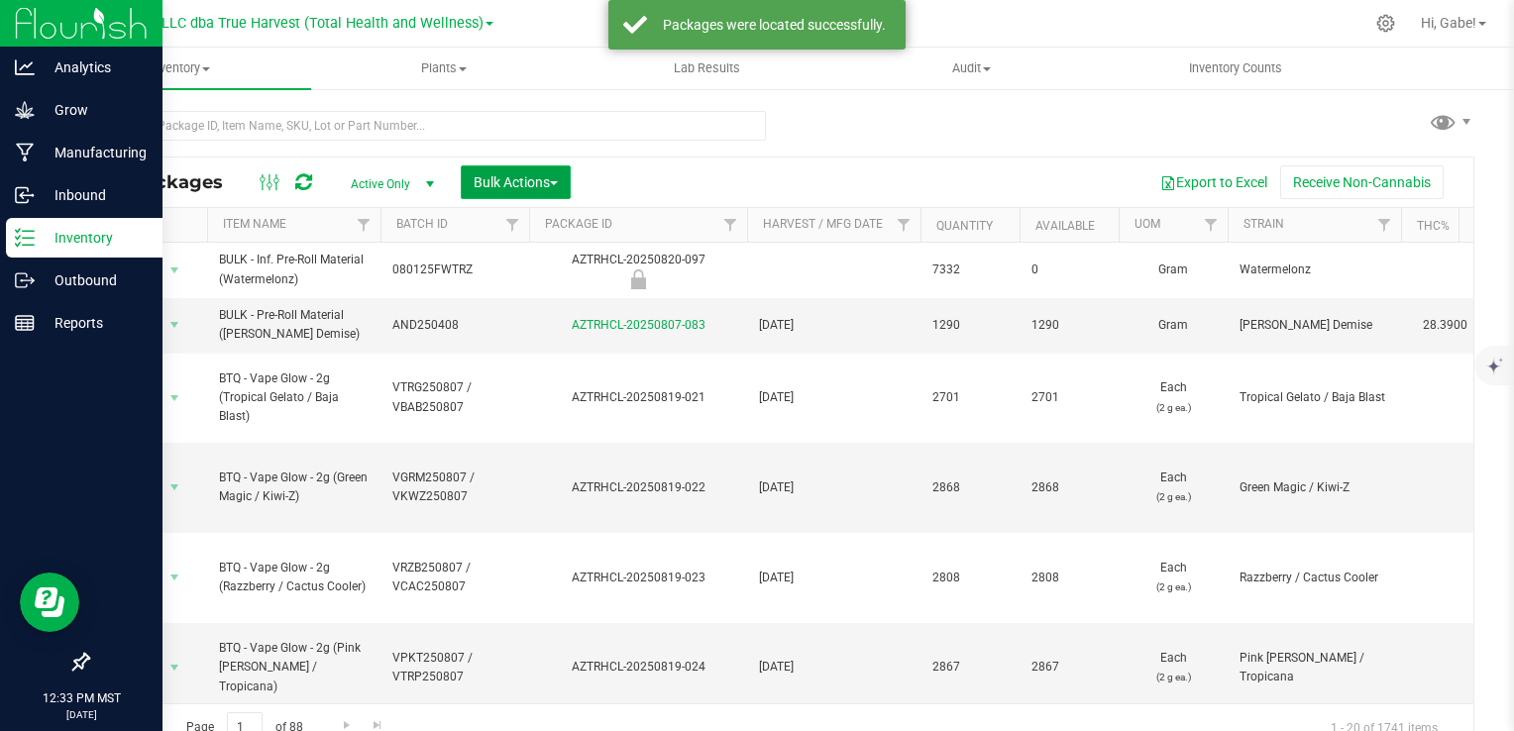
click at [539, 184] on span "Bulk Actions" at bounding box center [516, 182] width 84 height 16
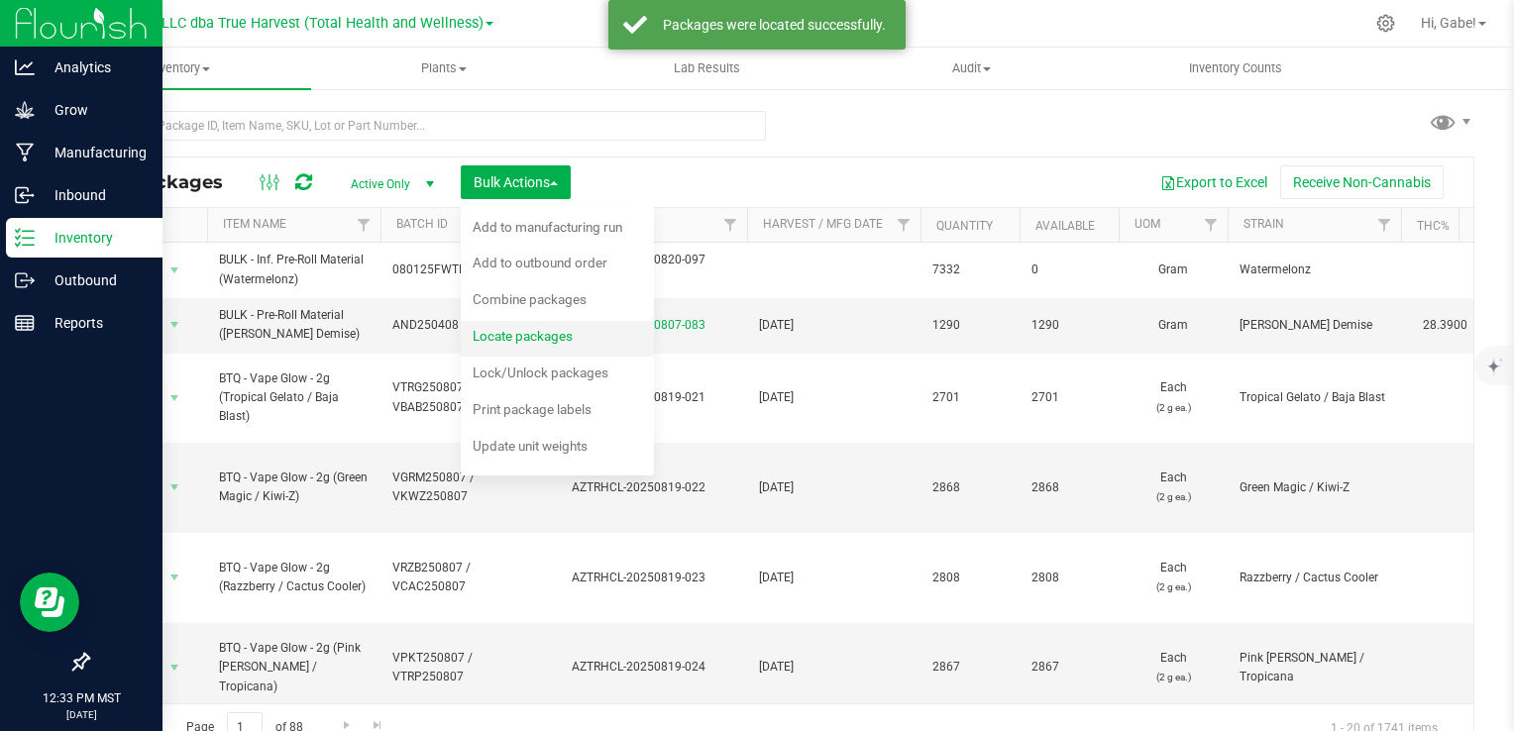
click at [547, 336] on span "Locate packages" at bounding box center [523, 336] width 100 height 16
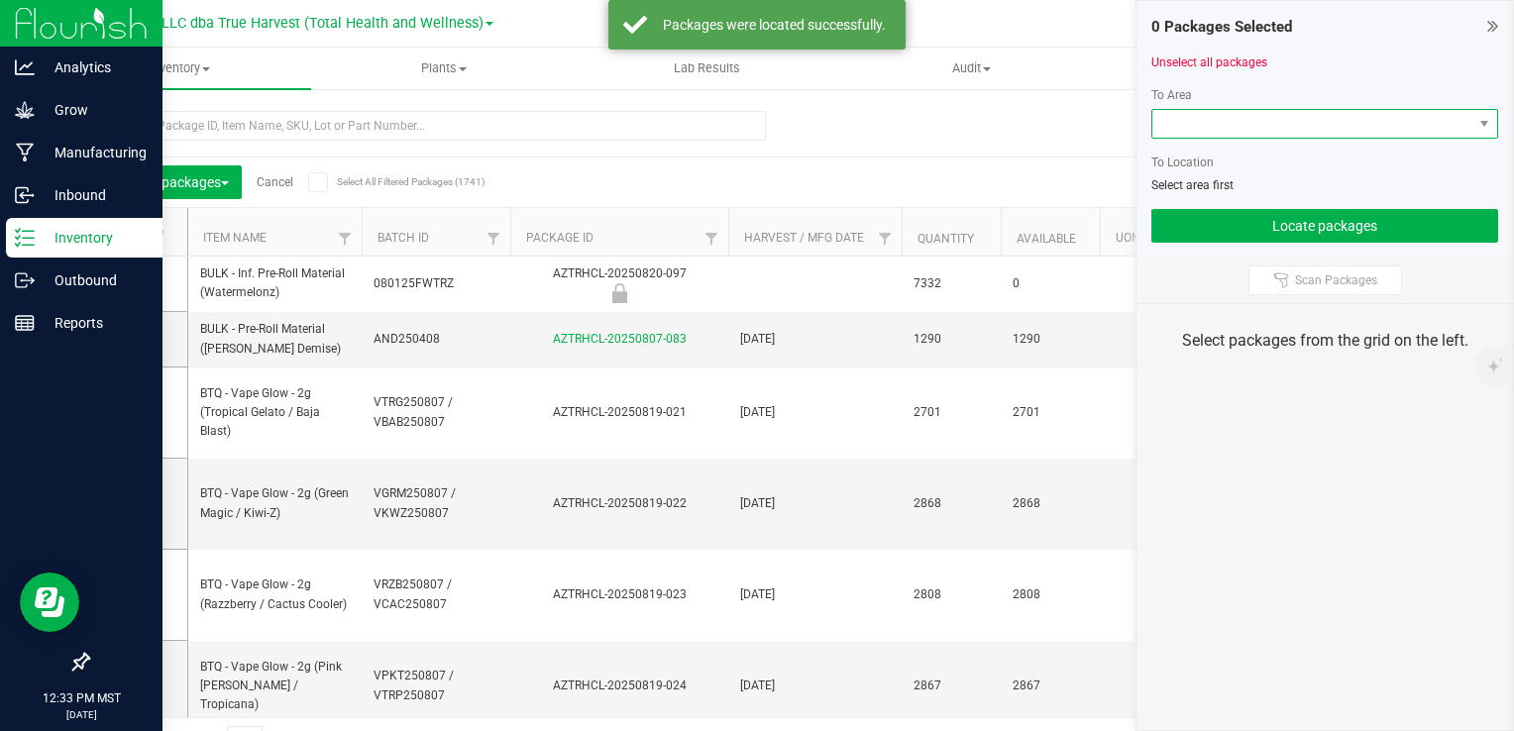
click at [1257, 125] on span at bounding box center [1313, 124] width 320 height 28
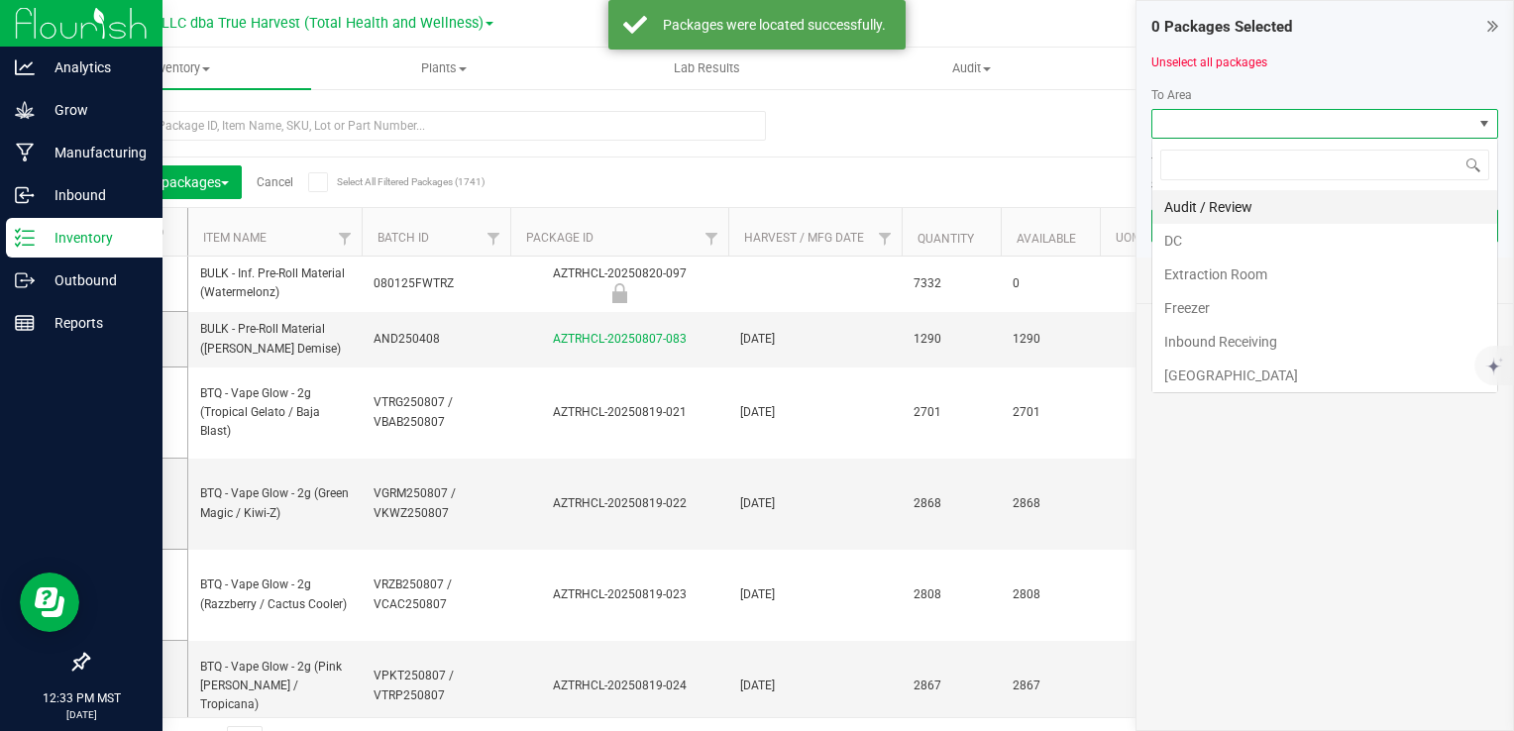
scroll to position [29, 347]
click at [1231, 239] on li "DC" at bounding box center [1325, 241] width 345 height 34
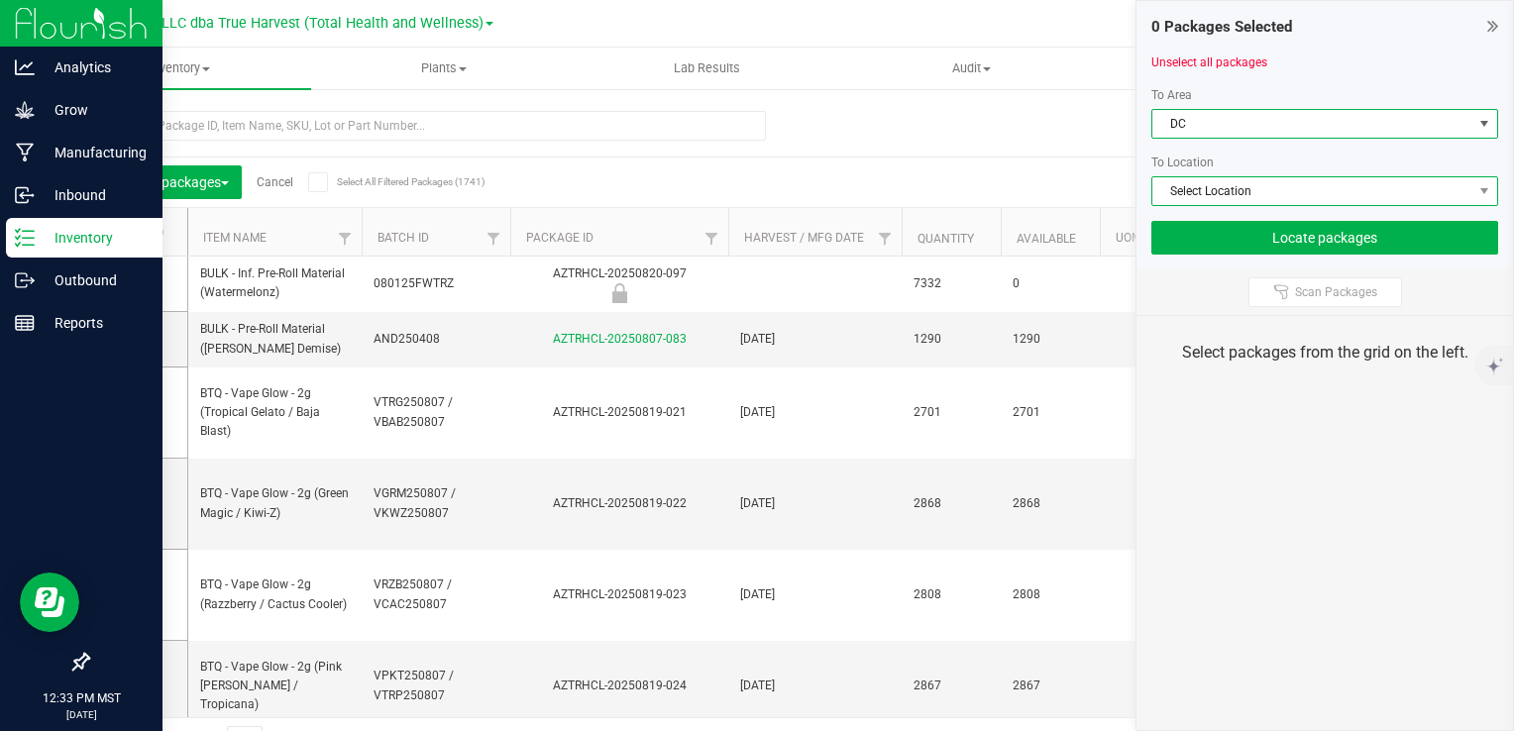
click at [1232, 196] on span "Select Location" at bounding box center [1313, 191] width 320 height 28
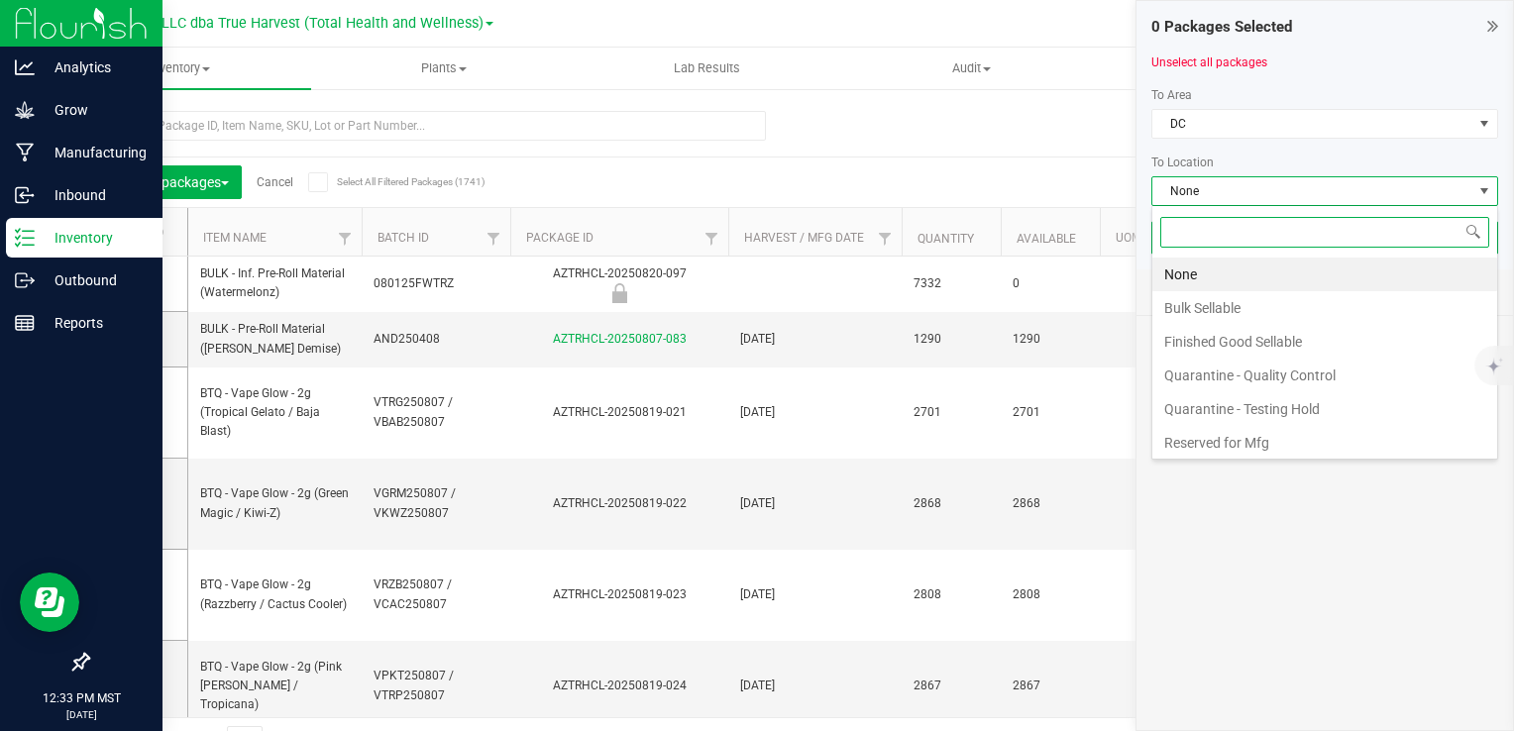
click at [1230, 306] on li "Bulk Sellable" at bounding box center [1325, 308] width 345 height 34
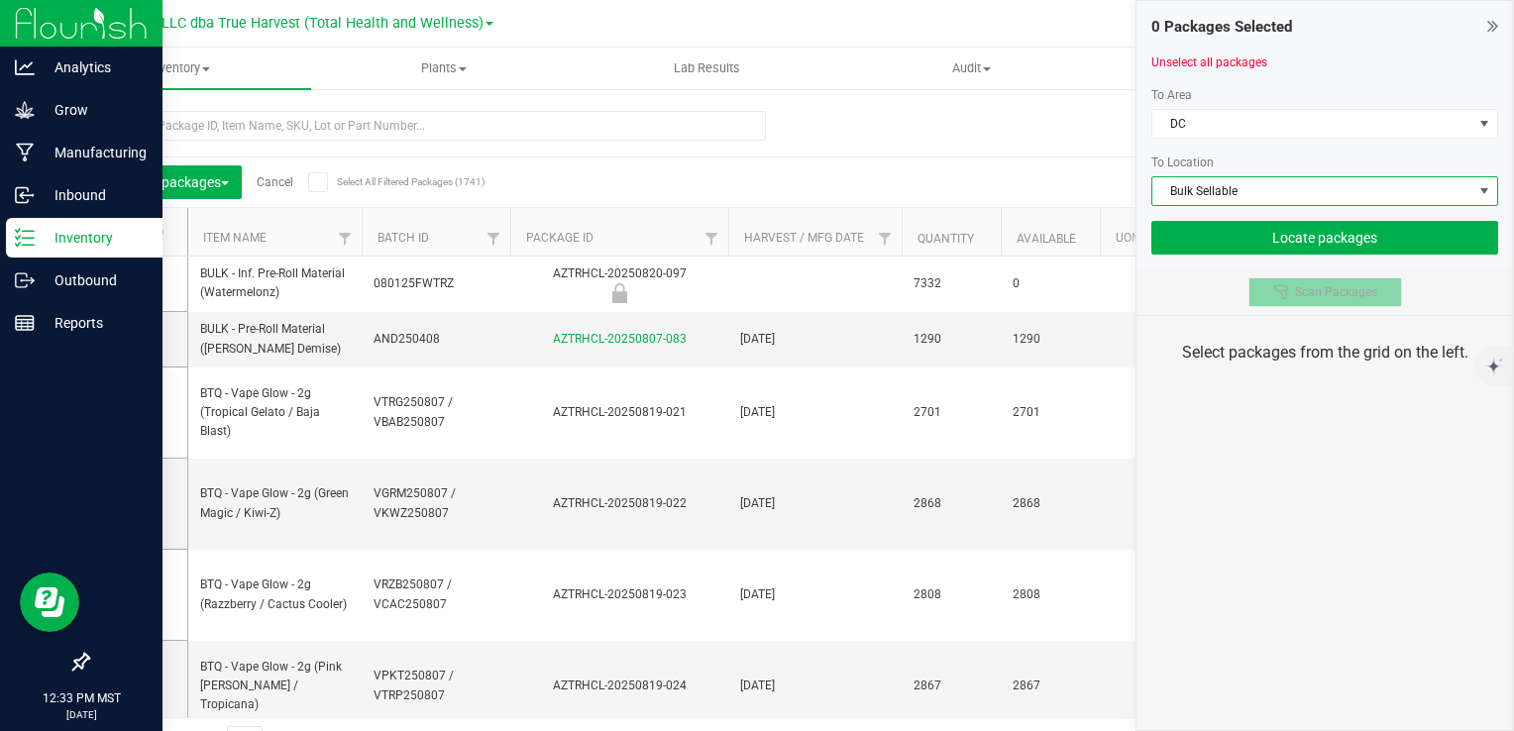
click at [1276, 284] on icon at bounding box center [1280, 291] width 14 height 14
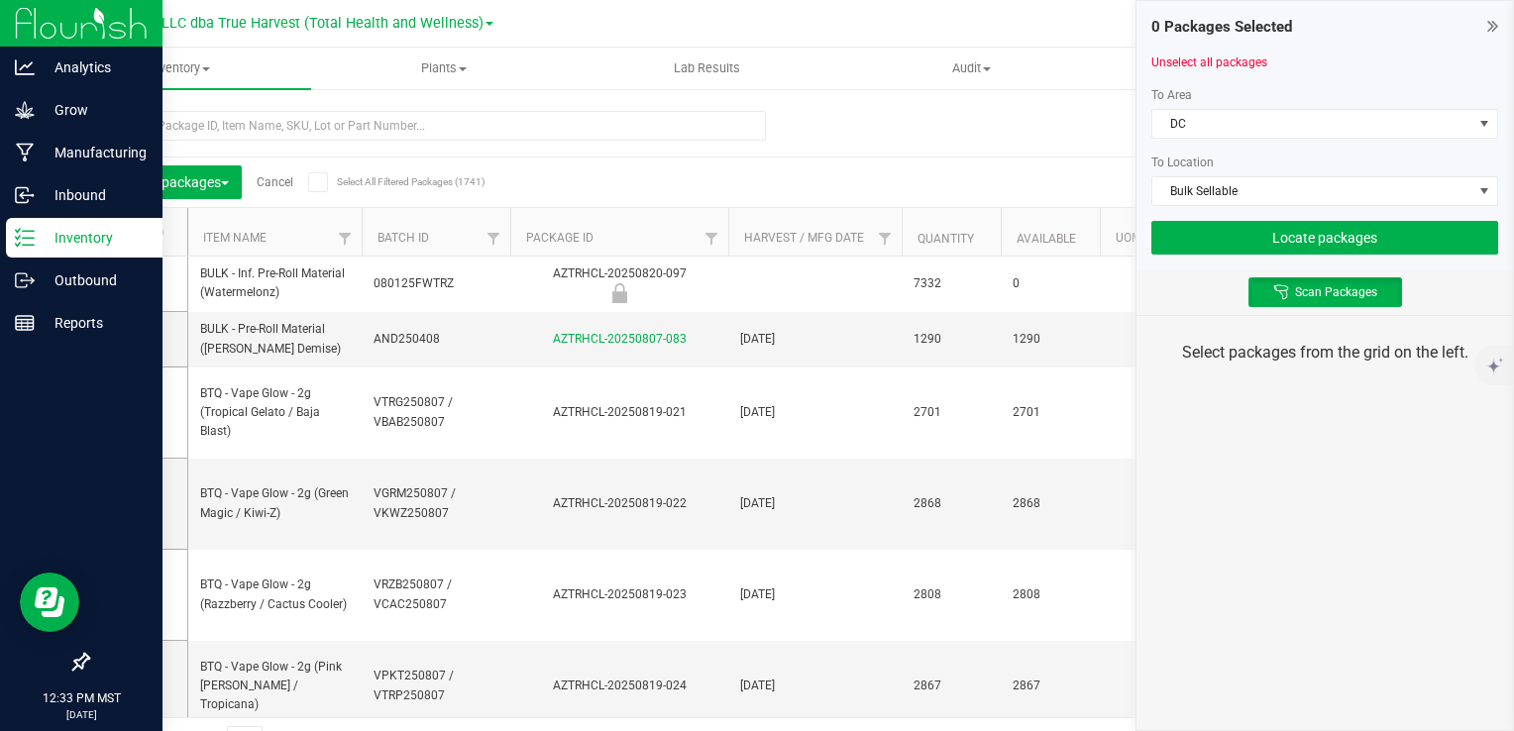
click at [1192, 282] on div "Scan Packages" at bounding box center [1325, 293] width 377 height 46
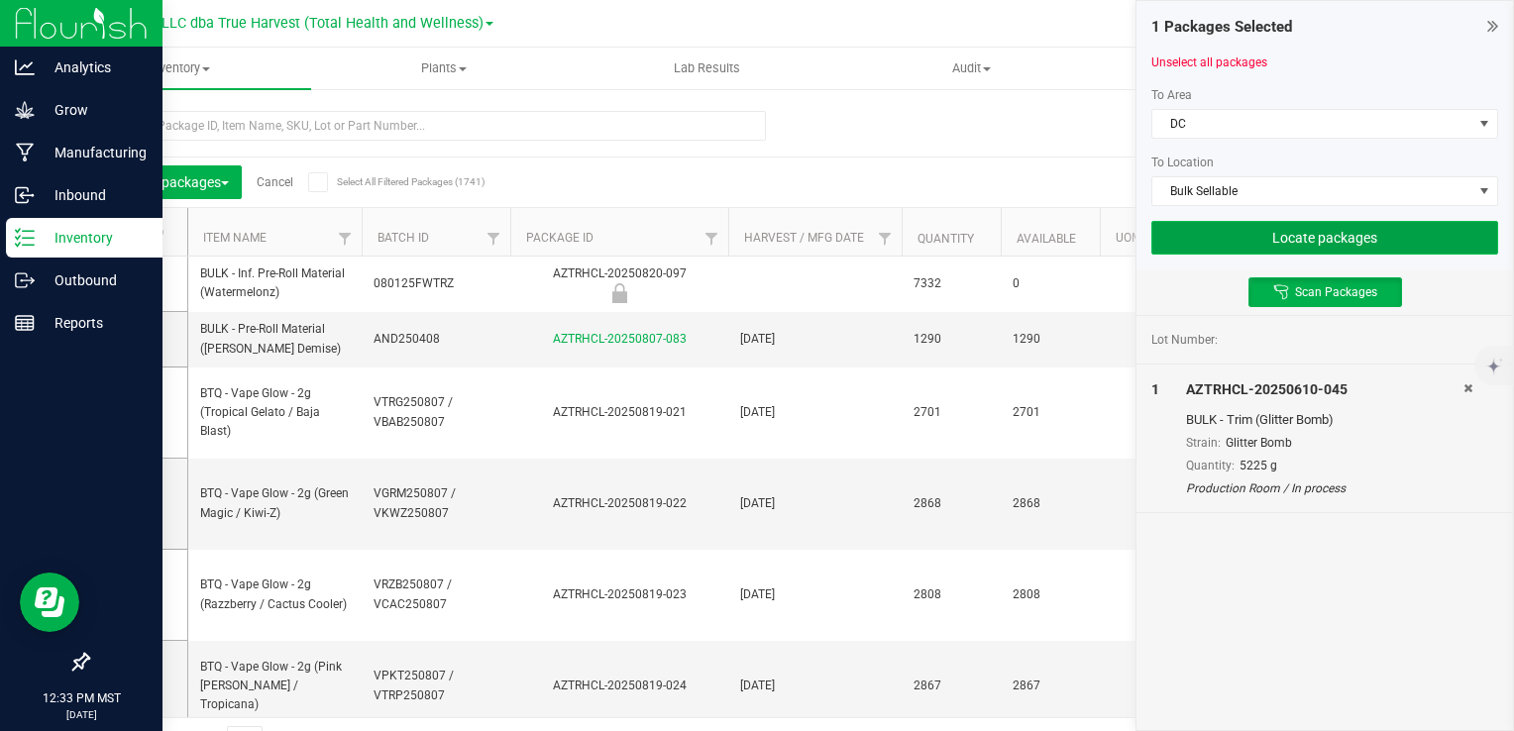
click at [1227, 241] on button "Locate packages" at bounding box center [1325, 238] width 347 height 34
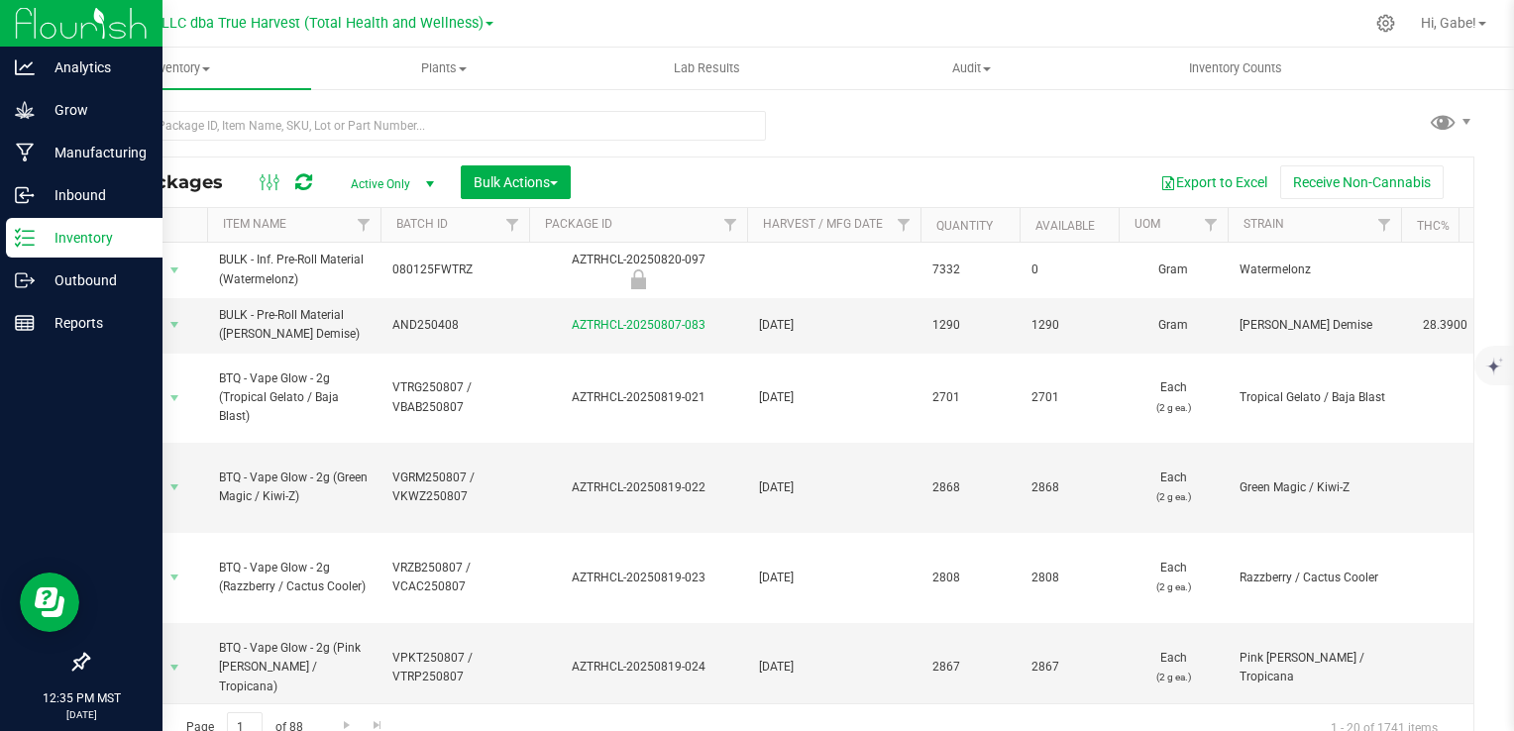
click at [749, 160] on div "All Packages Active Only Active Only Lab Samples Locked All Bulk Actions Add to…" at bounding box center [780, 183] width 1385 height 50
click at [22, 282] on icon at bounding box center [25, 281] width 20 height 20
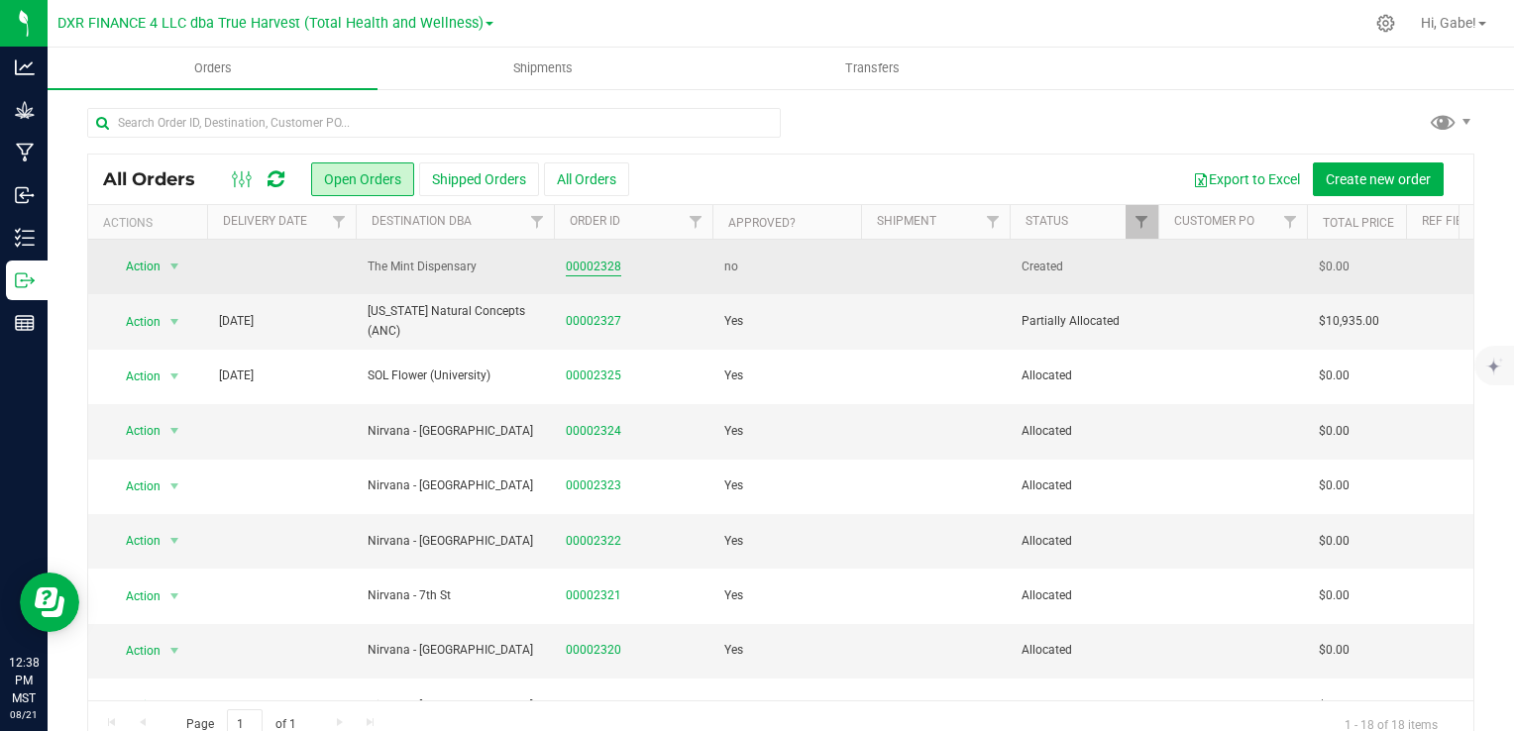
click at [588, 270] on link "00002328" at bounding box center [593, 267] width 55 height 19
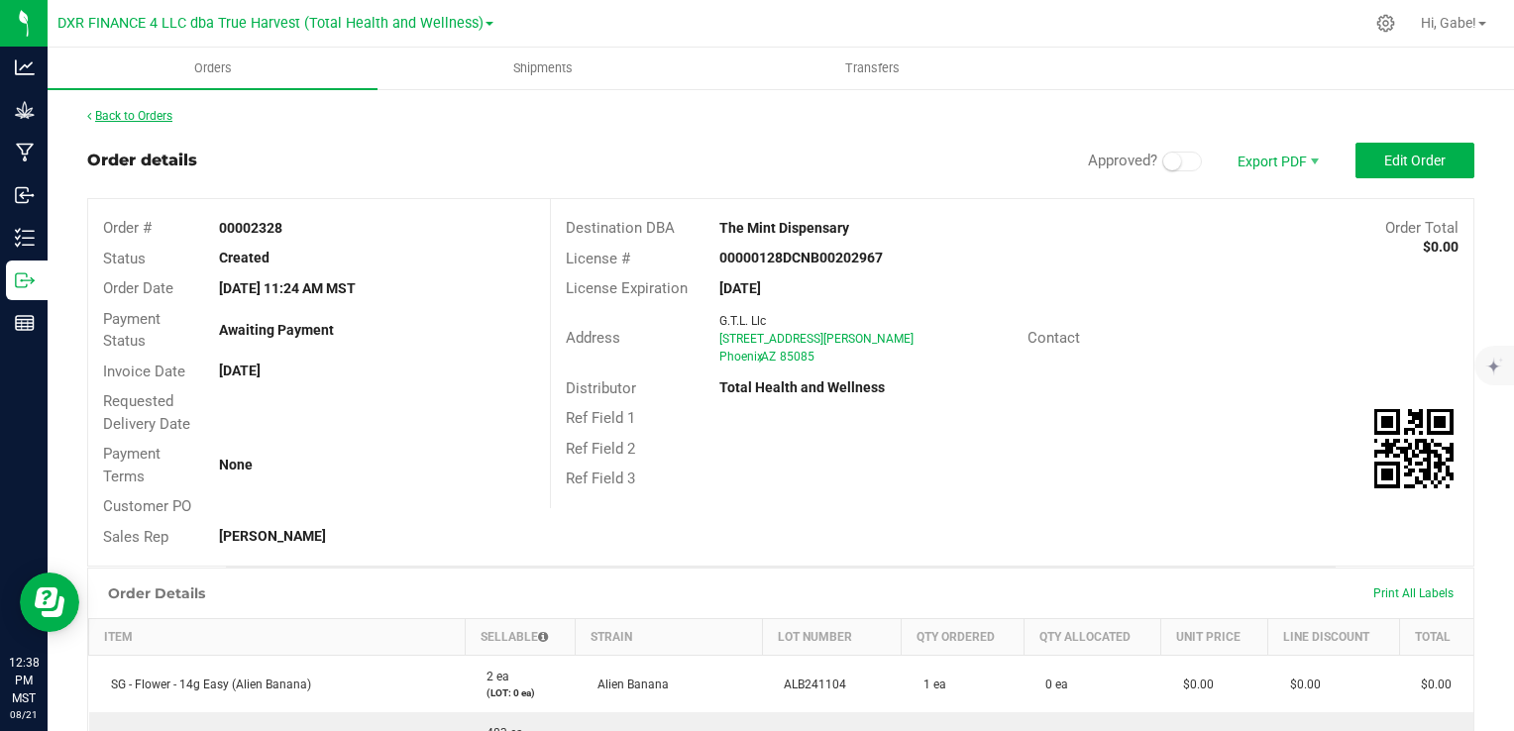
click at [156, 117] on link "Back to Orders" at bounding box center [129, 116] width 85 height 14
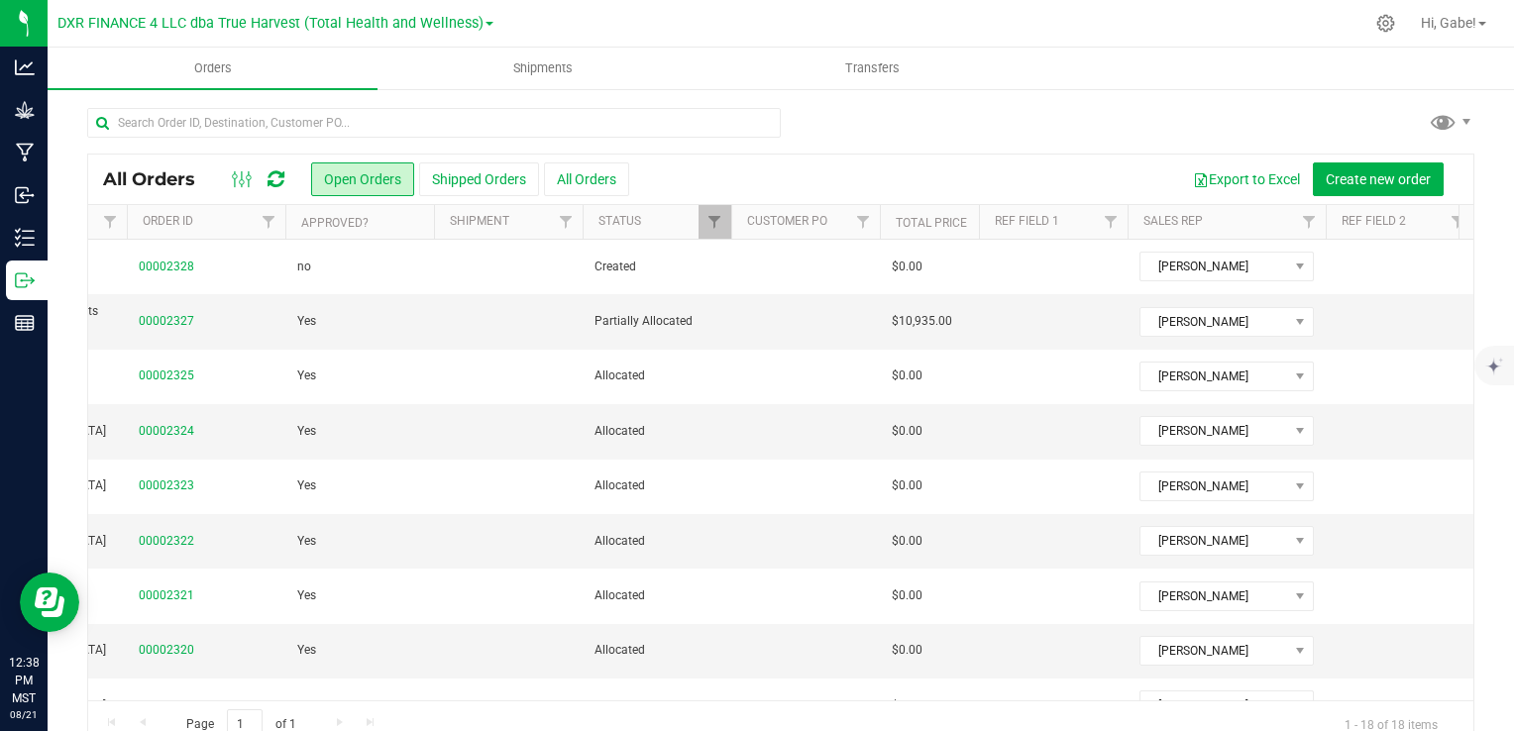
scroll to position [0, 369]
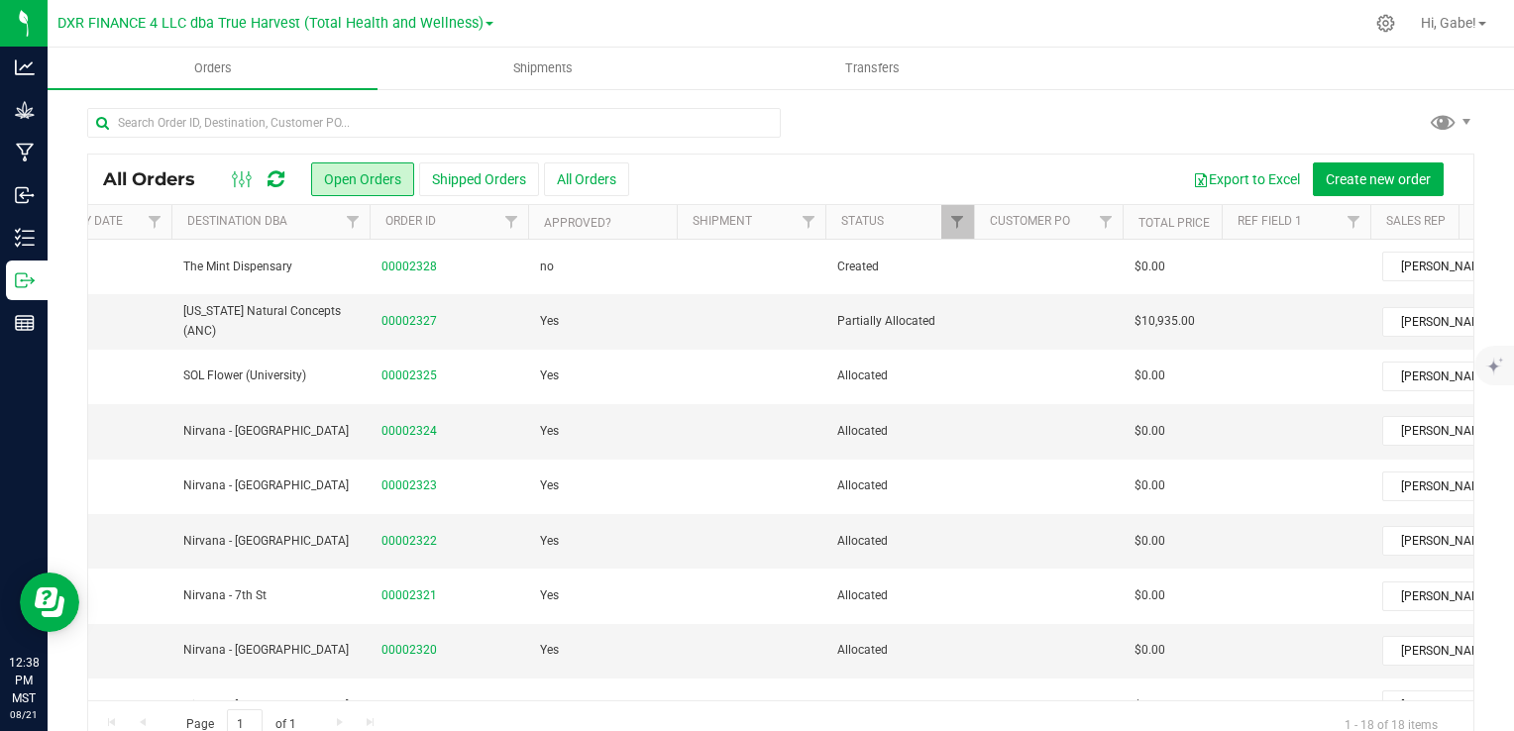
click at [828, 131] on div at bounding box center [780, 131] width 1387 height 46
